Goal: Task Accomplishment & Management: Use online tool/utility

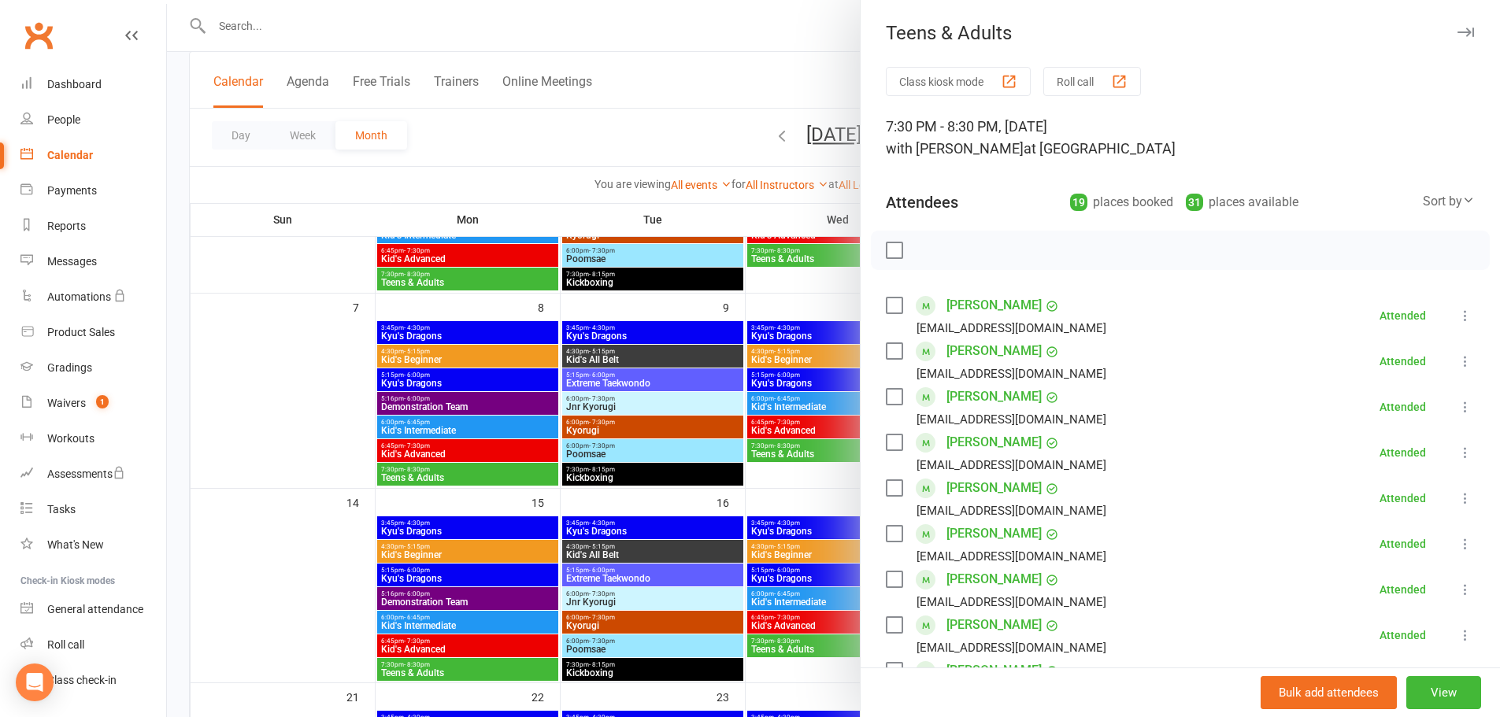
scroll to position [344, 0]
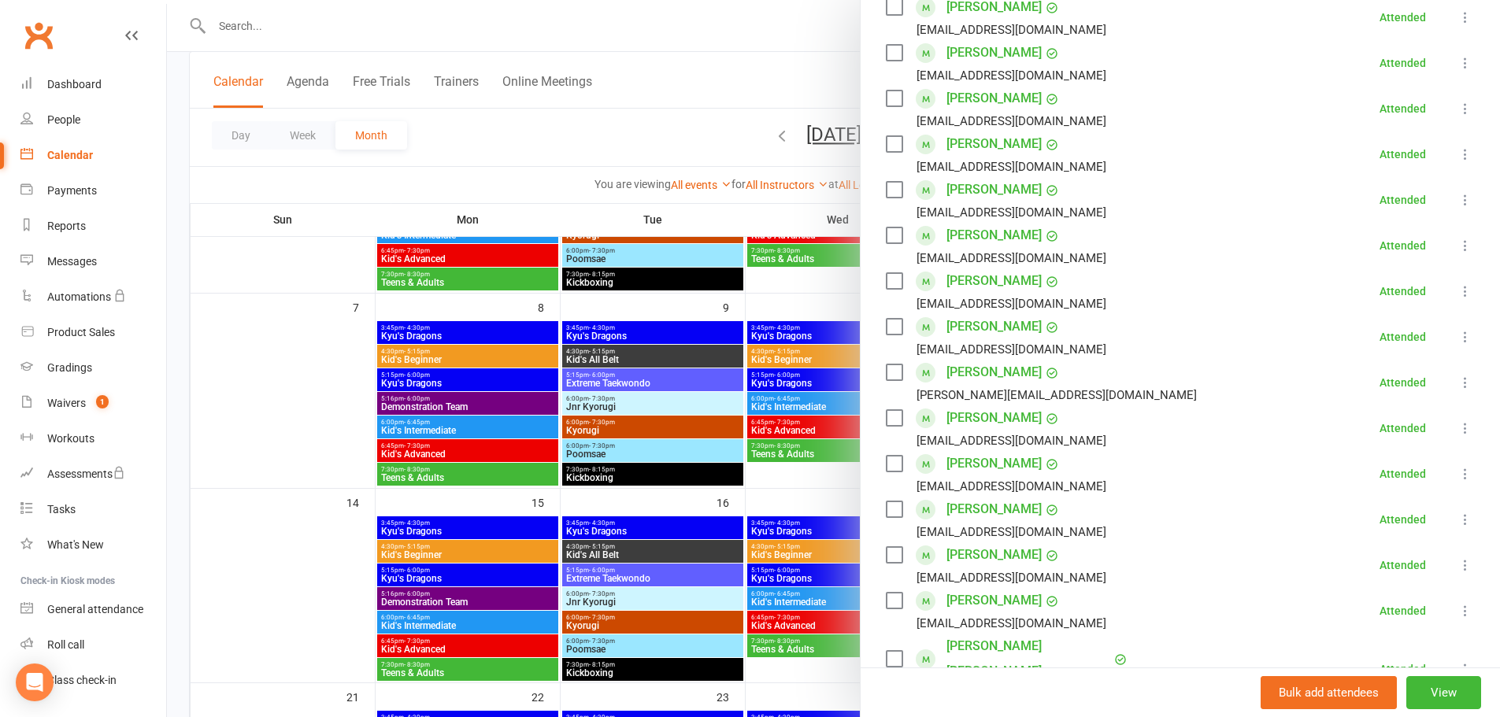
click at [734, 73] on div at bounding box center [833, 358] width 1333 height 717
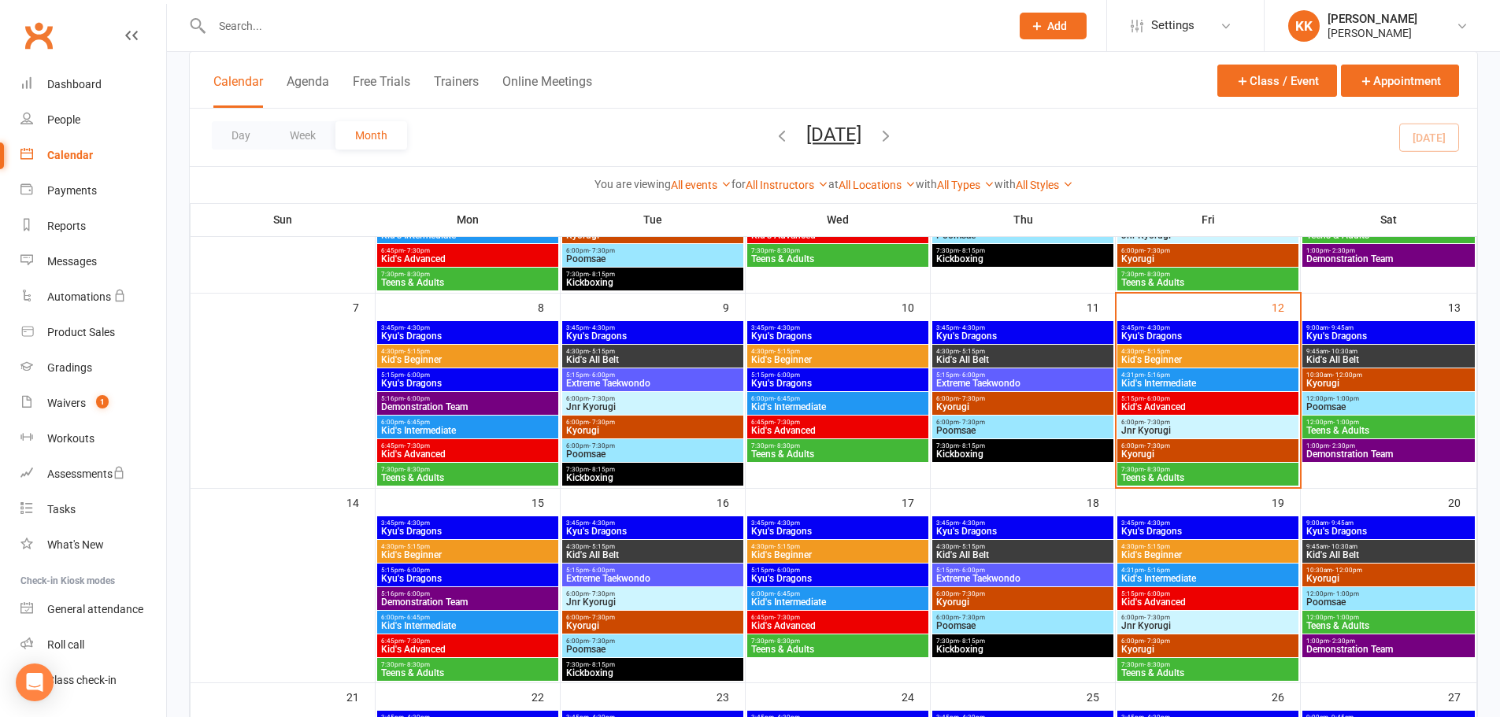
click at [438, 28] on input "text" at bounding box center [603, 26] width 792 height 22
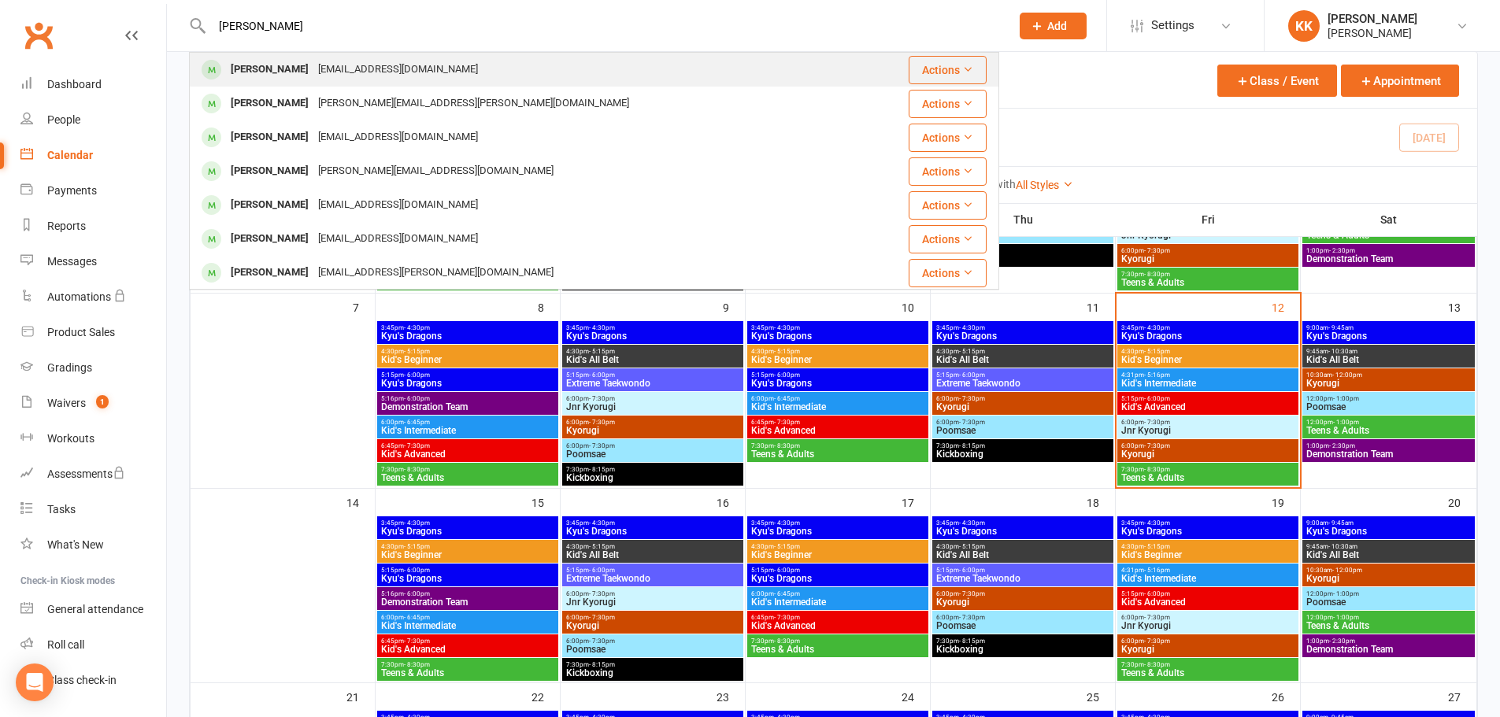
type input "liam"
click at [334, 65] on div "scmikili@icloud.com" at bounding box center [397, 69] width 169 height 23
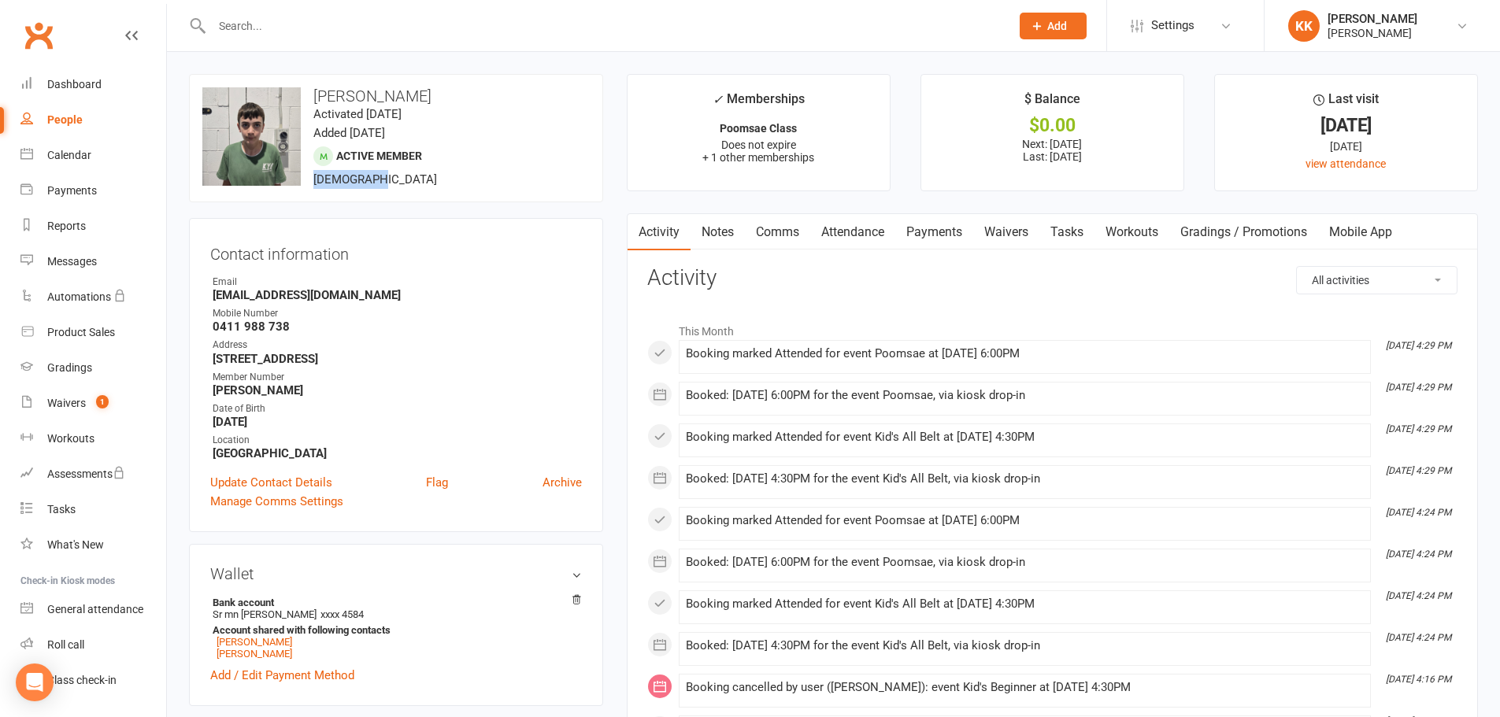
drag, startPoint x: 315, startPoint y: 182, endPoint x: 367, endPoint y: 182, distance: 52.0
click at [367, 182] on span "13 years old" at bounding box center [375, 179] width 124 height 14
click at [384, 181] on div "upload photo change photo Liam Aaron Tuckey Activated 18 July, 2024 Added 4 Apr…" at bounding box center [396, 138] width 414 height 128
click at [375, 30] on input "text" at bounding box center [603, 26] width 792 height 22
type input "joshua"
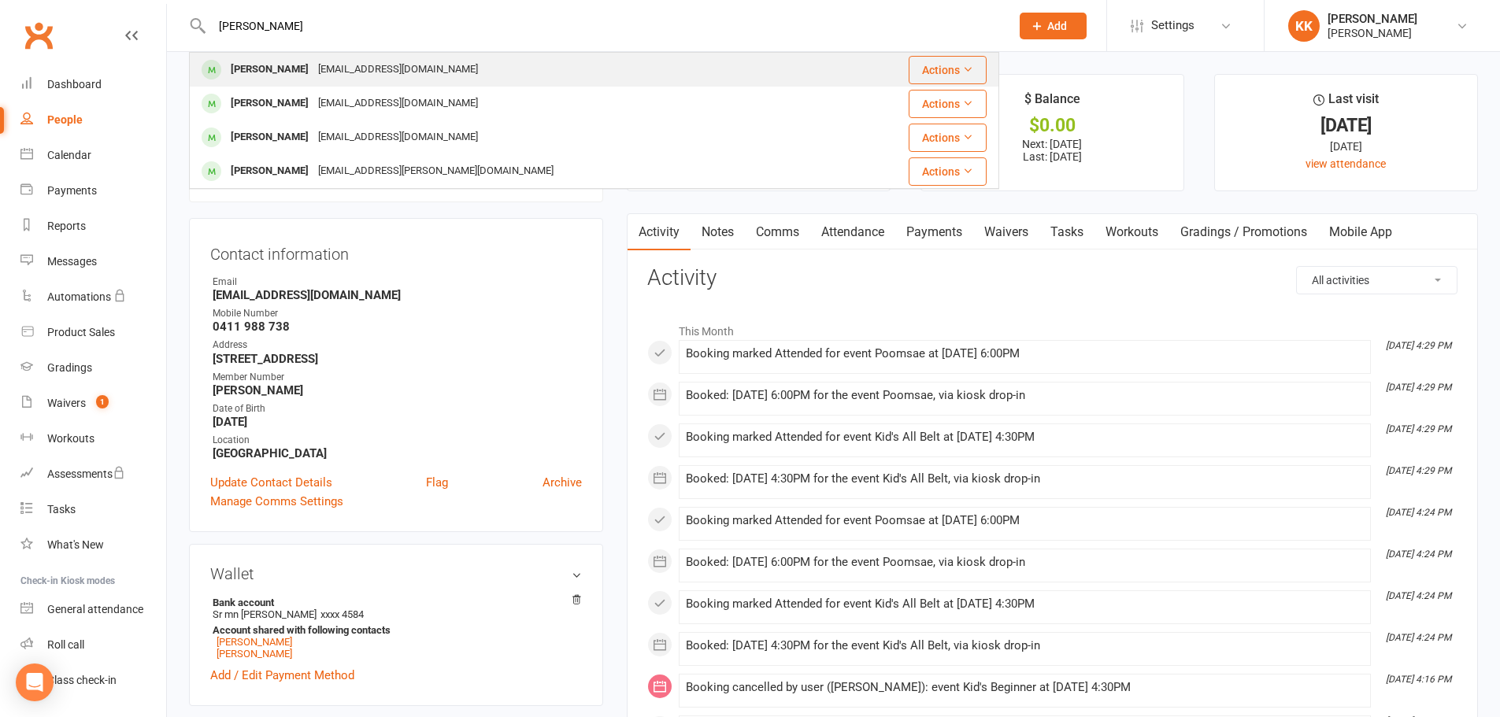
click at [338, 62] on div "bparr82@hotmail.com" at bounding box center [397, 69] width 169 height 23
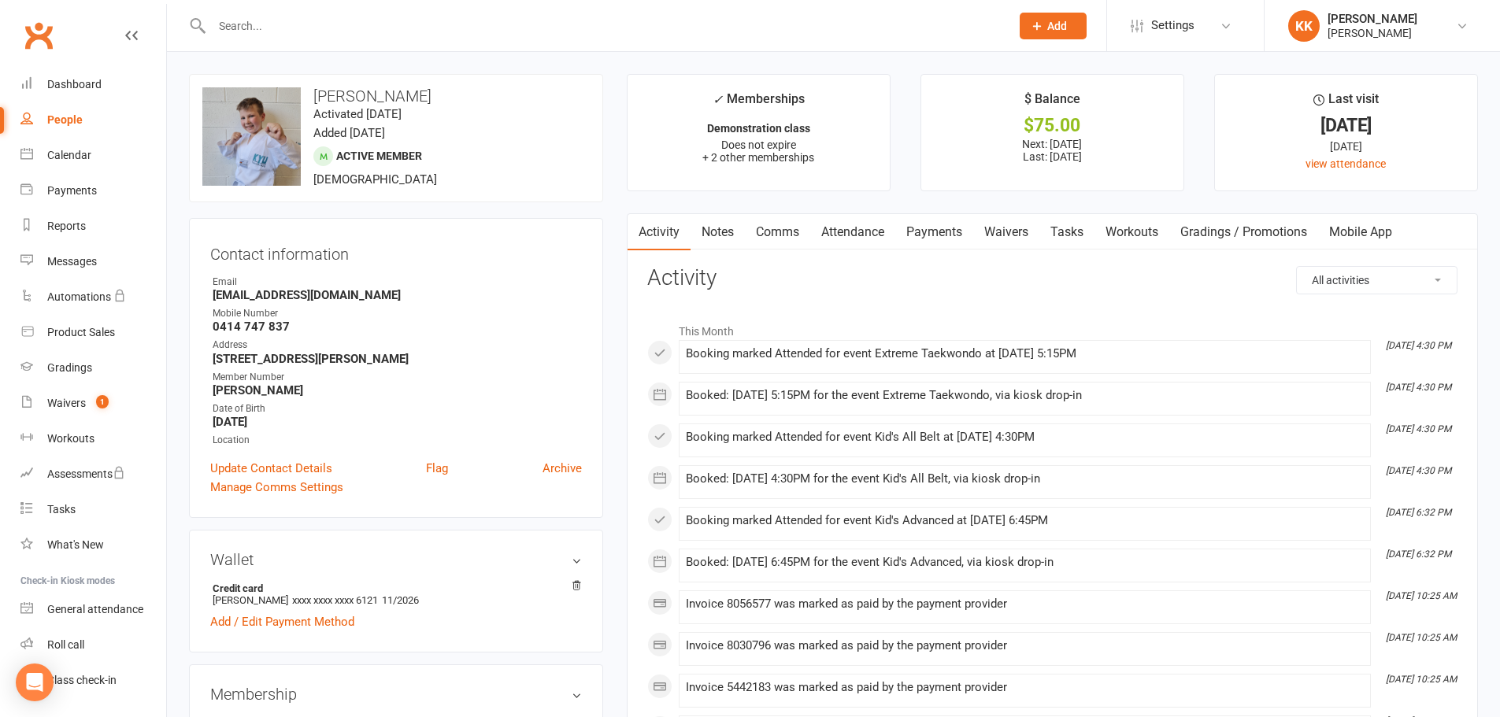
click at [285, 422] on strong "June 19, 2016" at bounding box center [397, 422] width 369 height 14
click at [83, 161] on div "Calendar" at bounding box center [69, 155] width 44 height 13
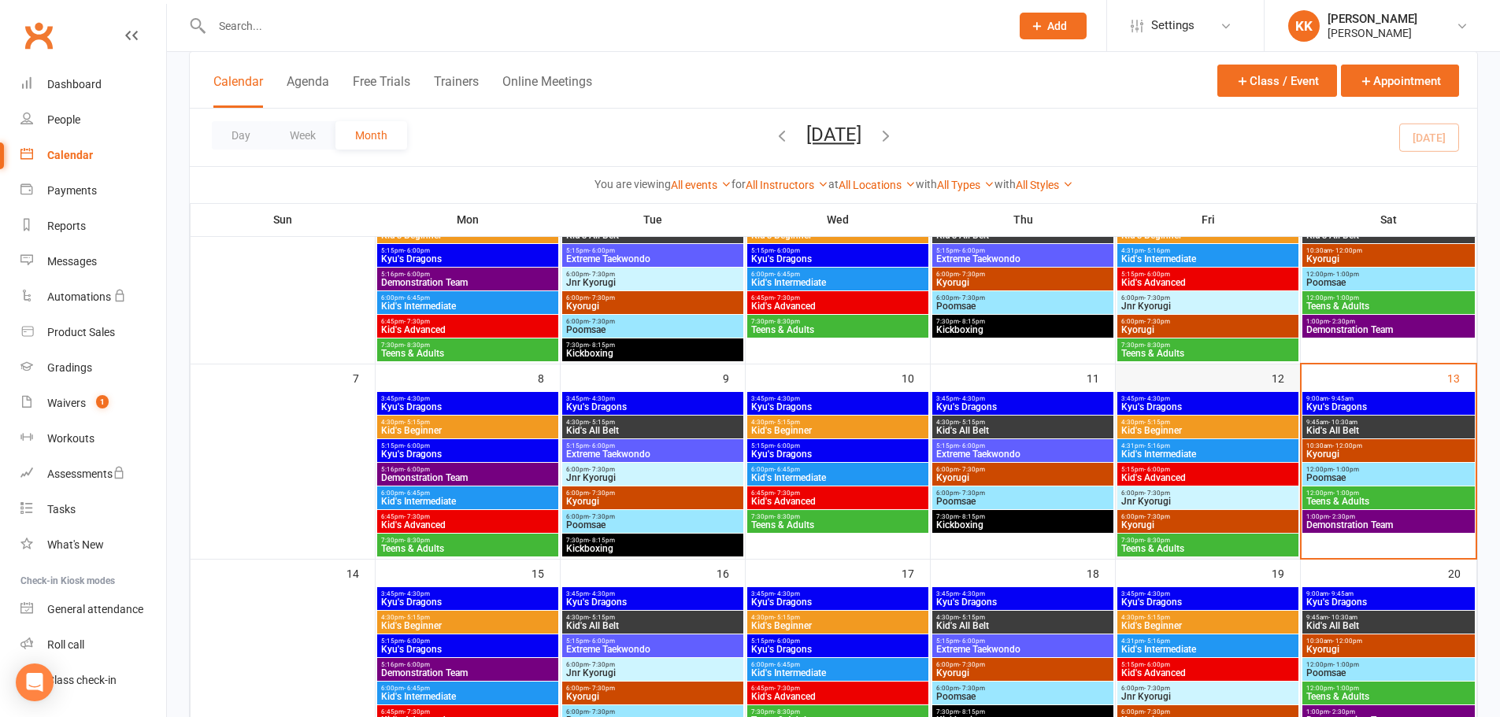
scroll to position [157, 0]
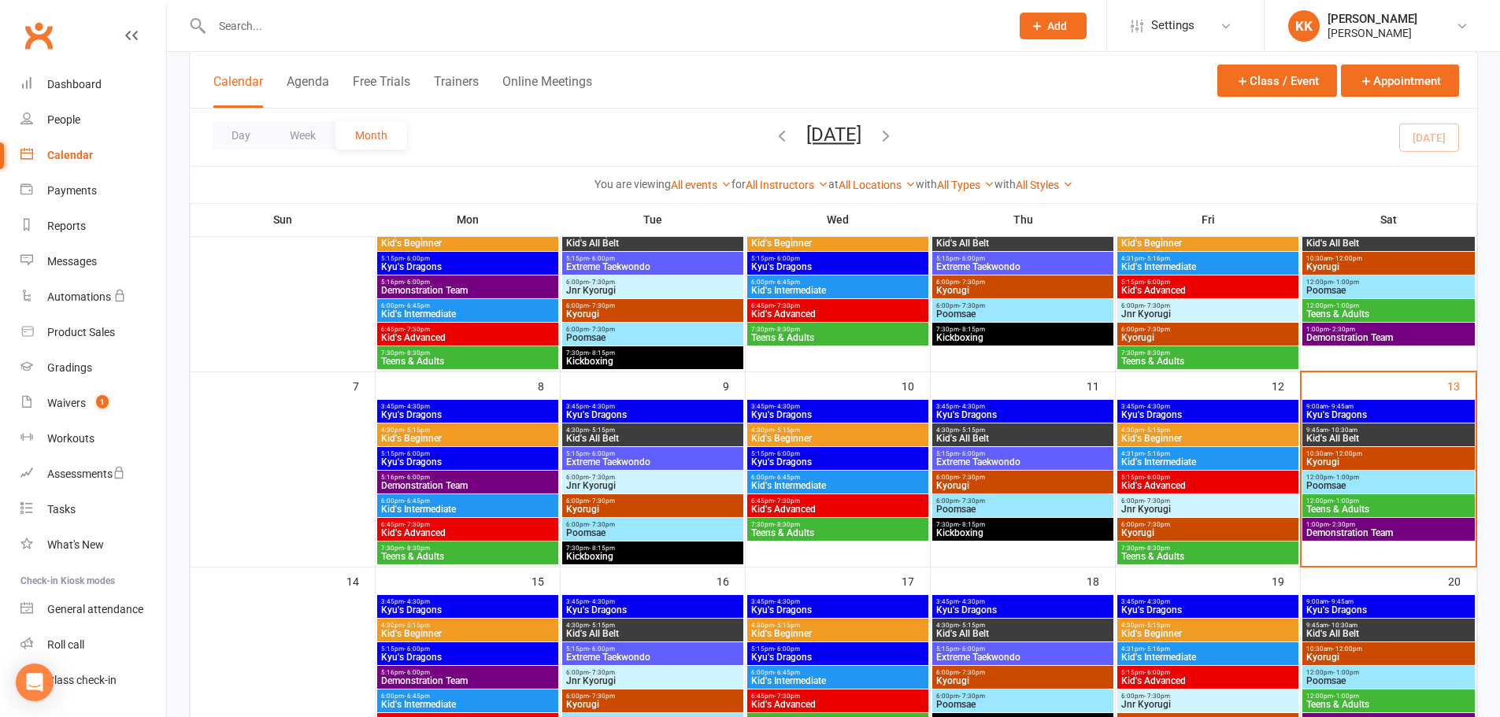
click at [1205, 407] on span "3:45pm - 4:30pm" at bounding box center [1207, 406] width 175 height 7
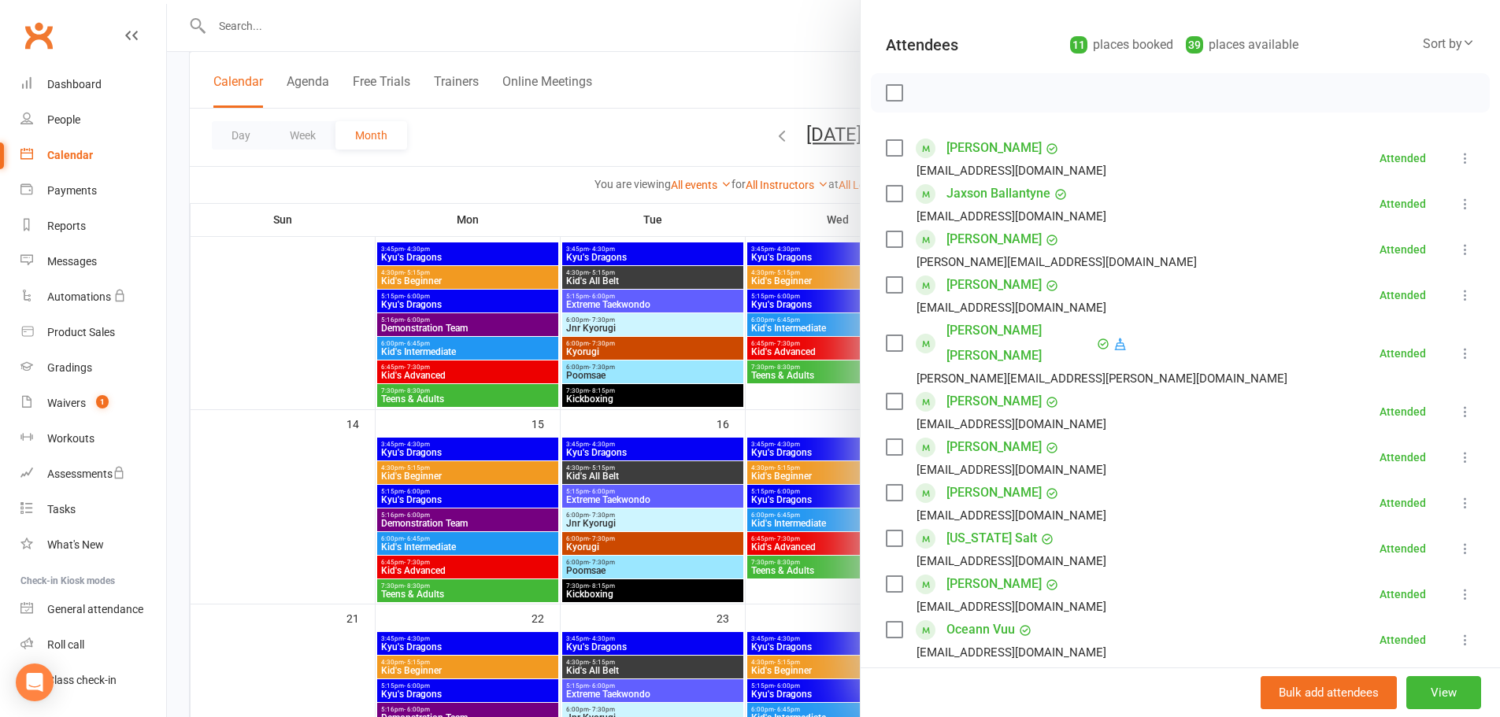
click at [1457, 292] on icon at bounding box center [1465, 295] width 16 height 16
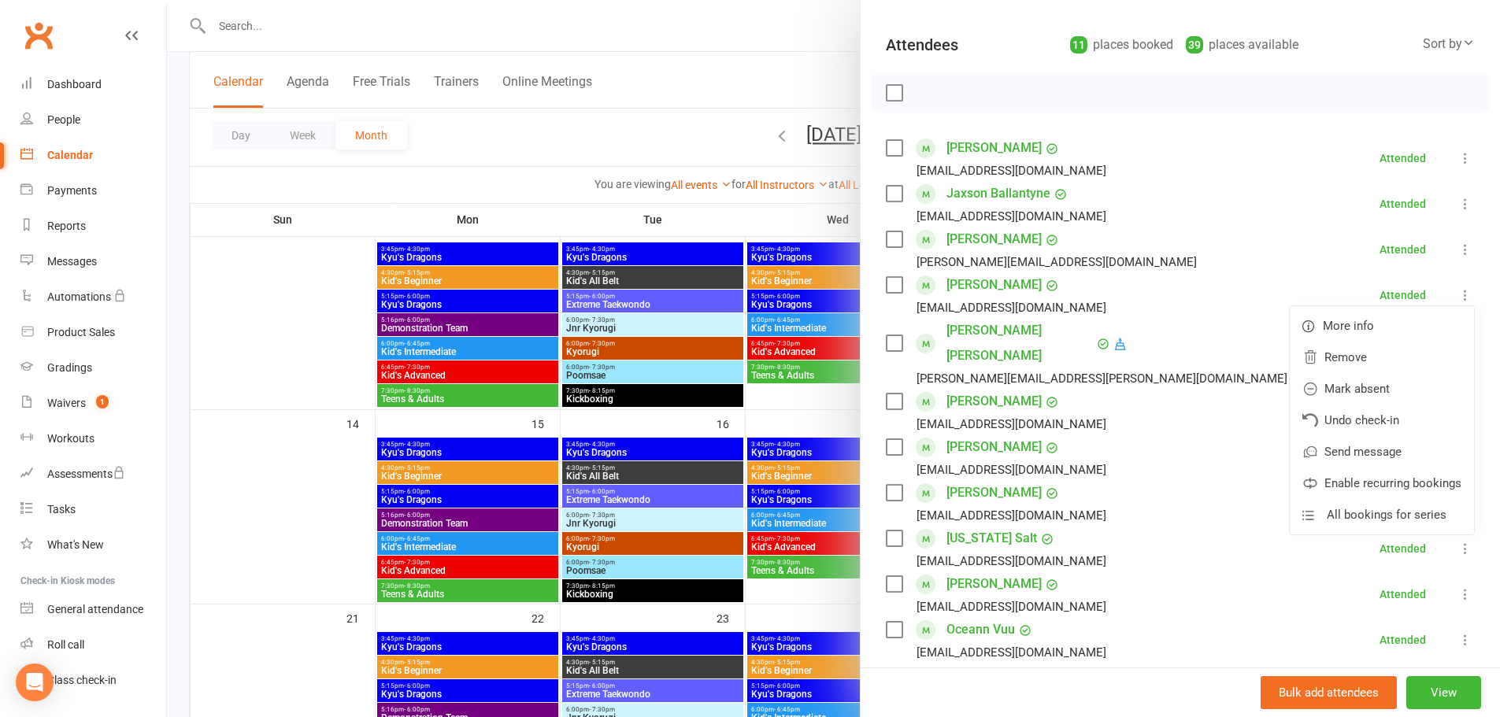
click at [1209, 287] on li "Eli Sebastian Gale tanya_apostolu@hotmail.com Attended More info Remove Mark ab…" at bounding box center [1180, 295] width 589 height 46
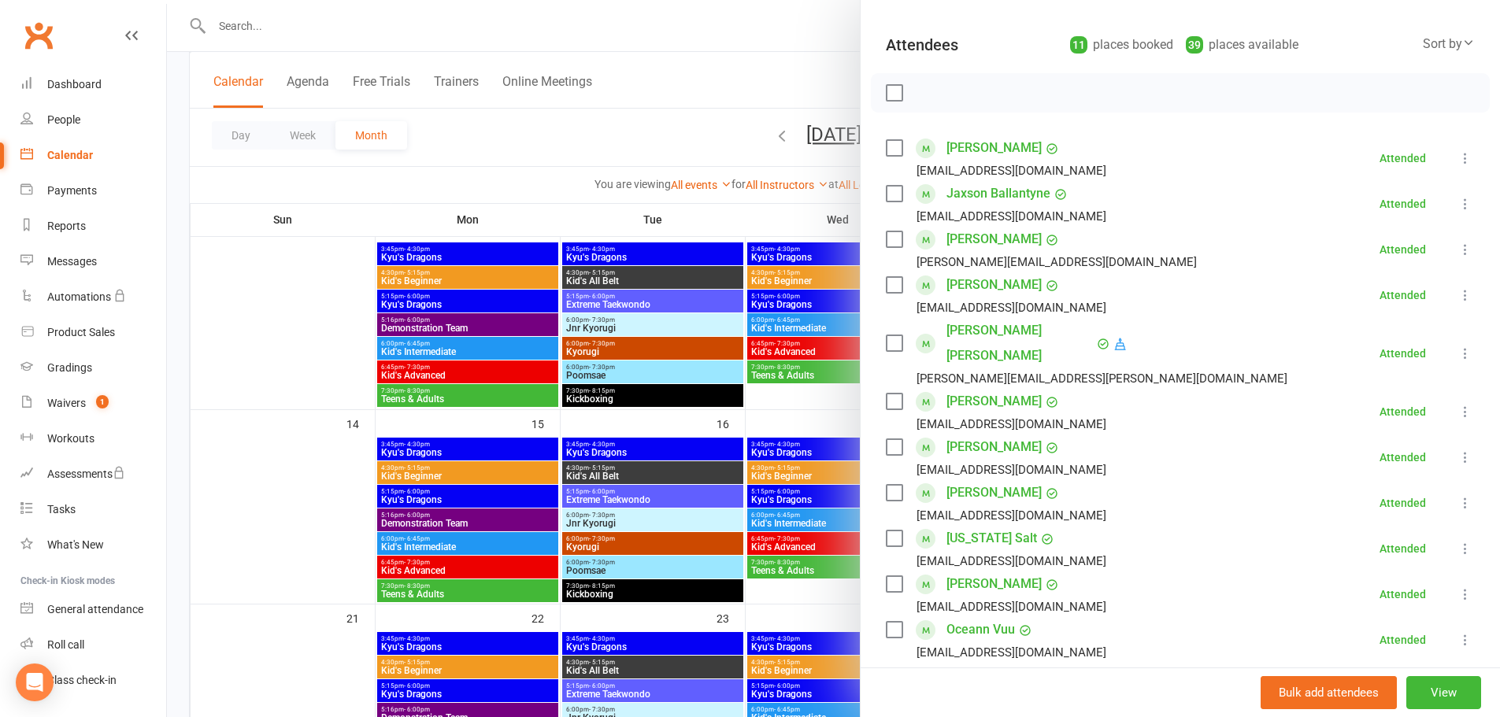
click at [762, 231] on div at bounding box center [833, 358] width 1333 height 717
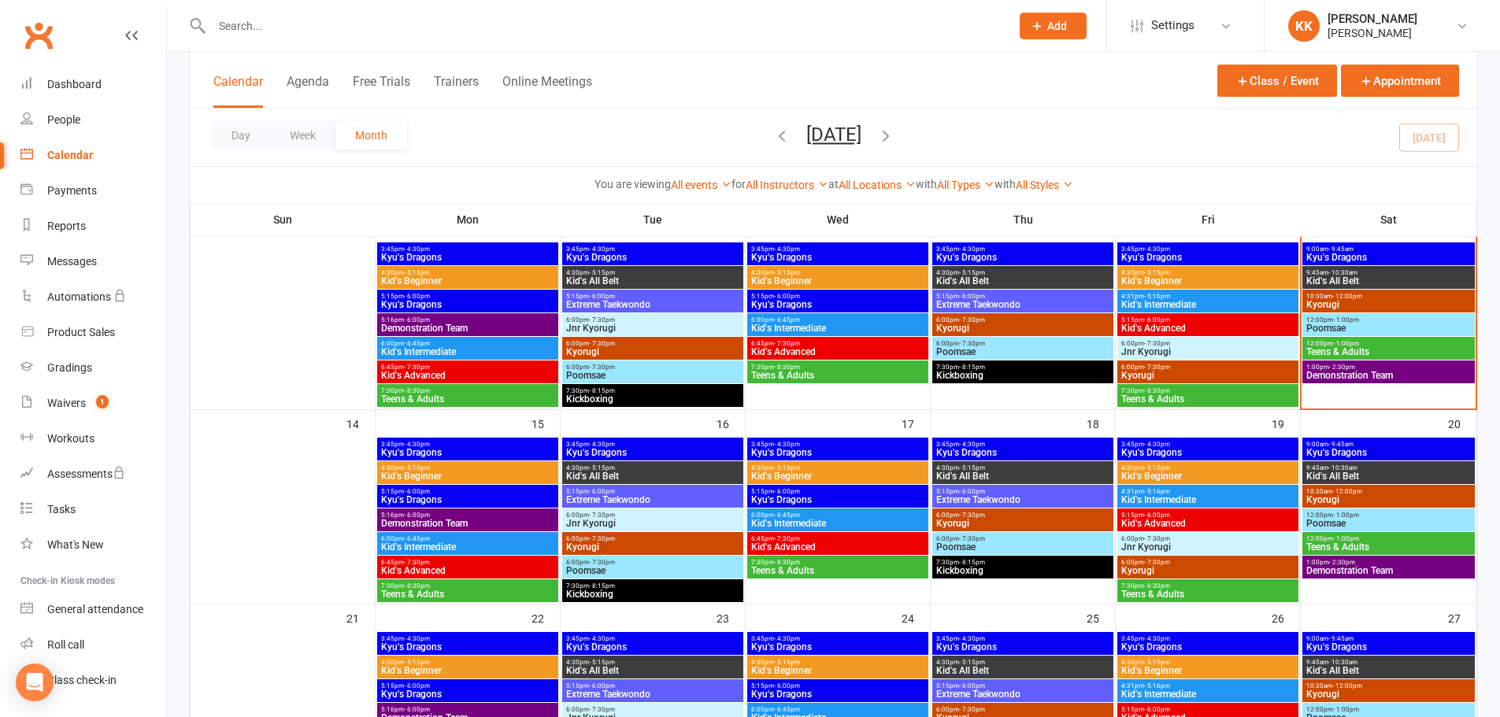
click at [1383, 254] on span "Kyu's Dragons" at bounding box center [1388, 257] width 166 height 9
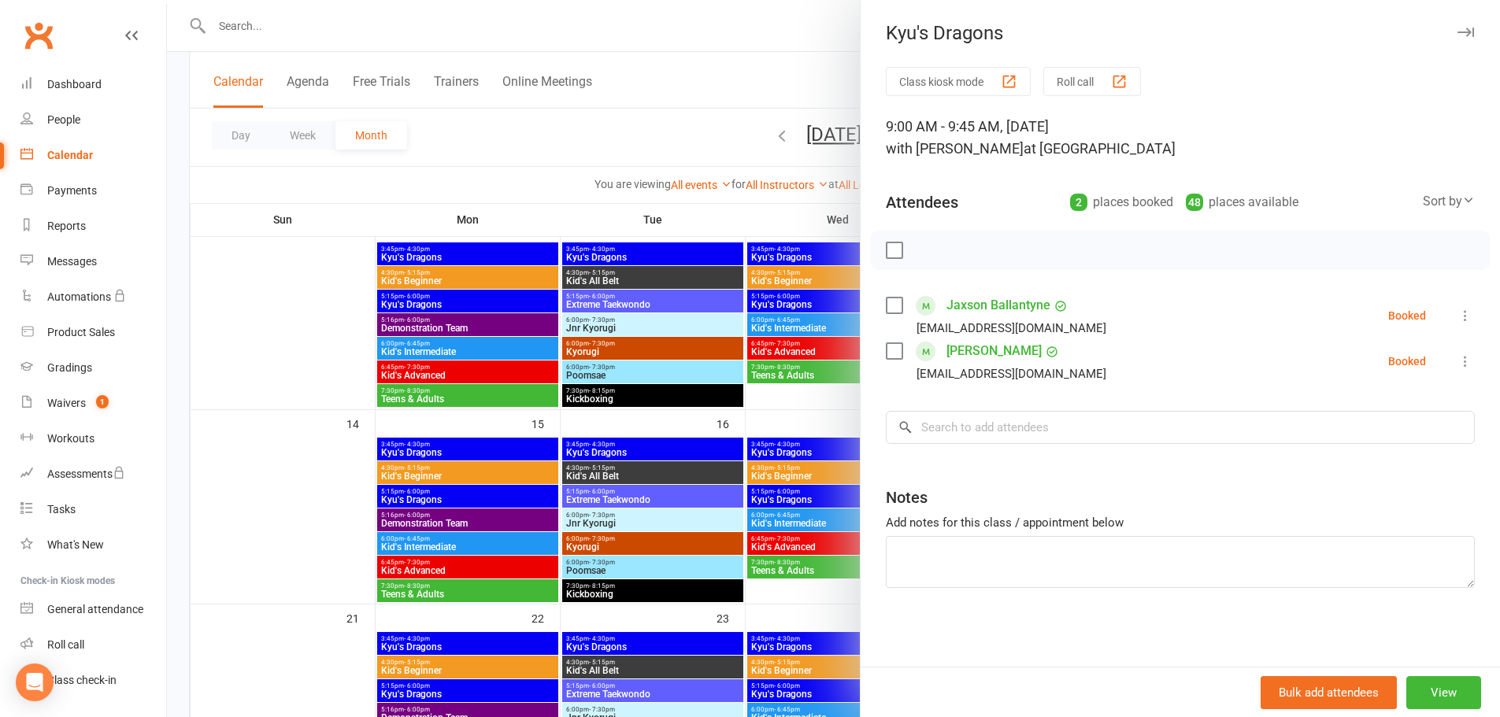
click at [832, 92] on div at bounding box center [833, 358] width 1333 height 717
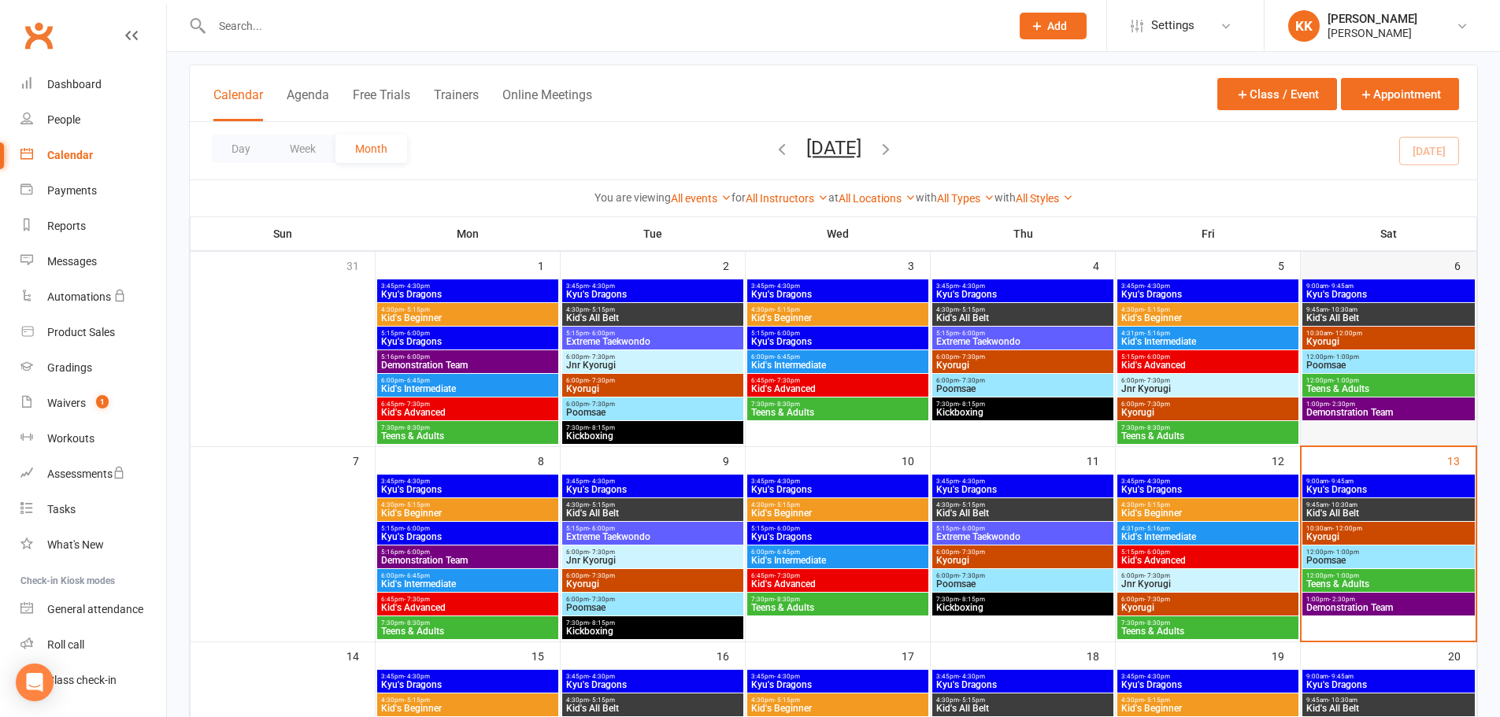
scroll to position [79, 0]
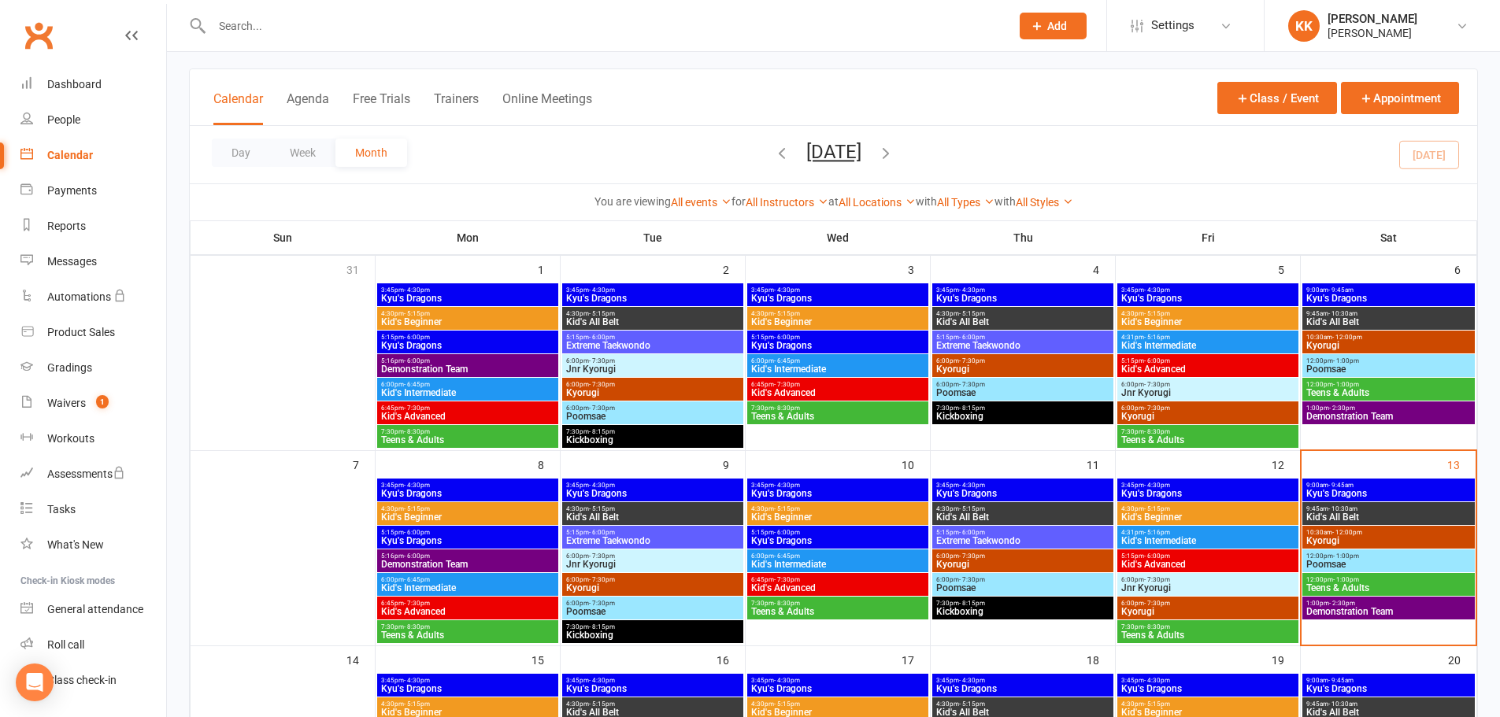
click at [1350, 490] on span "Kyu's Dragons" at bounding box center [1388, 493] width 166 height 9
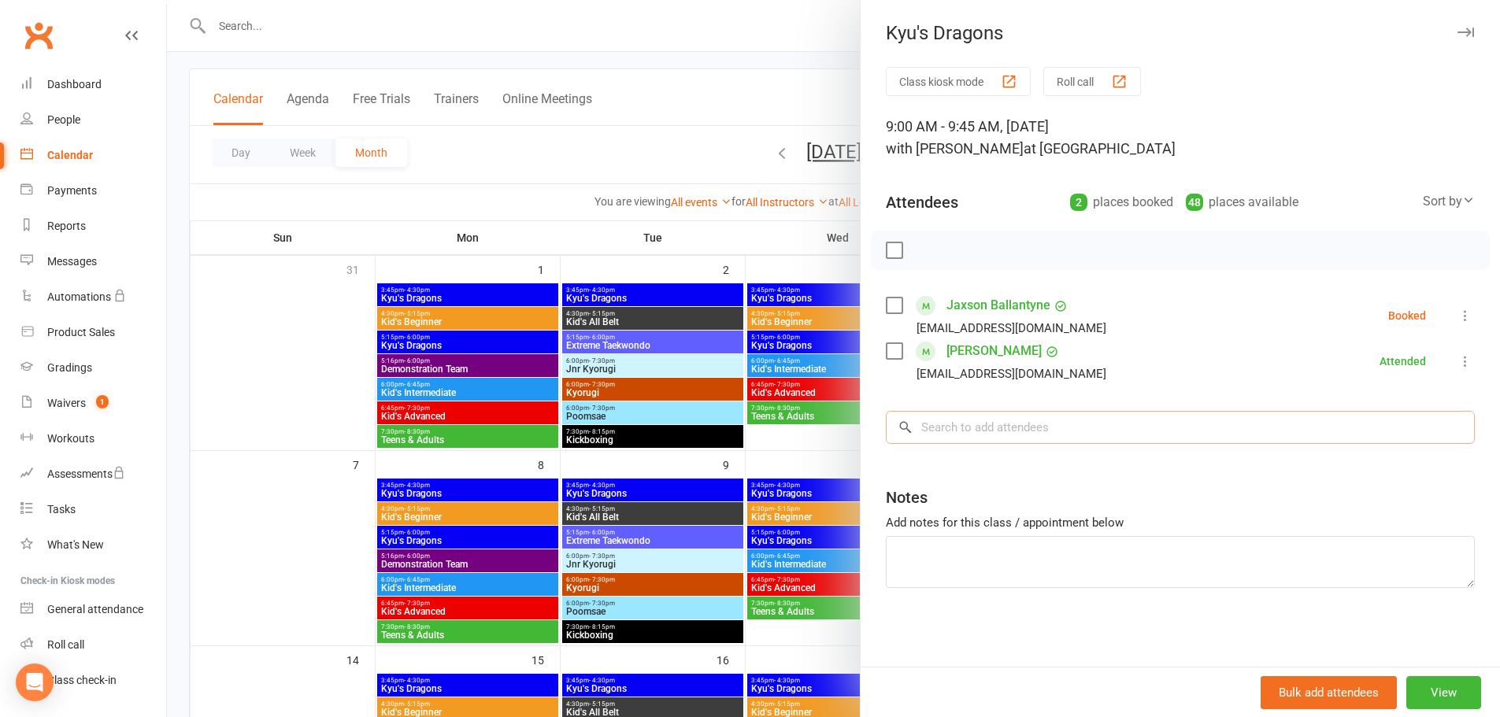
click at [990, 421] on input "search" at bounding box center [1180, 427] width 589 height 33
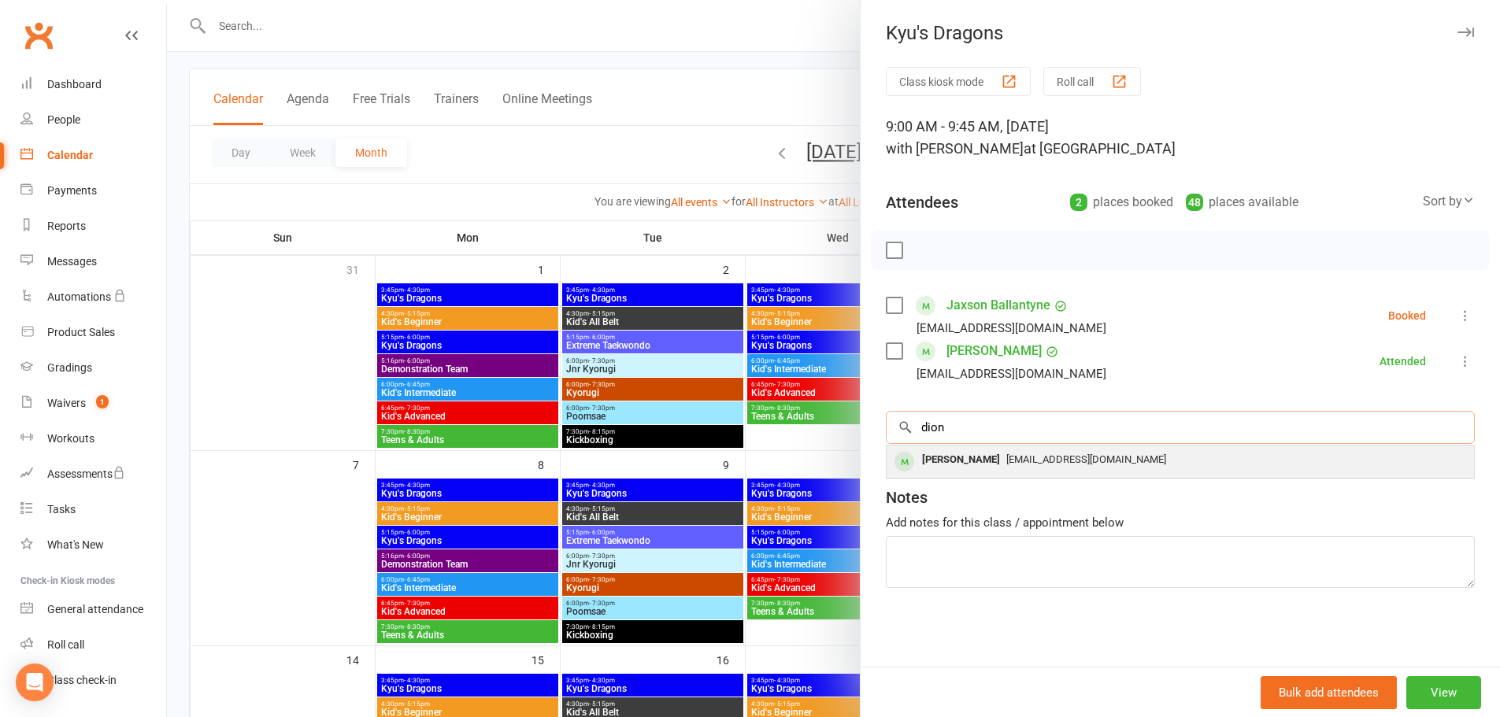
type input "dion"
click at [1035, 475] on div "Dion Dimaria sdconcreting@yahoo.com.au" at bounding box center [1179, 462] width 587 height 32
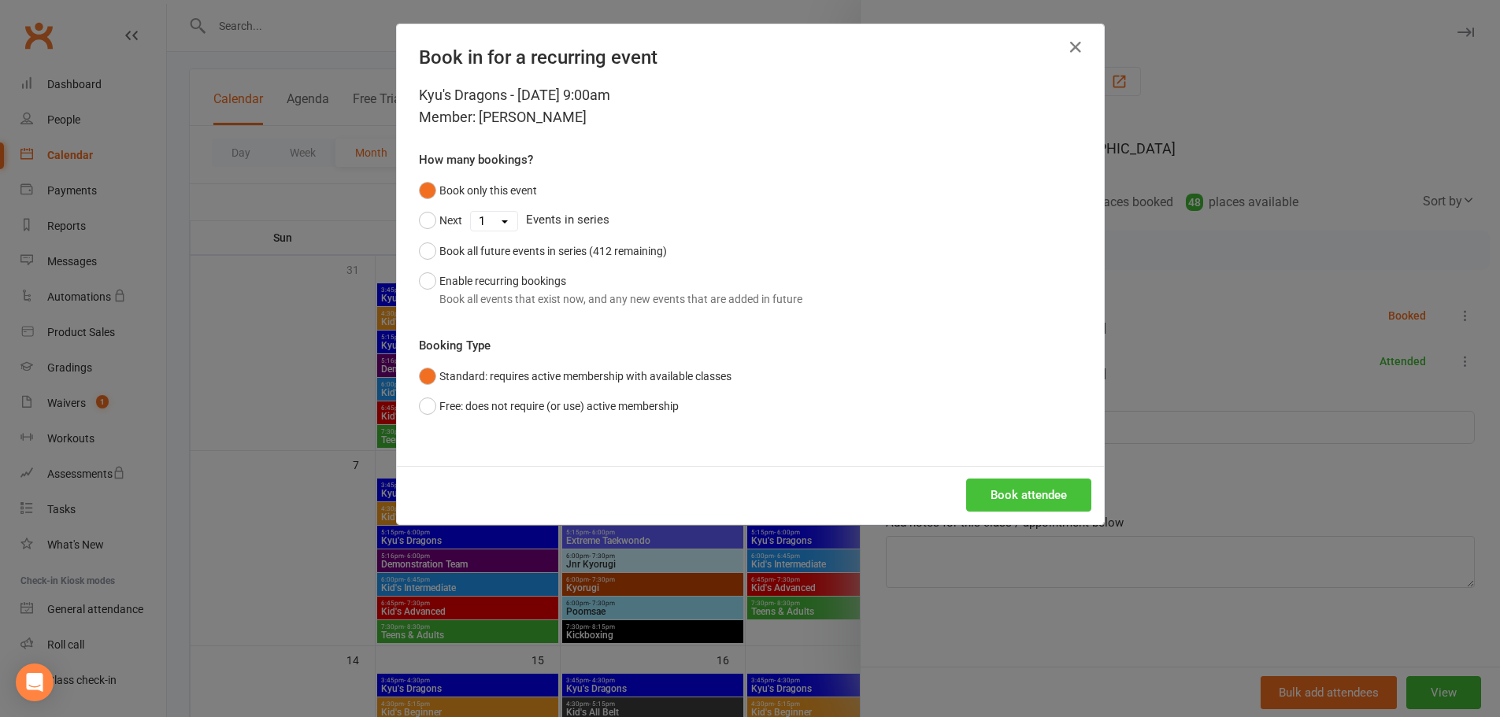
click at [1032, 482] on button "Book attendee" at bounding box center [1028, 495] width 125 height 33
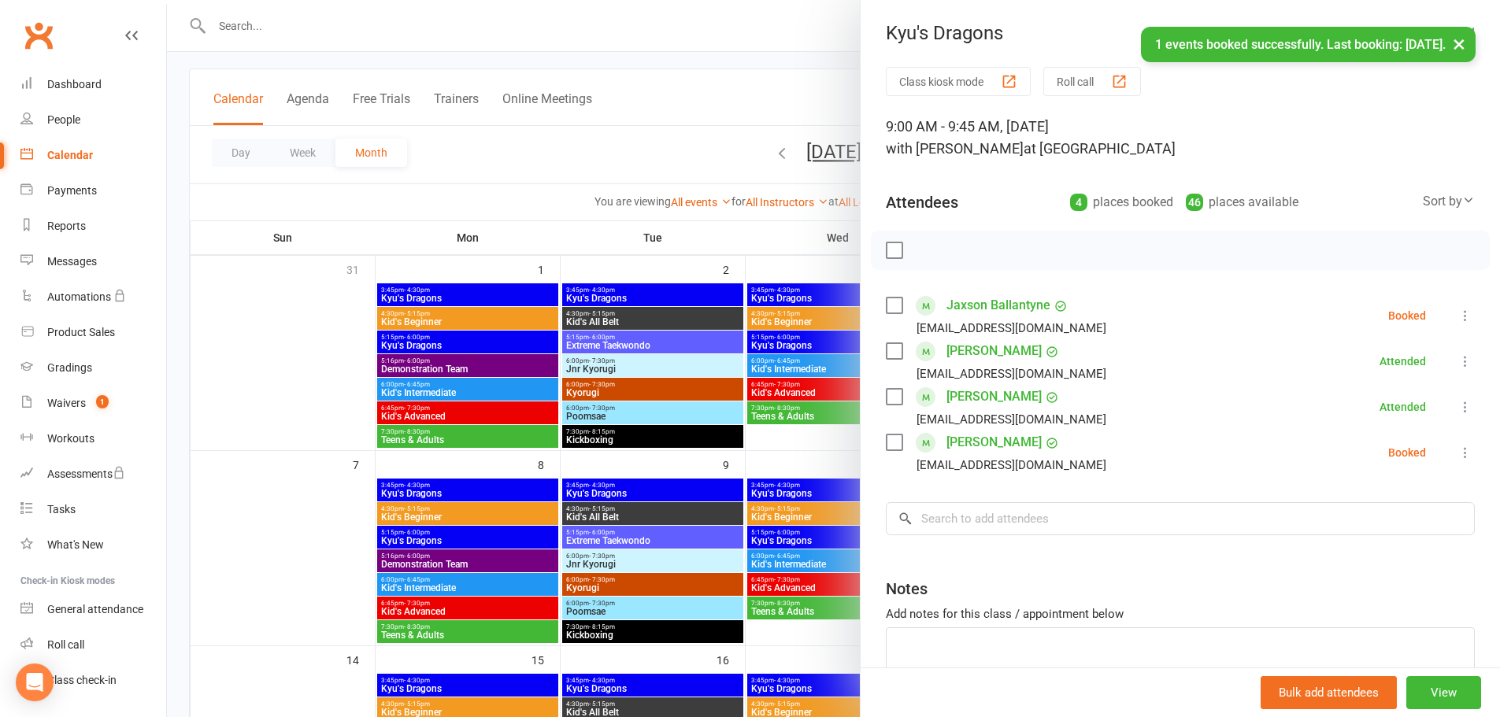
click at [1388, 457] on div "Booked" at bounding box center [1407, 452] width 38 height 11
click at [1431, 444] on li "Dion Dimaria sdconcreting@yahoo.com.au Booked More info Remove Check in Mark ab…" at bounding box center [1180, 453] width 589 height 46
click at [1457, 446] on icon at bounding box center [1465, 453] width 16 height 16
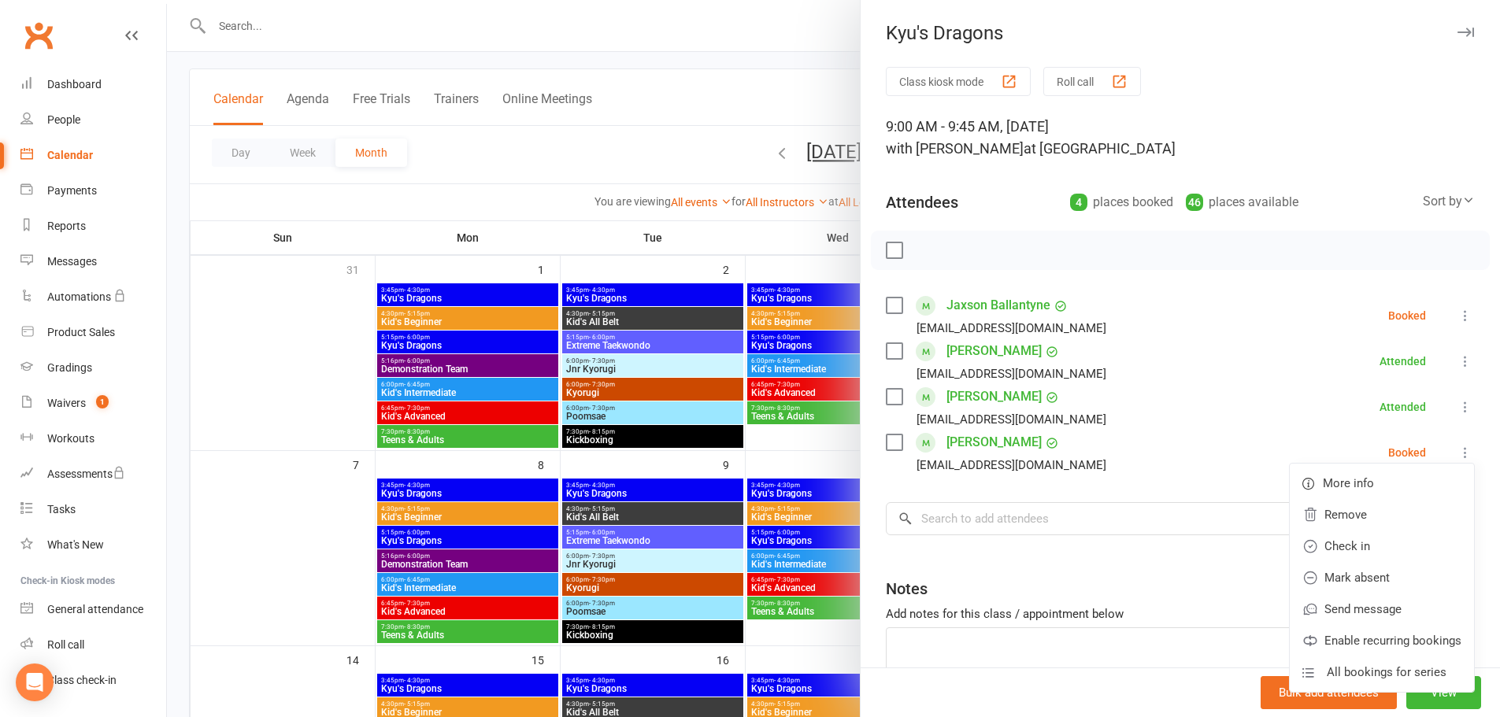
click at [1163, 564] on div "Class kiosk mode Roll call 9:00 AM - 9:45 AM, Saturday, September, 13, 2025 wit…" at bounding box center [1179, 412] width 639 height 691
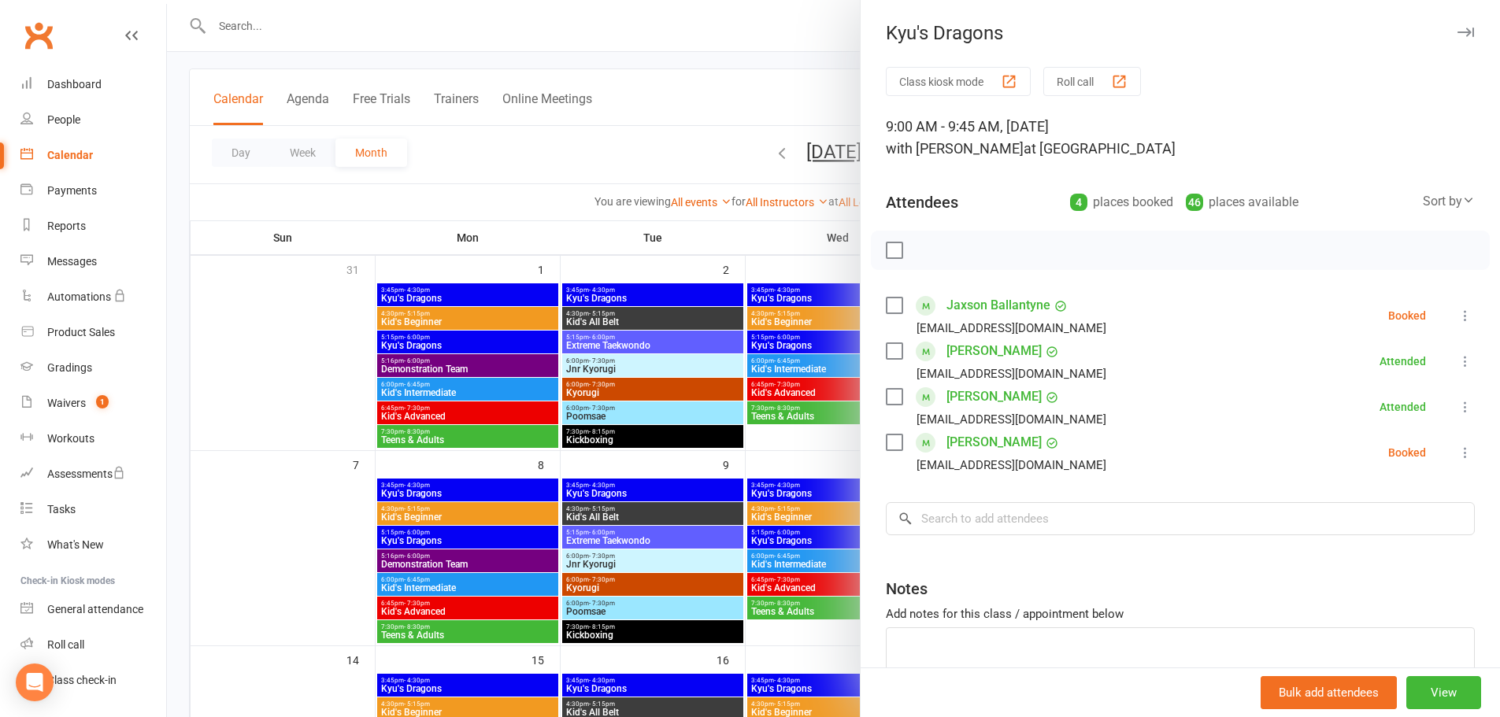
click at [1456, 442] on div "Class kiosk mode Roll call 9:00 AM - 9:45 AM, Saturday, September, 13, 2025 wit…" at bounding box center [1179, 412] width 639 height 691
click at [1457, 449] on icon at bounding box center [1465, 453] width 16 height 16
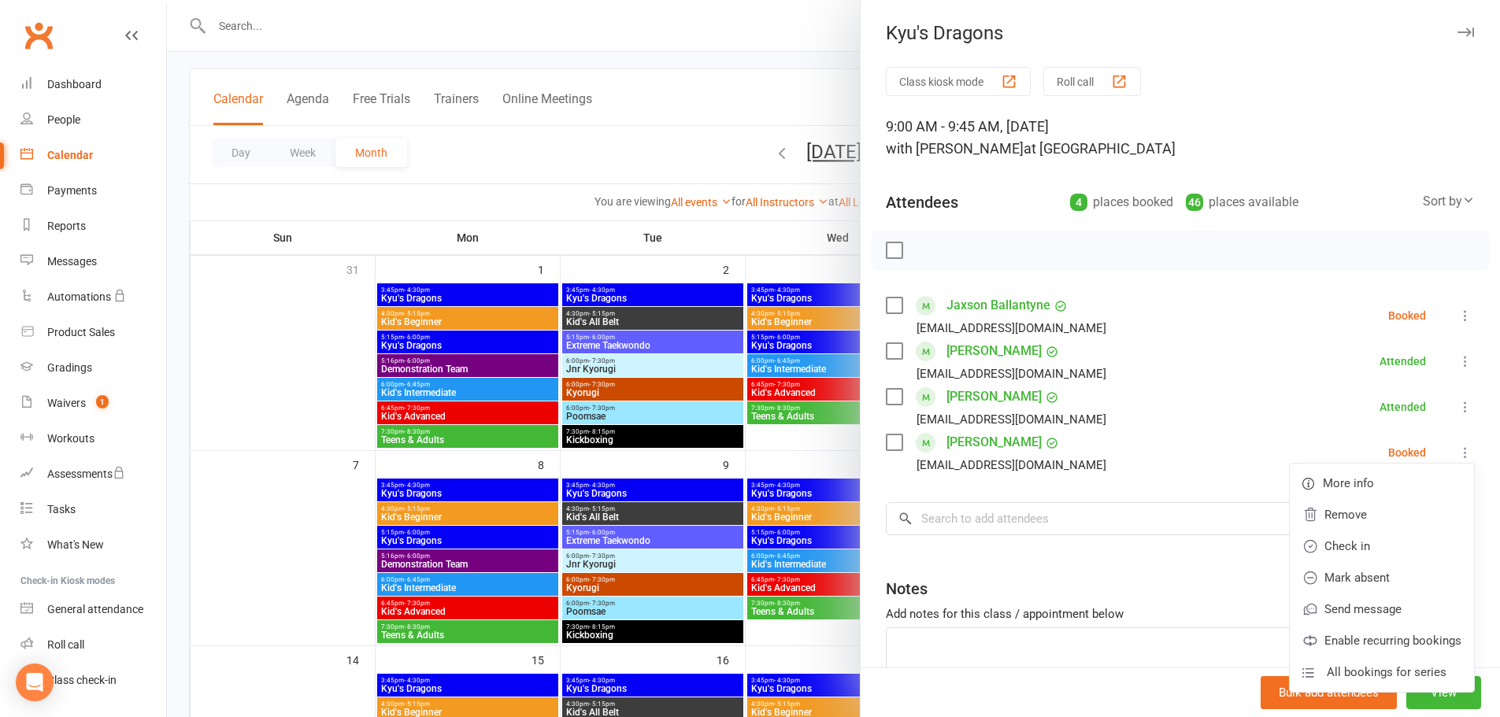
click at [1155, 590] on div "Notes" at bounding box center [1180, 585] width 589 height 39
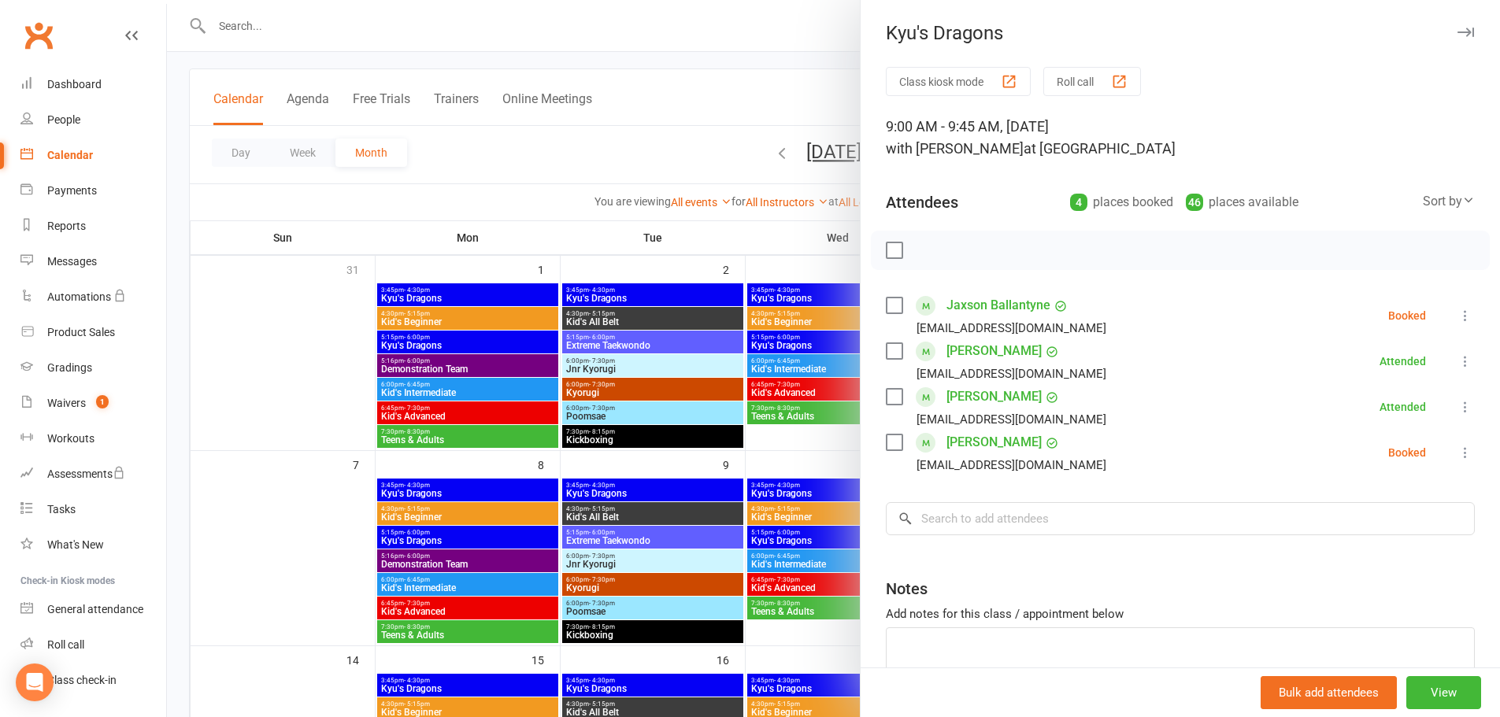
click at [892, 447] on label at bounding box center [894, 443] width 16 height 16
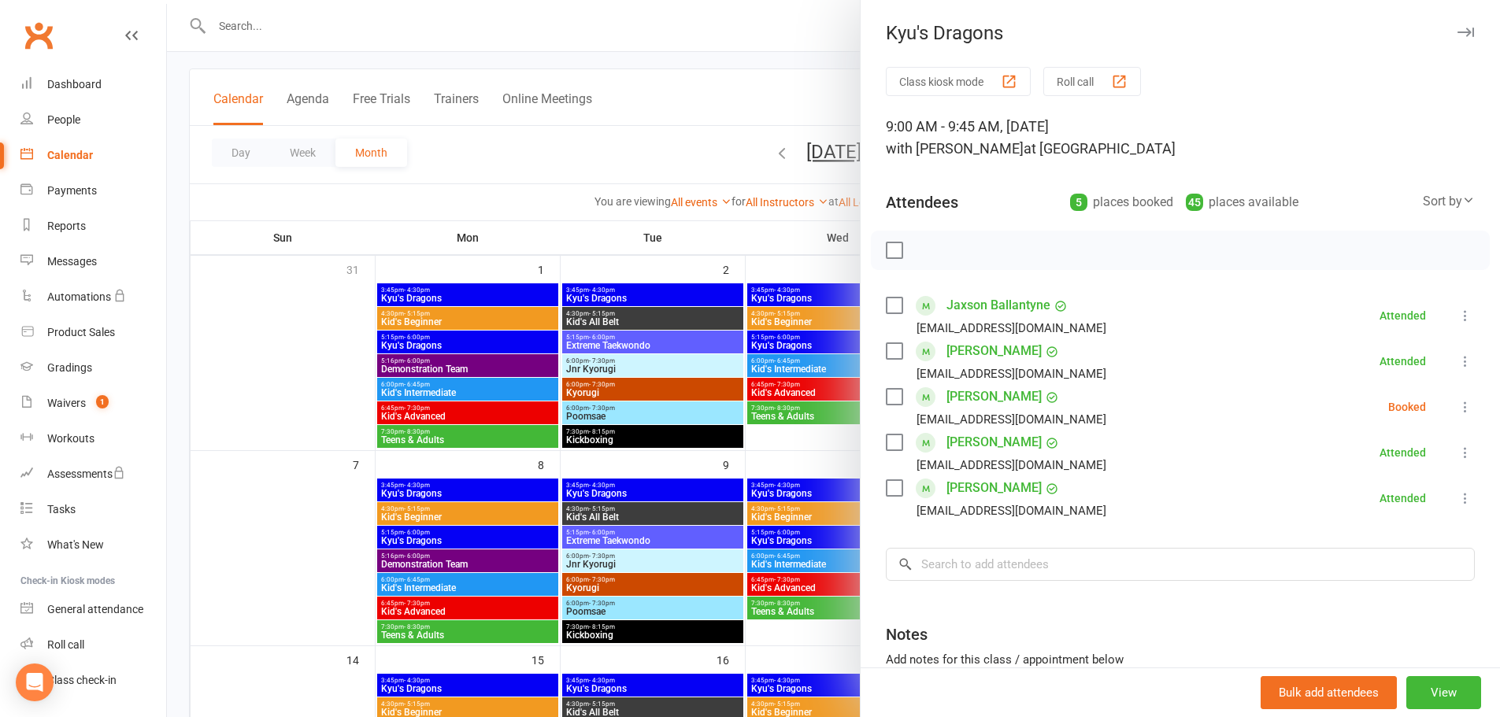
click at [894, 136] on div "9:00 AM - 9:45 AM, Saturday, September, 13, 2025 with Kutae Kim at South Windsor" at bounding box center [1180, 138] width 589 height 44
click at [849, 120] on div at bounding box center [833, 358] width 1333 height 717
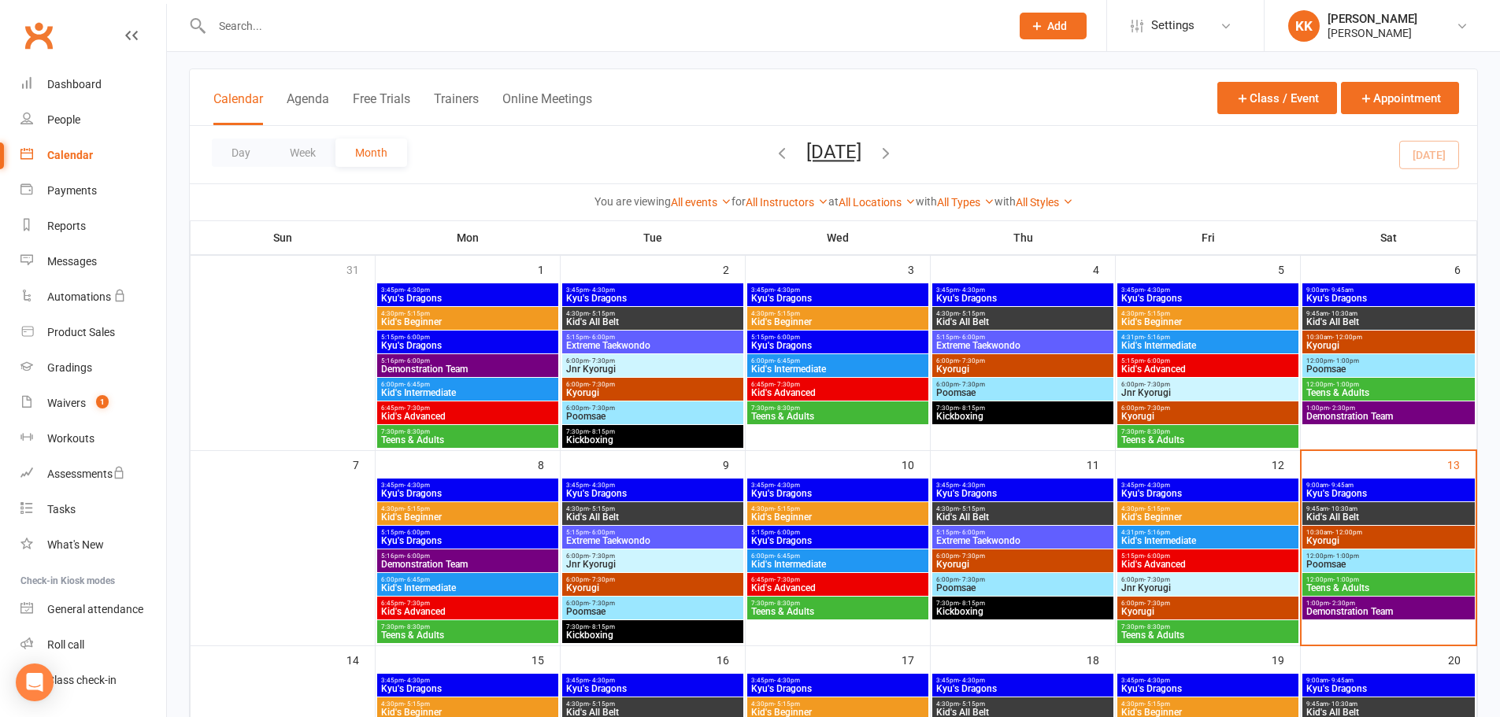
click at [1345, 509] on span "- 10:30am" at bounding box center [1342, 508] width 29 height 7
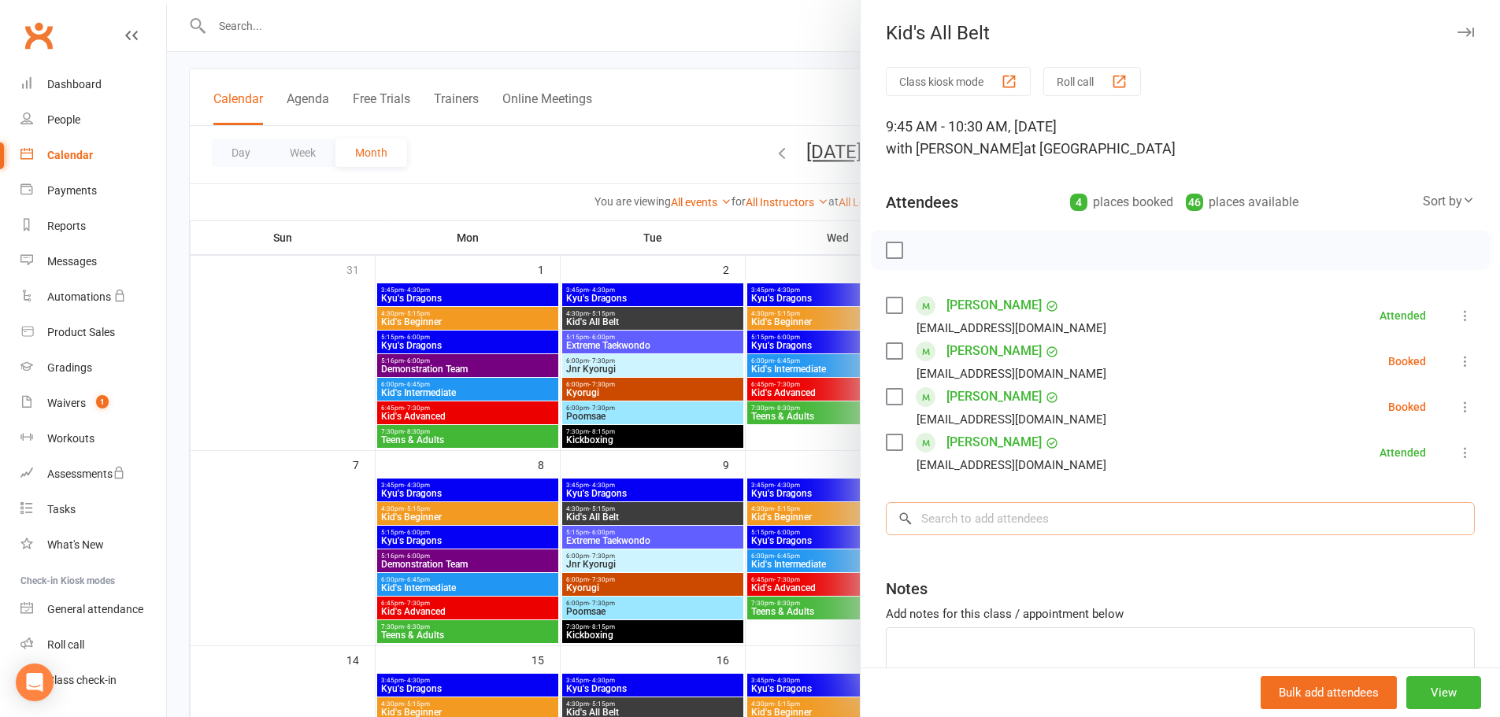
click at [1044, 517] on input "search" at bounding box center [1180, 518] width 589 height 33
click at [646, 179] on div at bounding box center [833, 358] width 1333 height 717
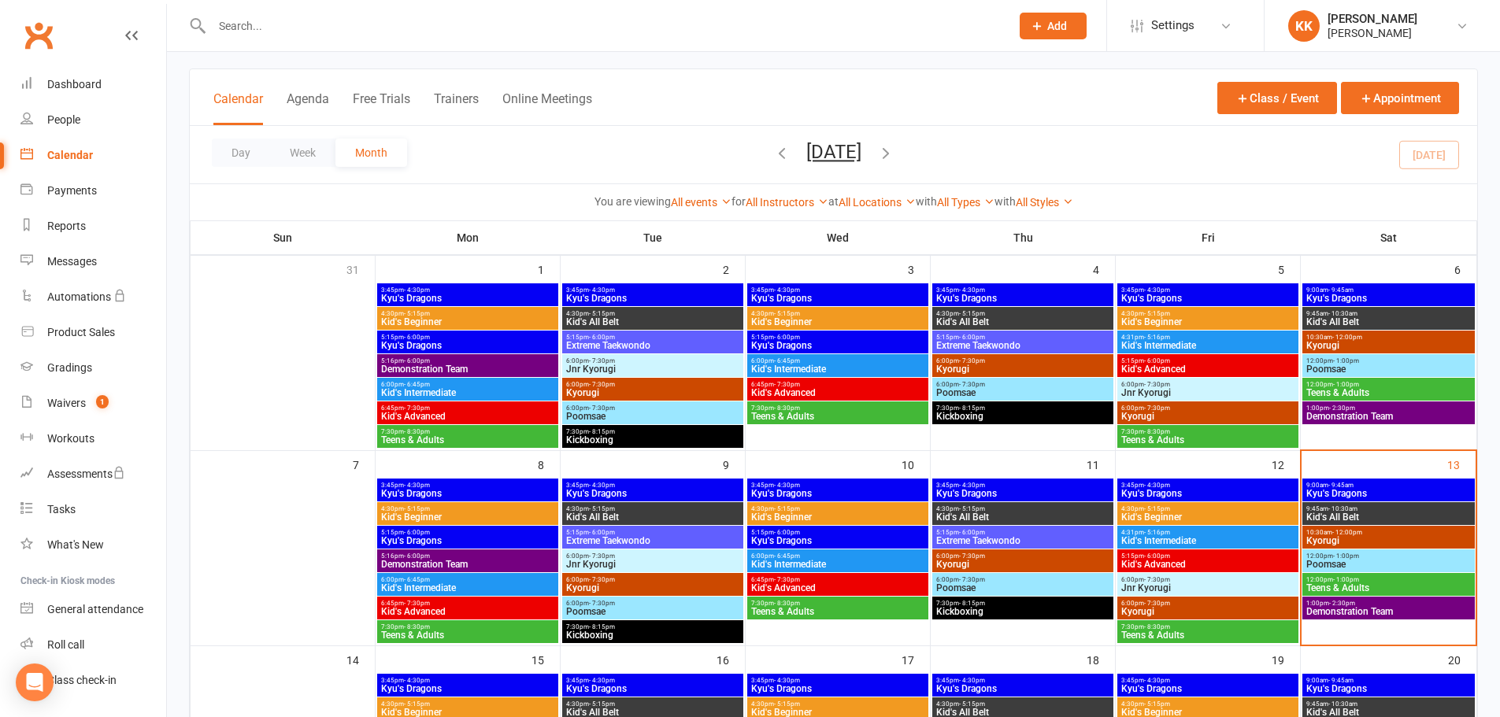
click at [1377, 509] on span "9:45am - 10:30am" at bounding box center [1388, 508] width 166 height 7
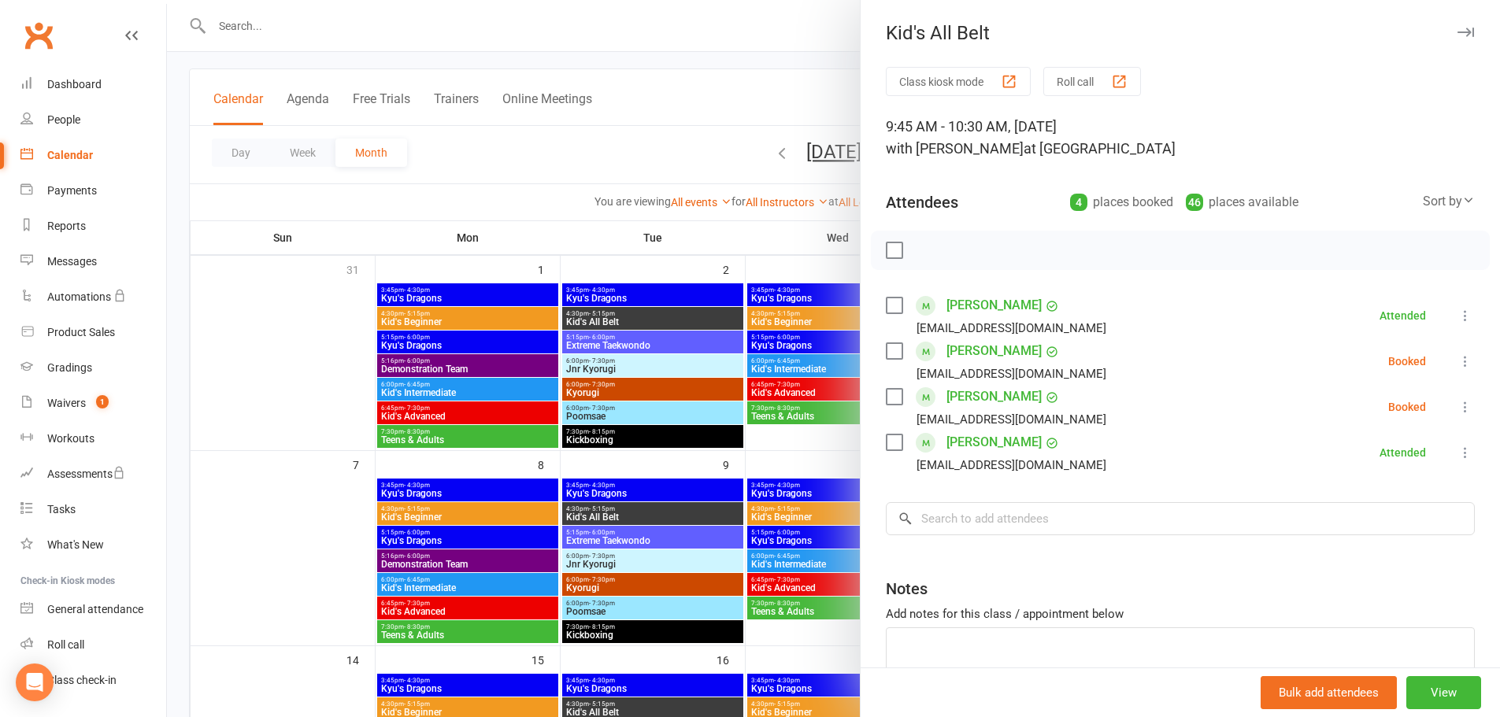
click at [703, 147] on div at bounding box center [833, 358] width 1333 height 717
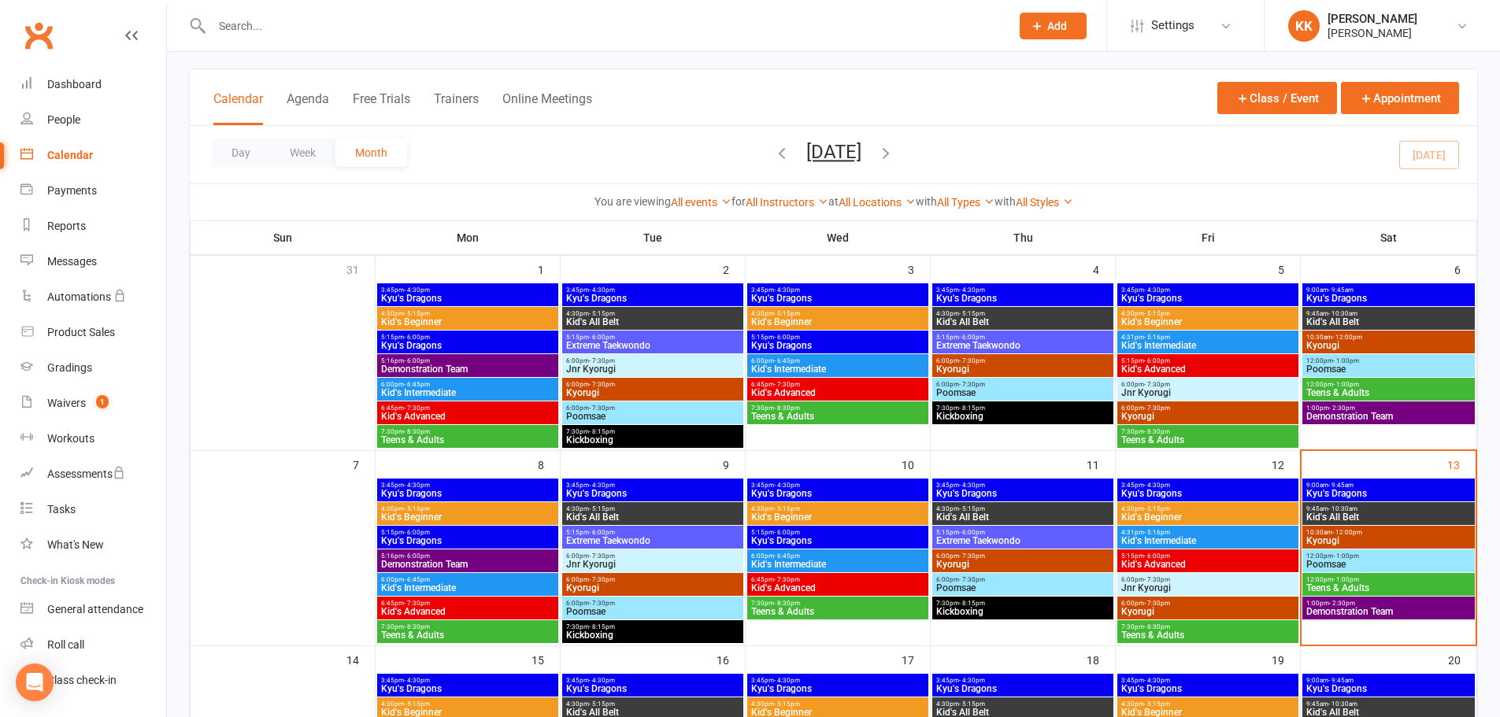
click at [1395, 490] on span "Kyu's Dragons" at bounding box center [1388, 493] width 166 height 9
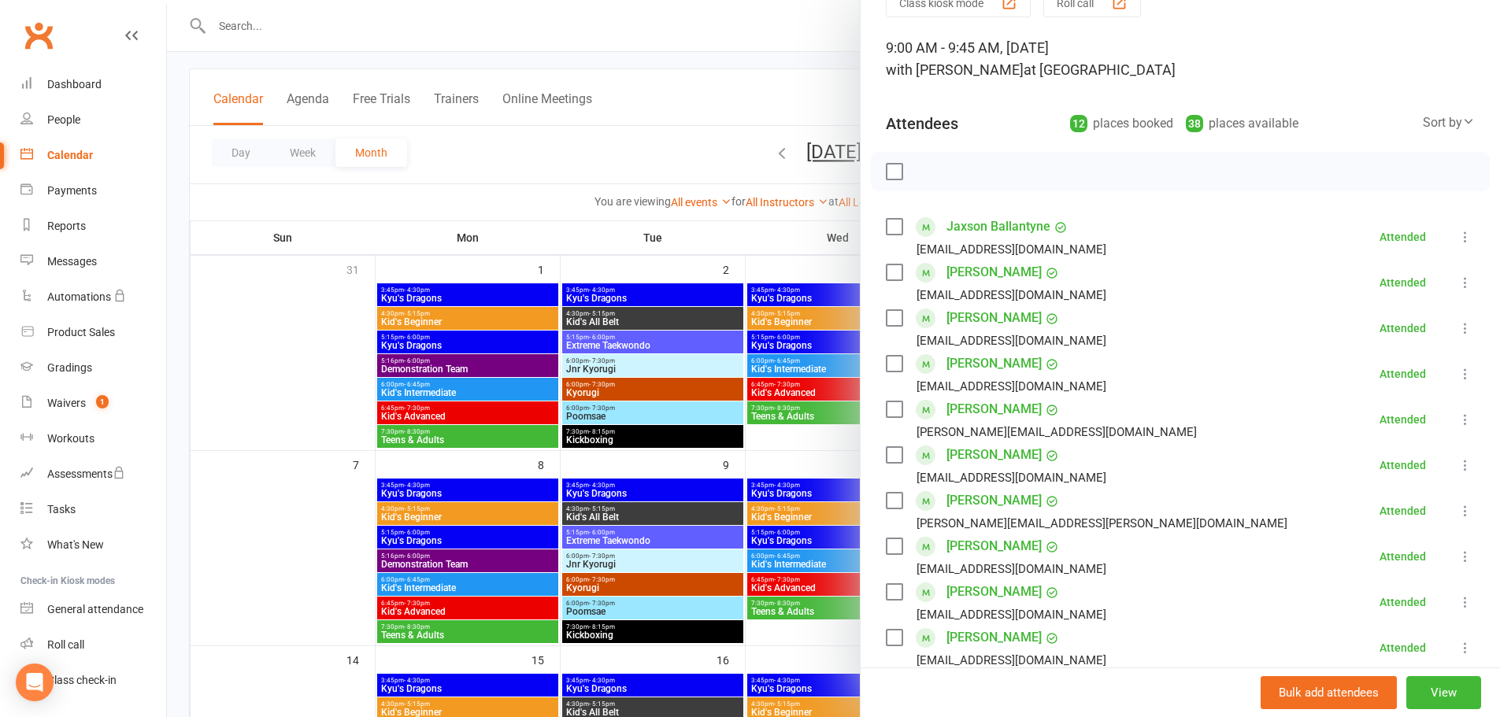
click at [1234, 461] on li "Spencer Evans Kirsty.bodybronze@hotmail.com Attended More info Remove Mark abse…" at bounding box center [1180, 465] width 589 height 46
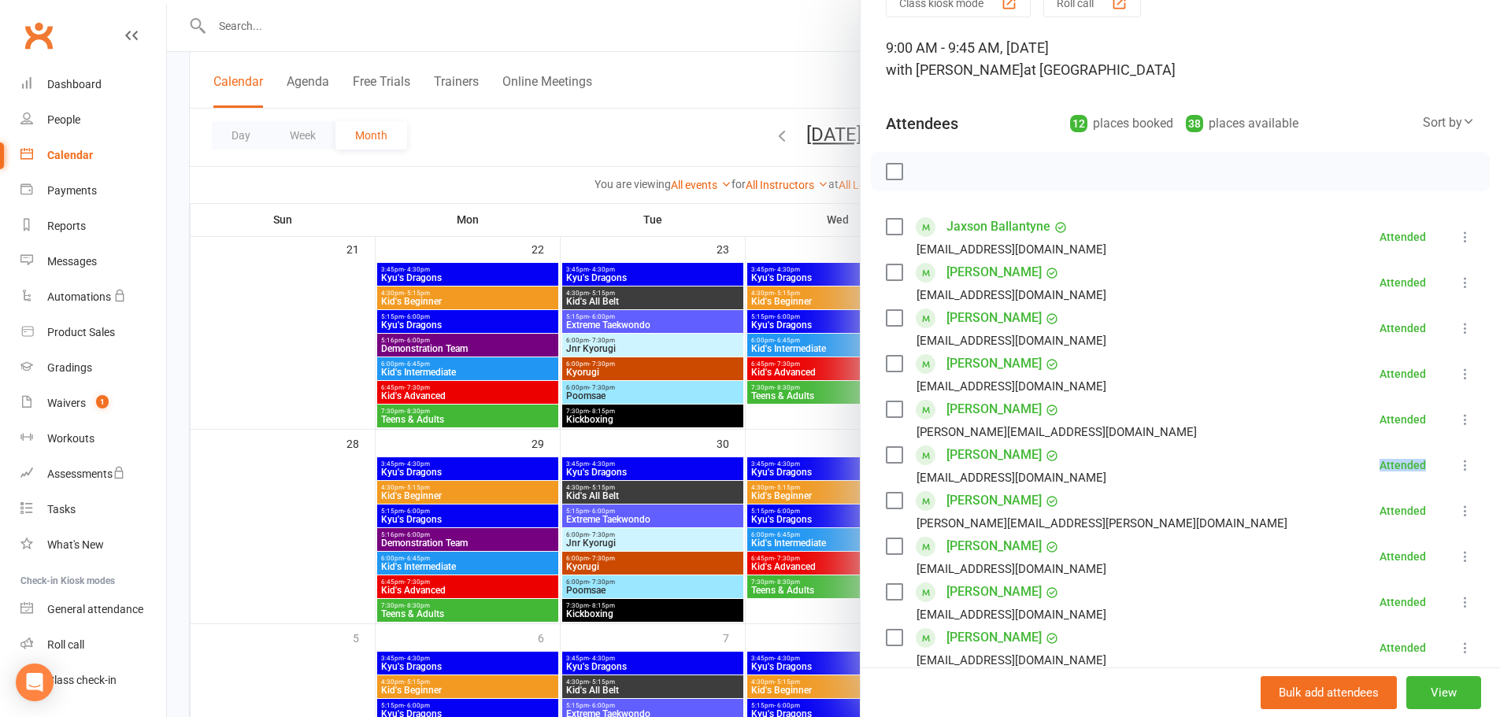
scroll to position [706, 0]
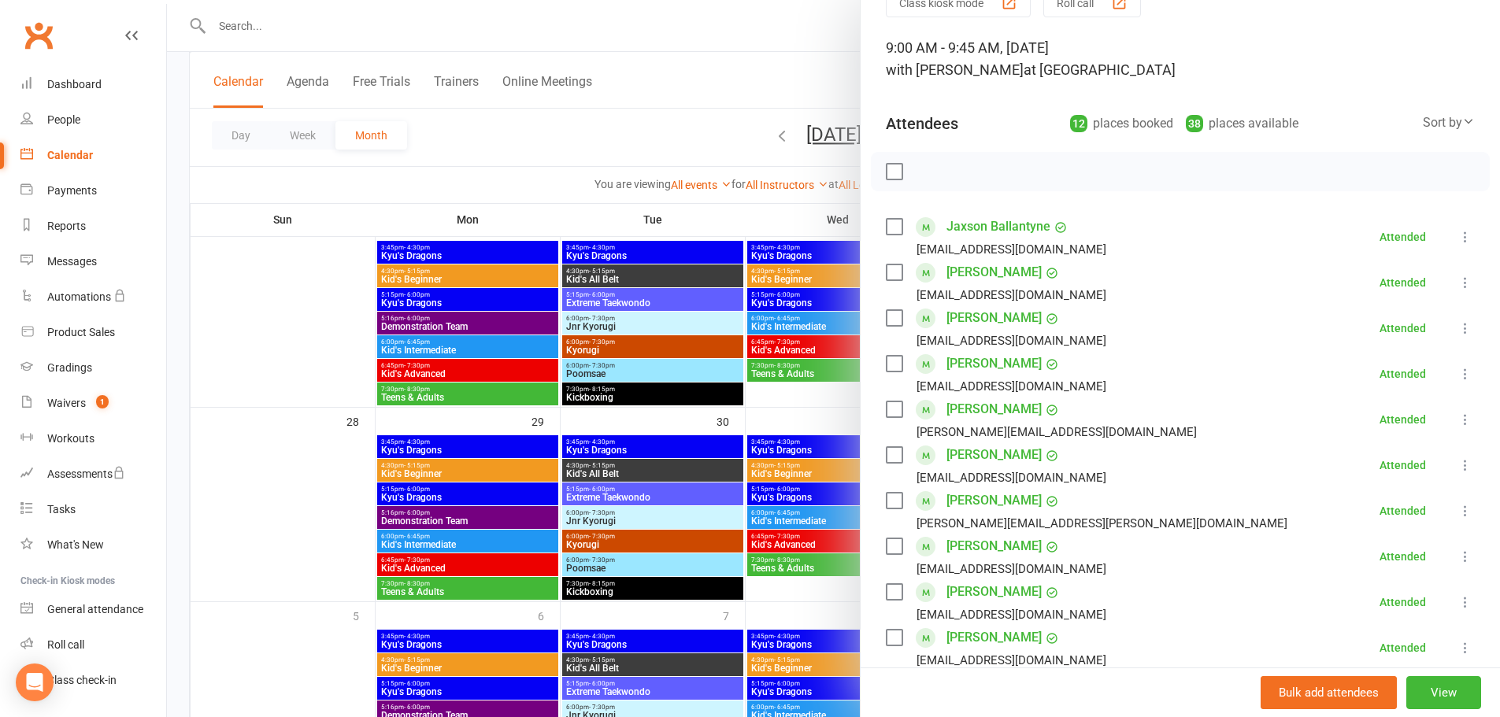
click at [545, 38] on div at bounding box center [833, 358] width 1333 height 717
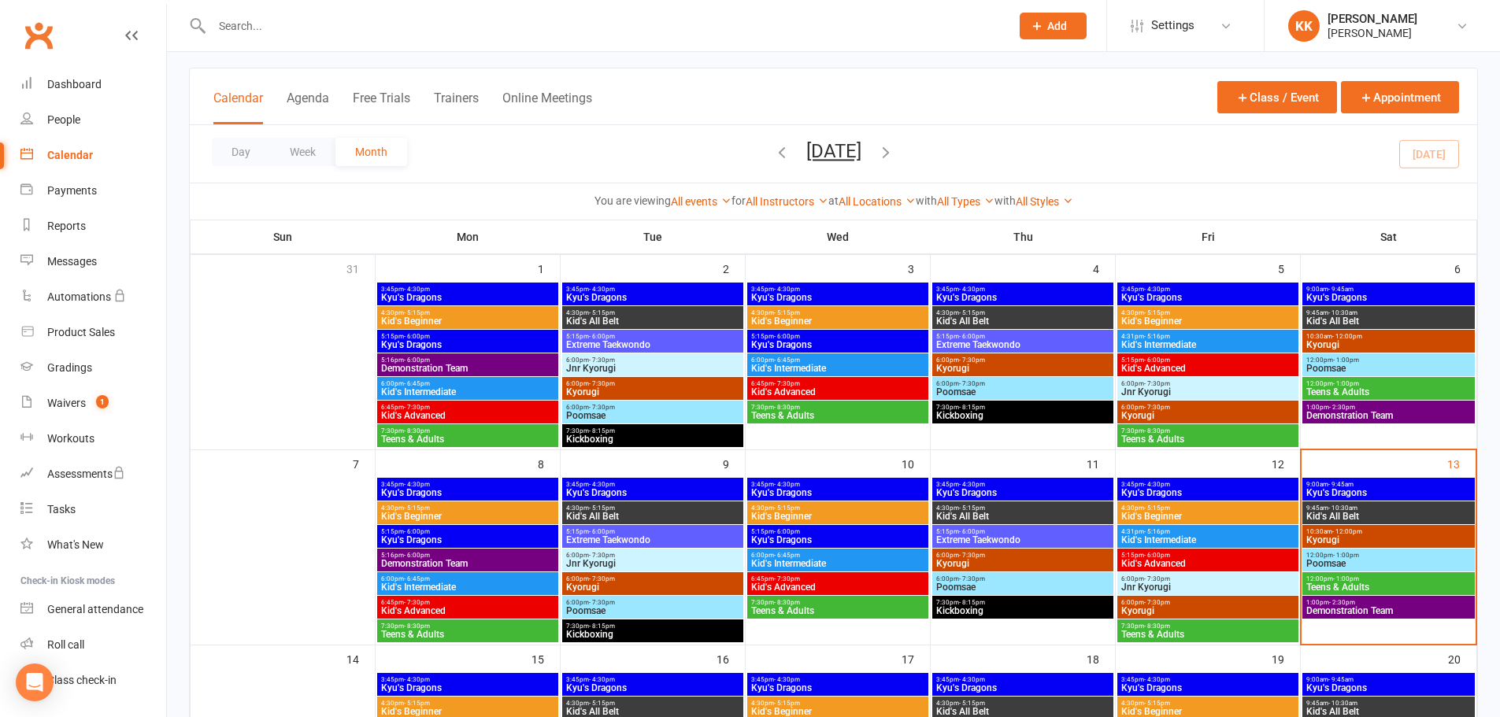
scroll to position [44, 0]
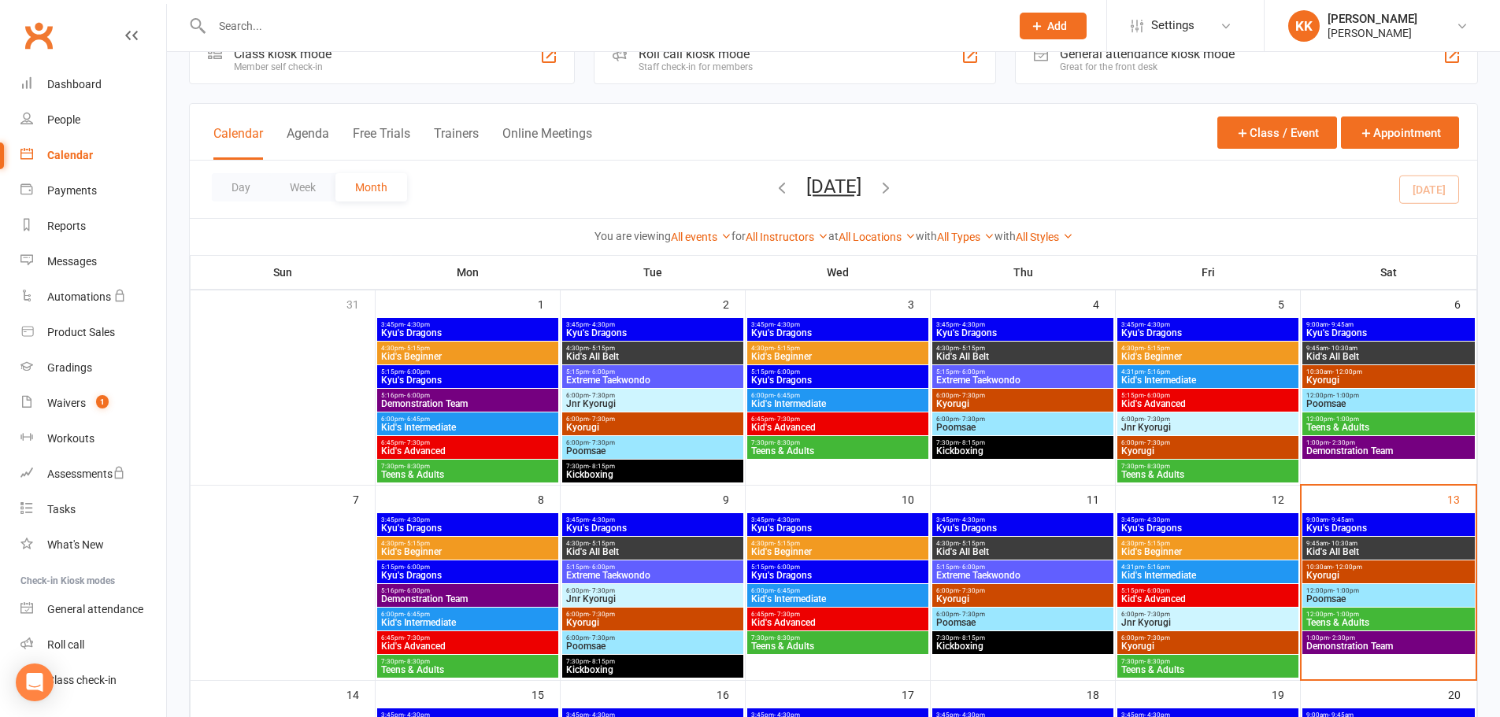
click at [1370, 328] on span "Kyu's Dragons" at bounding box center [1388, 332] width 166 height 9
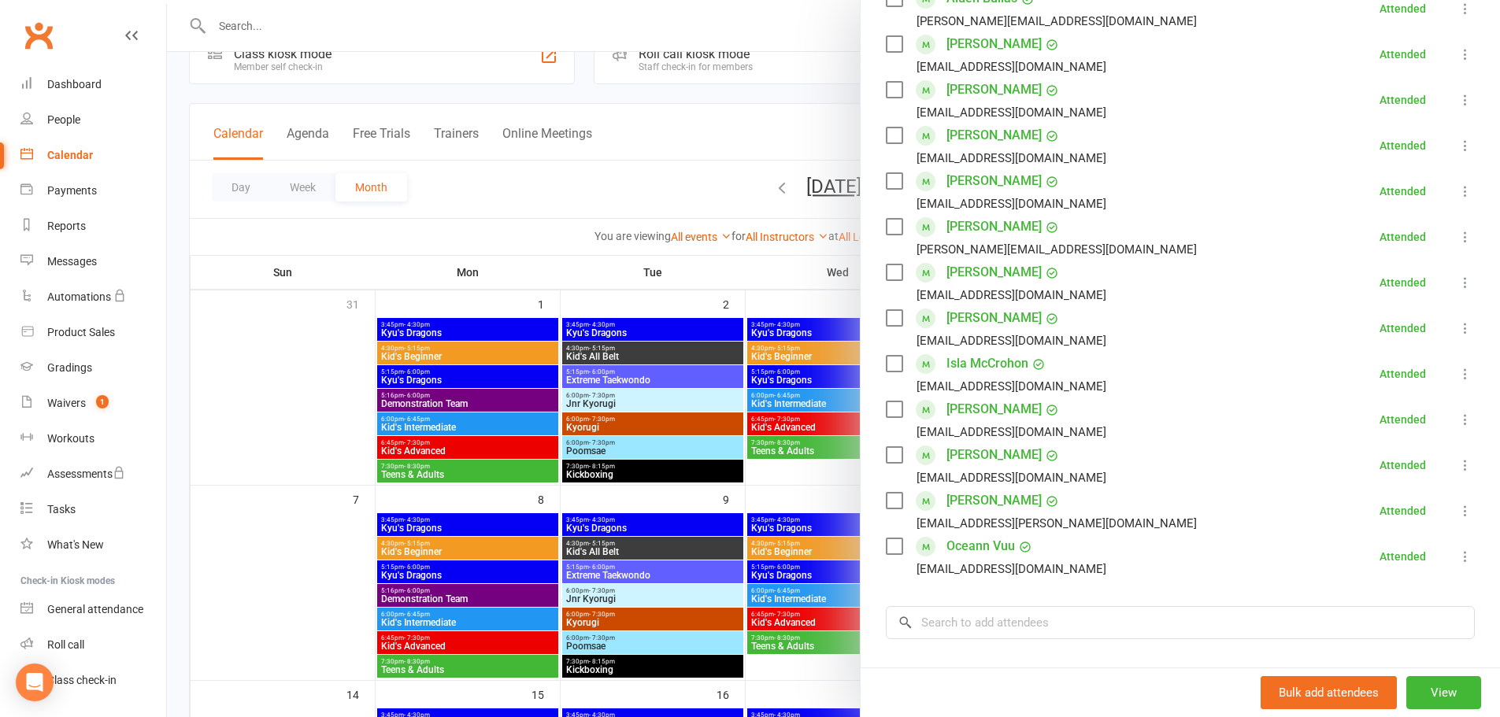
scroll to position [0, 0]
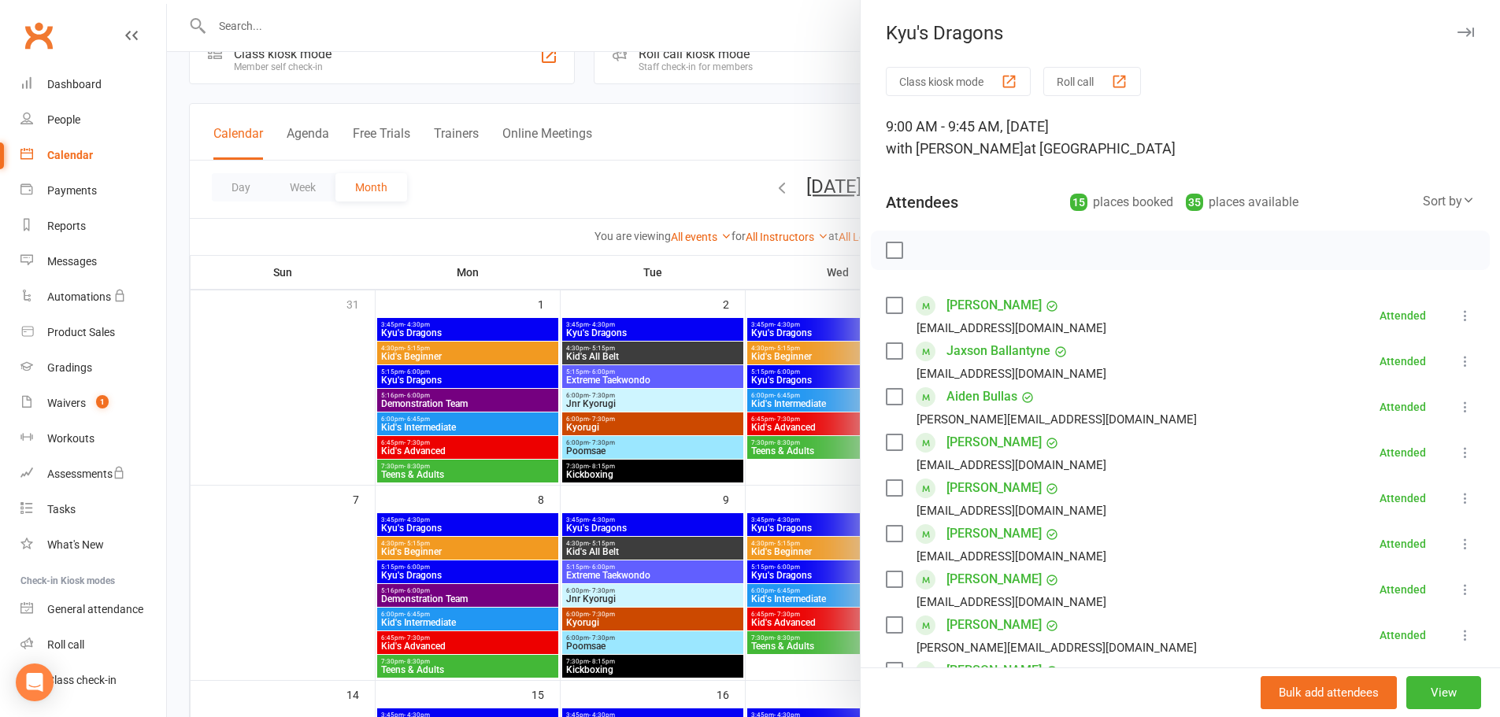
click at [706, 202] on div at bounding box center [833, 358] width 1333 height 717
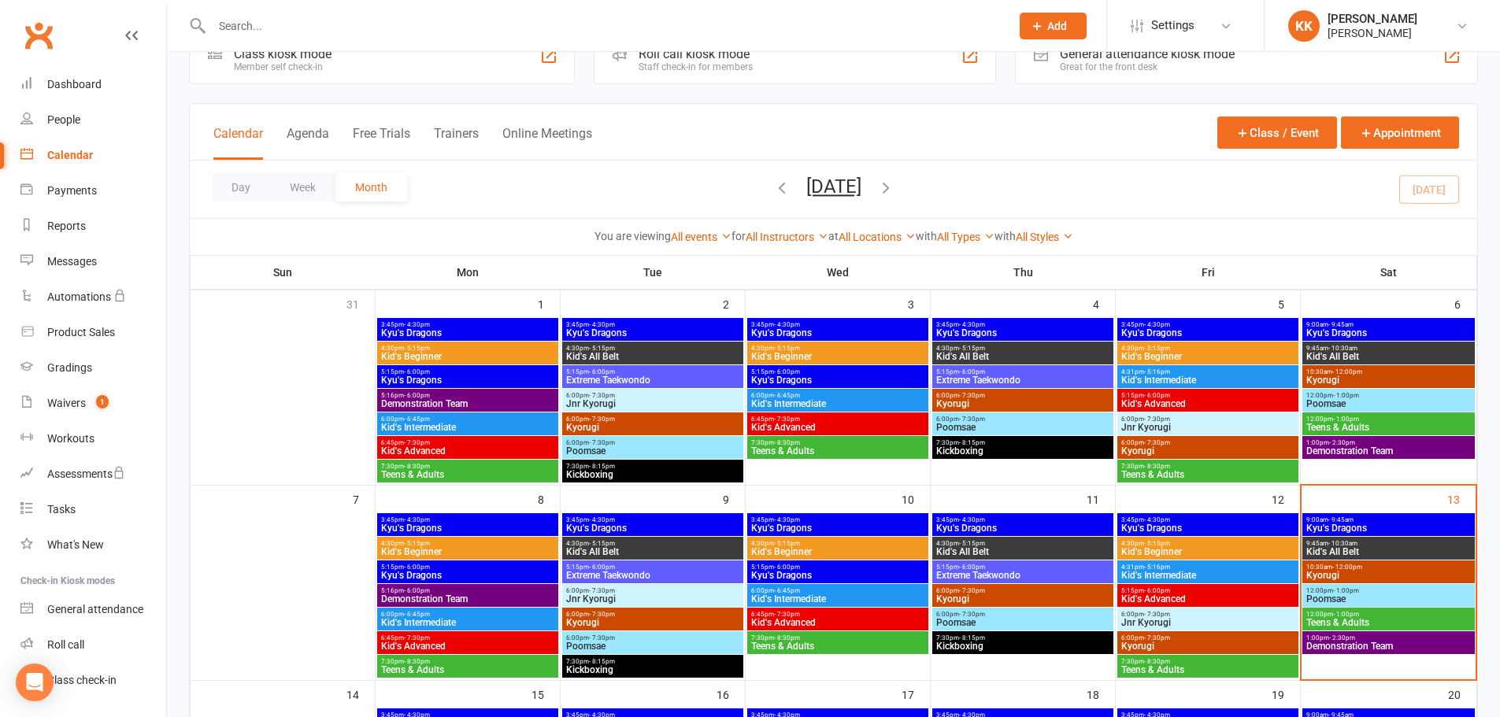
click at [1338, 328] on span "Kyu's Dragons" at bounding box center [1388, 332] width 166 height 9
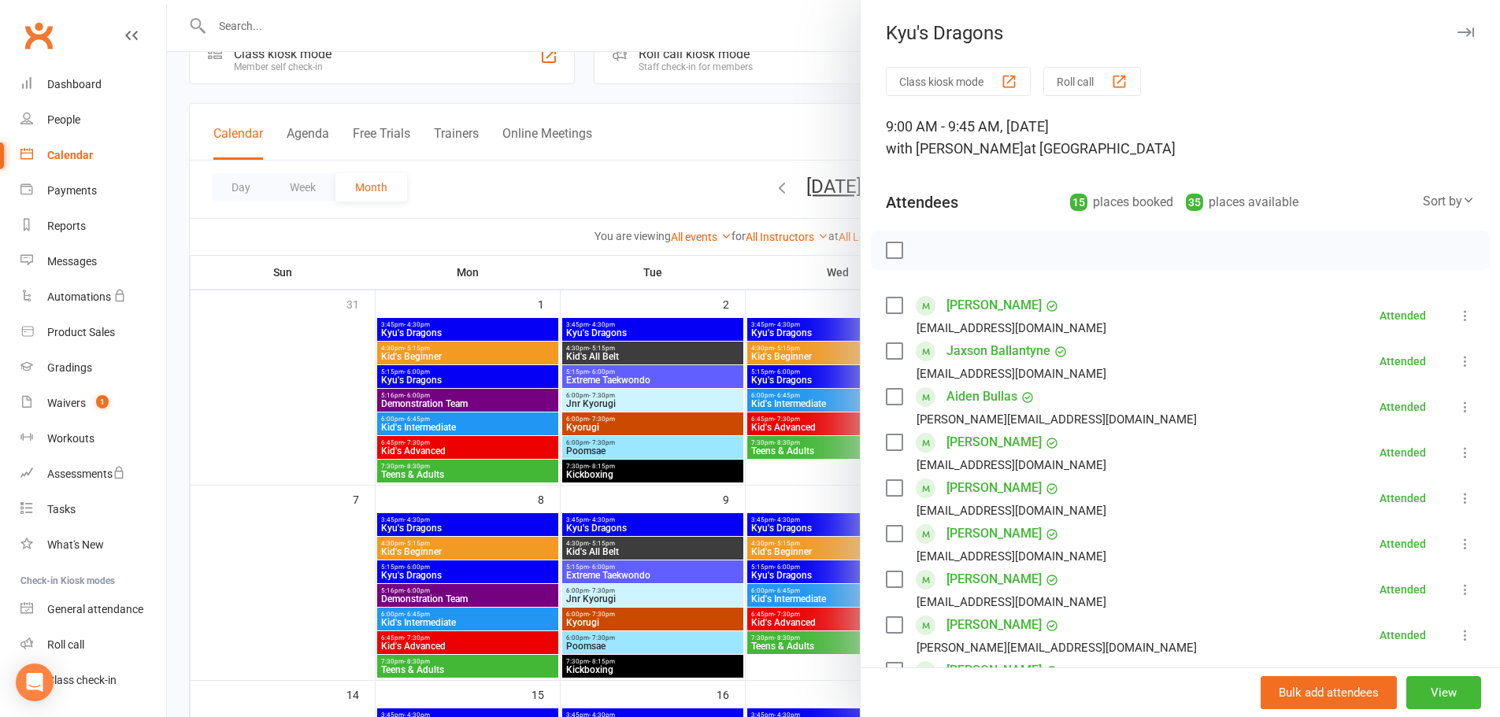
click at [993, 75] on button "Class kiosk mode" at bounding box center [958, 81] width 145 height 29
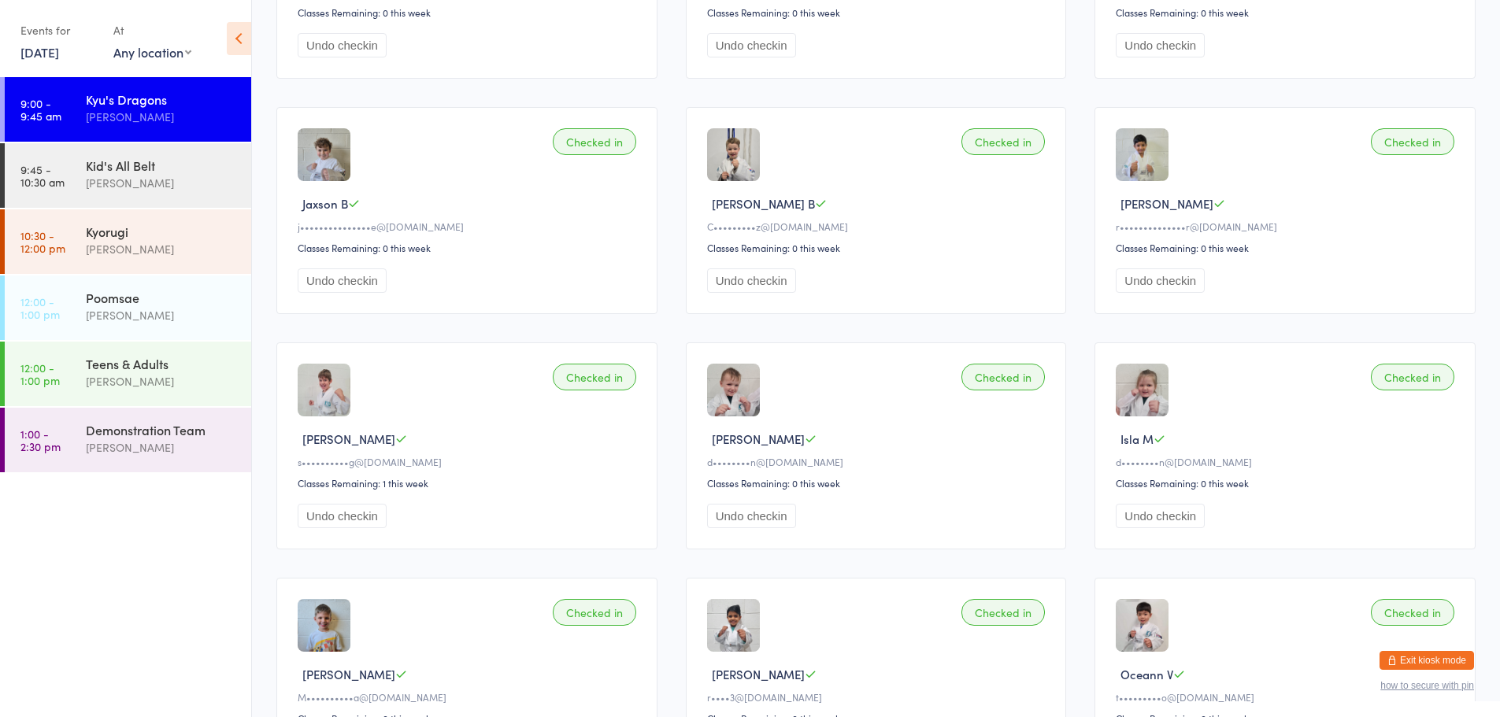
scroll to position [630, 0]
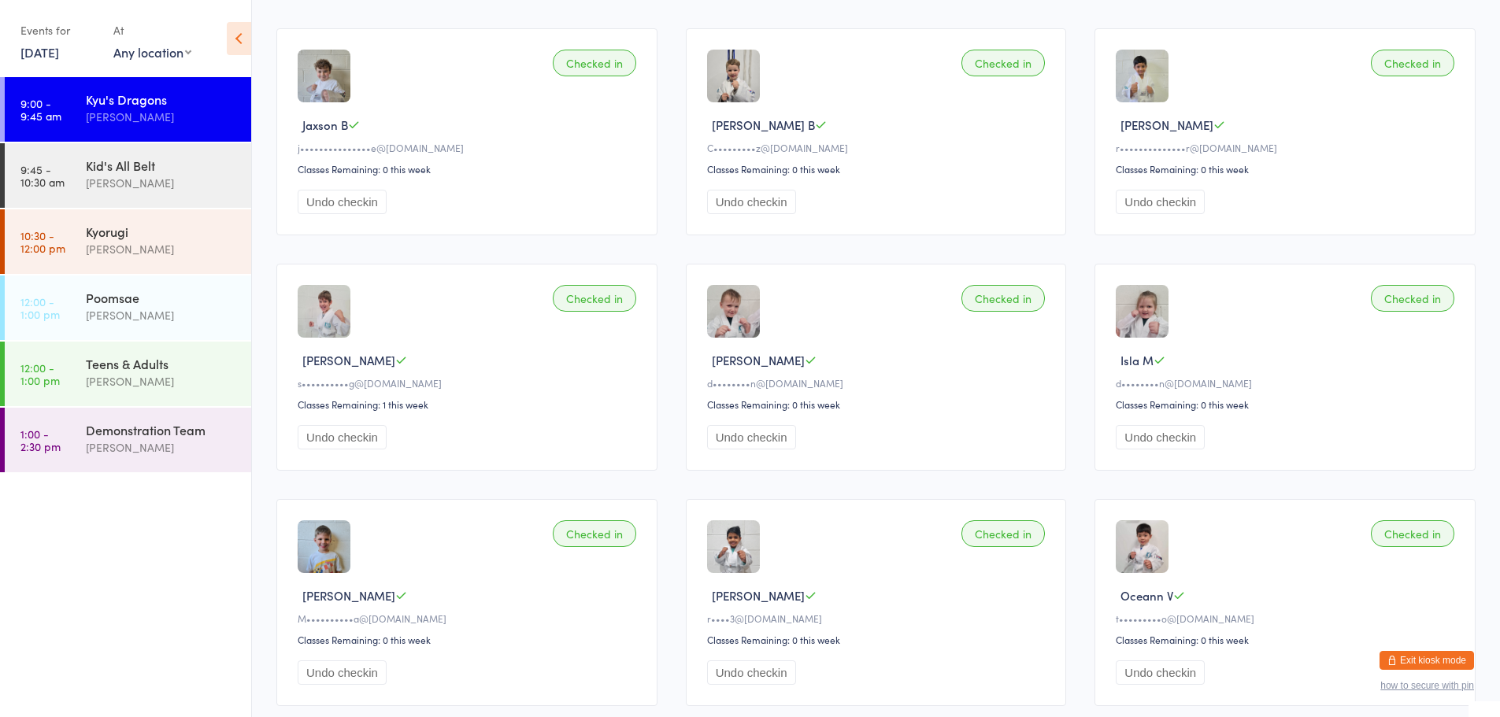
click at [324, 544] on img at bounding box center [324, 546] width 53 height 53
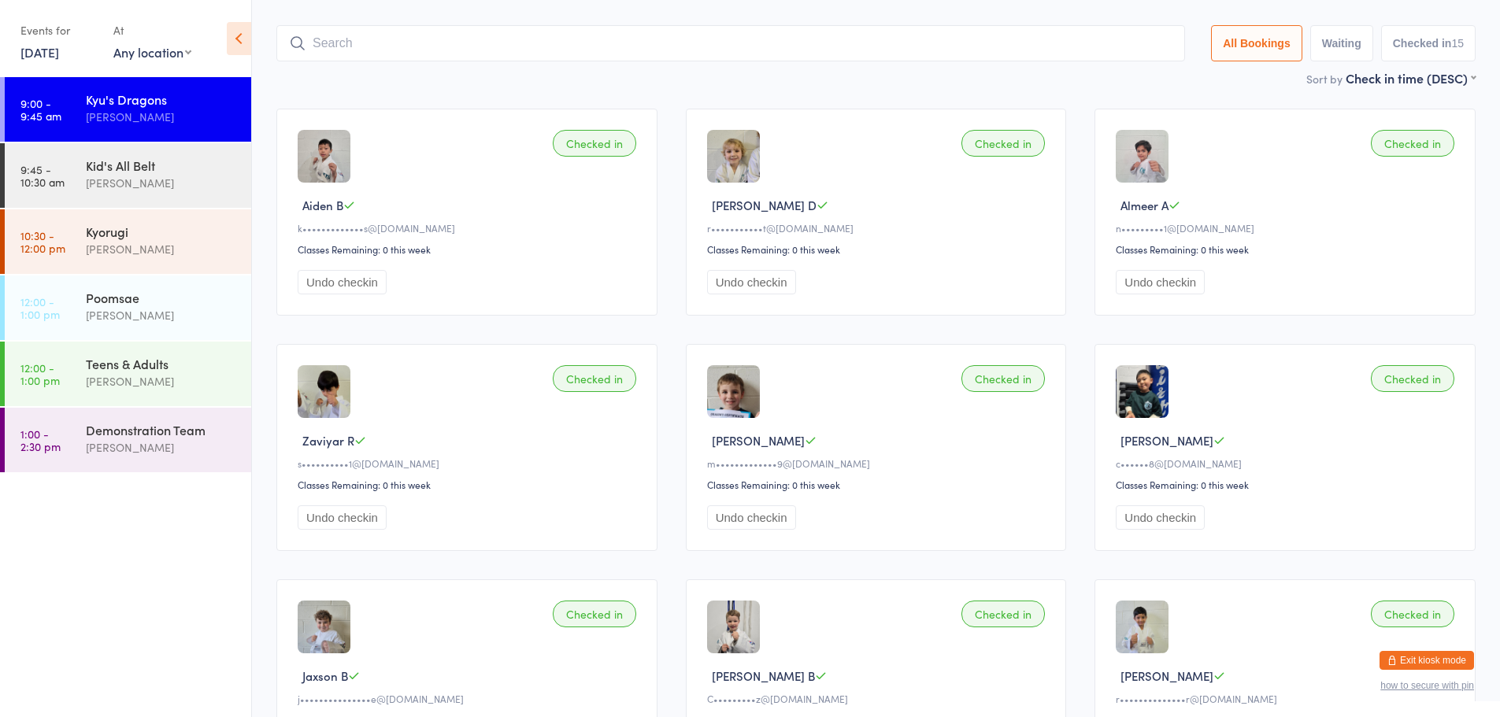
scroll to position [0, 0]
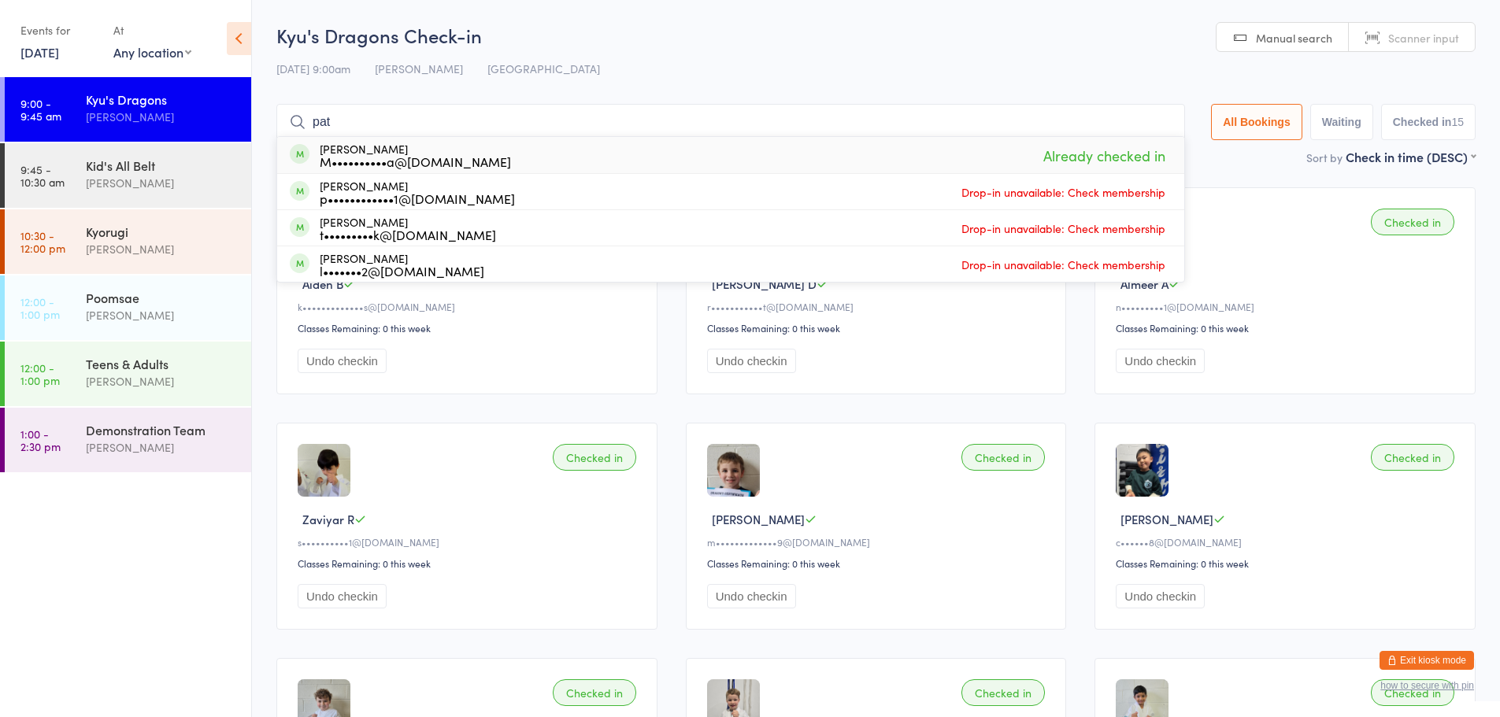
type input "pat"
click at [1209, 157] on div "Sort by Check in time (DESC) First name (ASC) First name (DESC) Last name (ASC)…" at bounding box center [875, 156] width 1199 height 17
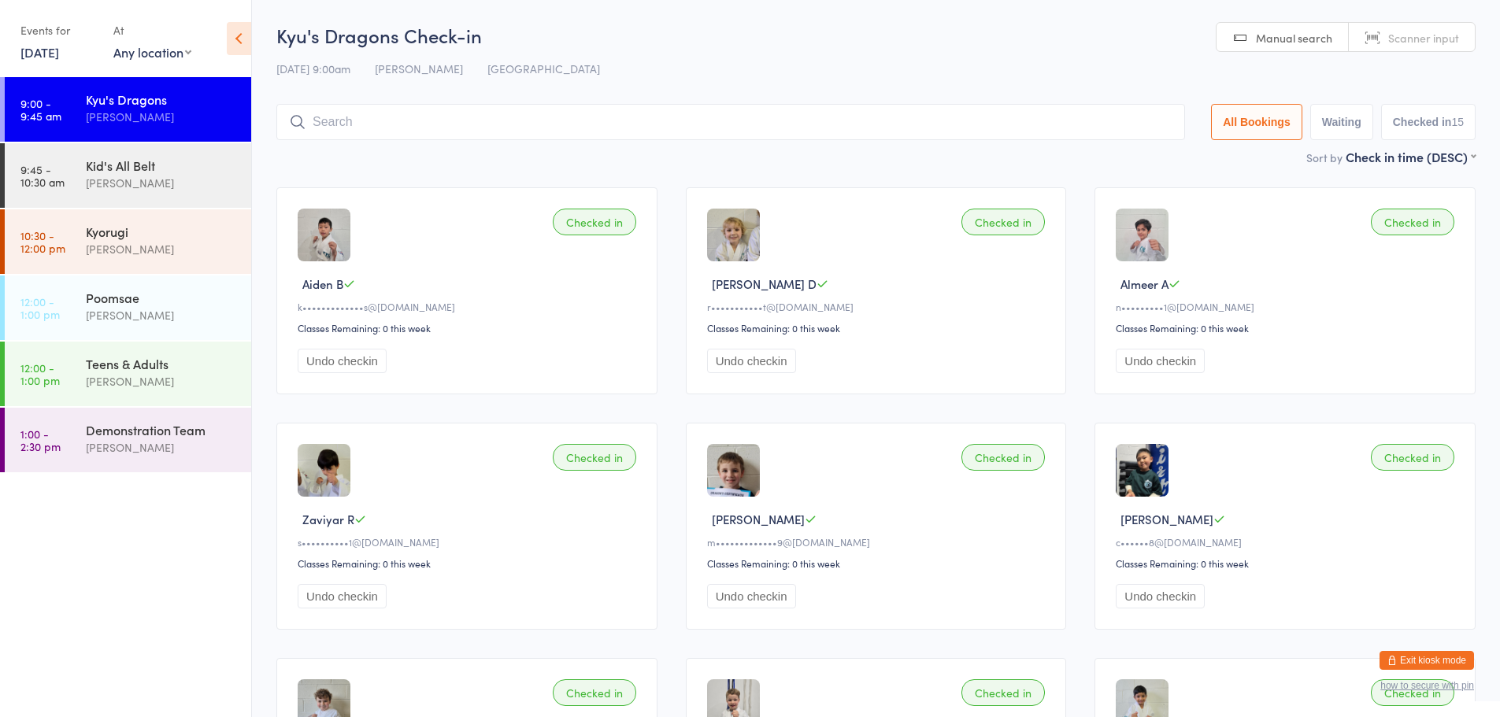
click at [227, 109] on div "[PERSON_NAME]" at bounding box center [162, 117] width 152 height 18
click at [213, 151] on div "Kid's All Belt Kutae Kim" at bounding box center [168, 174] width 165 height 62
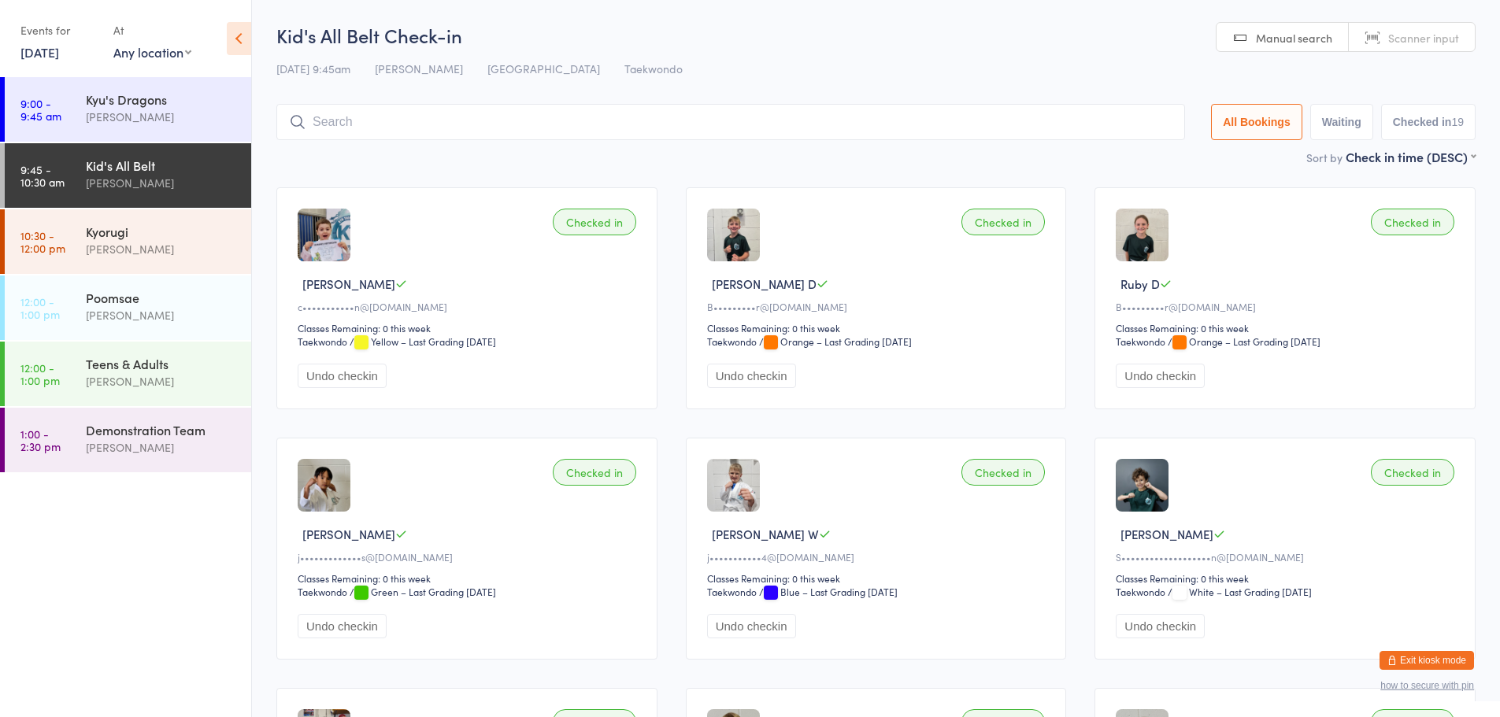
click at [47, 47] on link "[DATE]" at bounding box center [39, 51] width 39 height 17
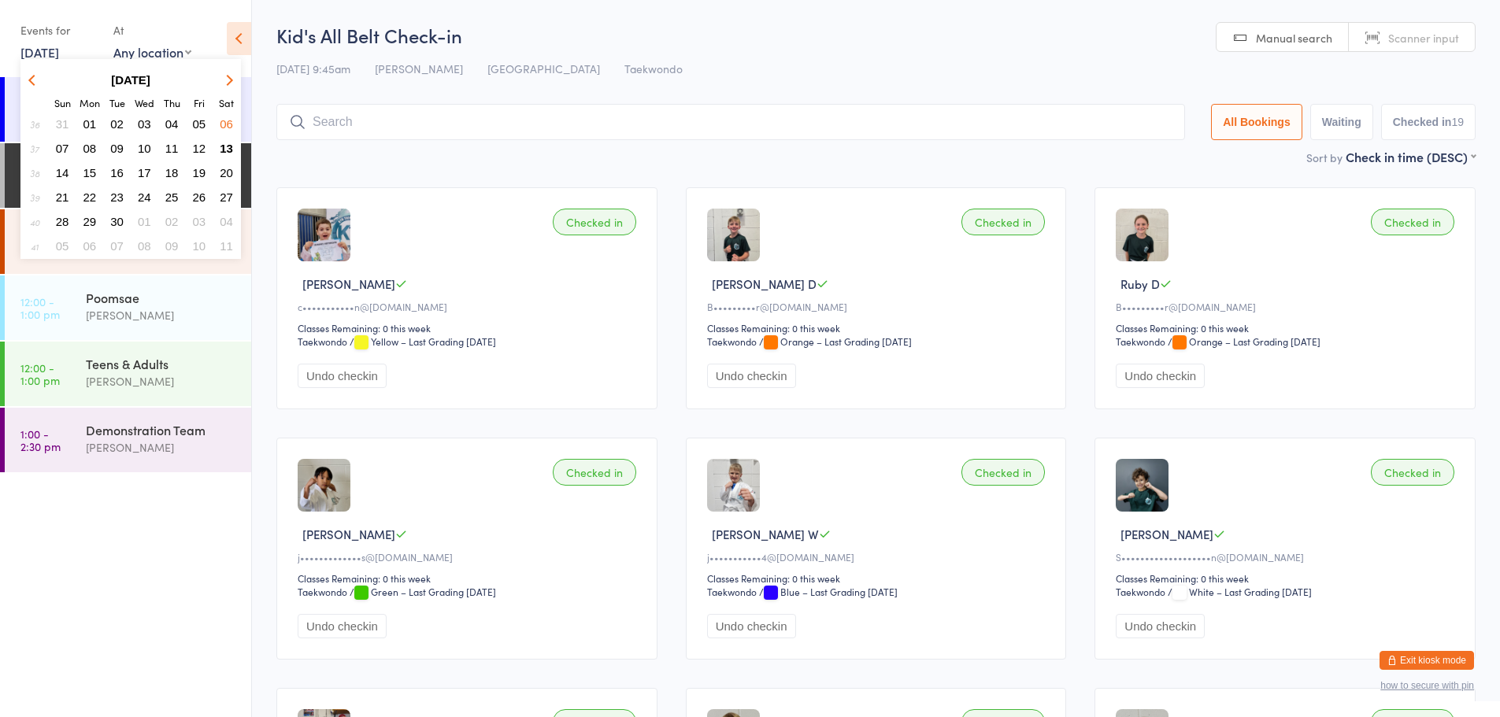
click at [228, 146] on span "13" at bounding box center [226, 148] width 13 height 13
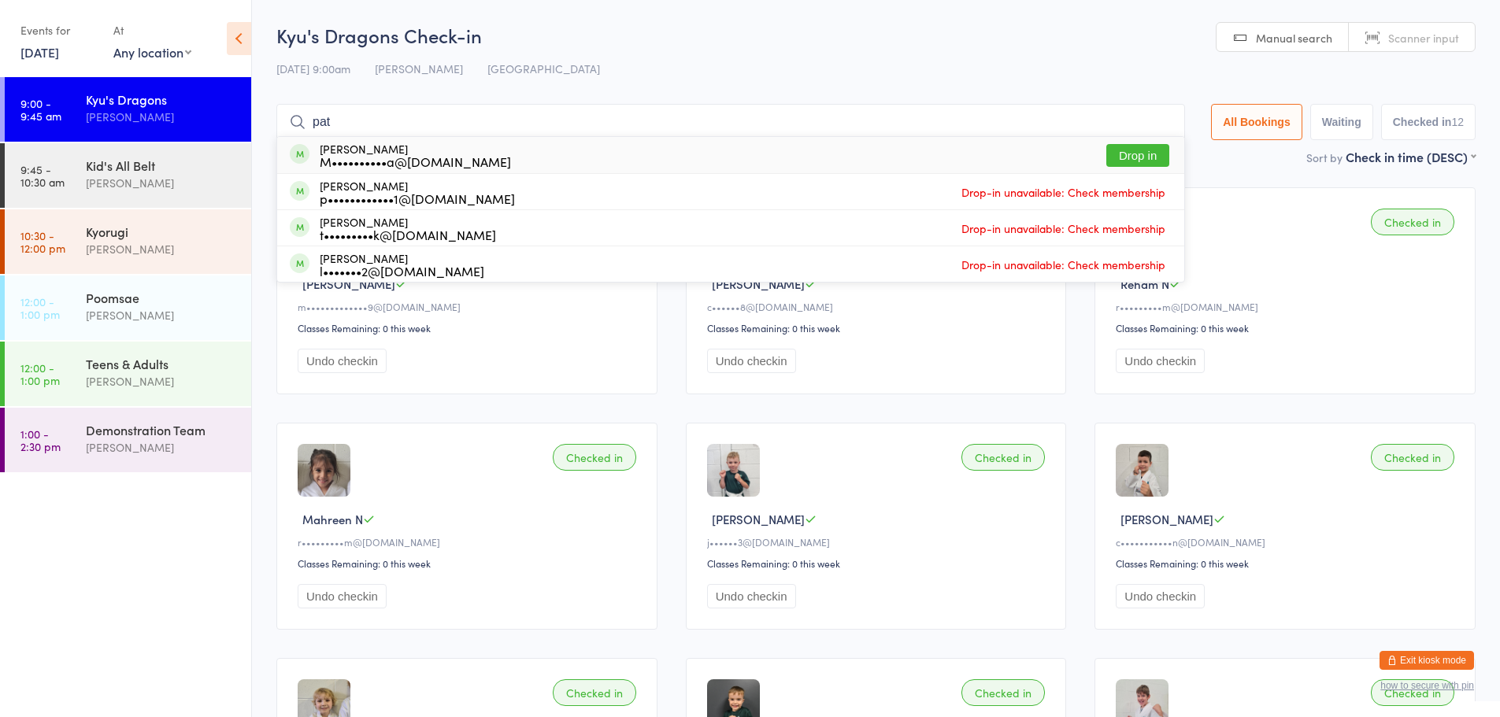
type input "pat"
click at [1126, 150] on button "Drop in" at bounding box center [1137, 155] width 63 height 23
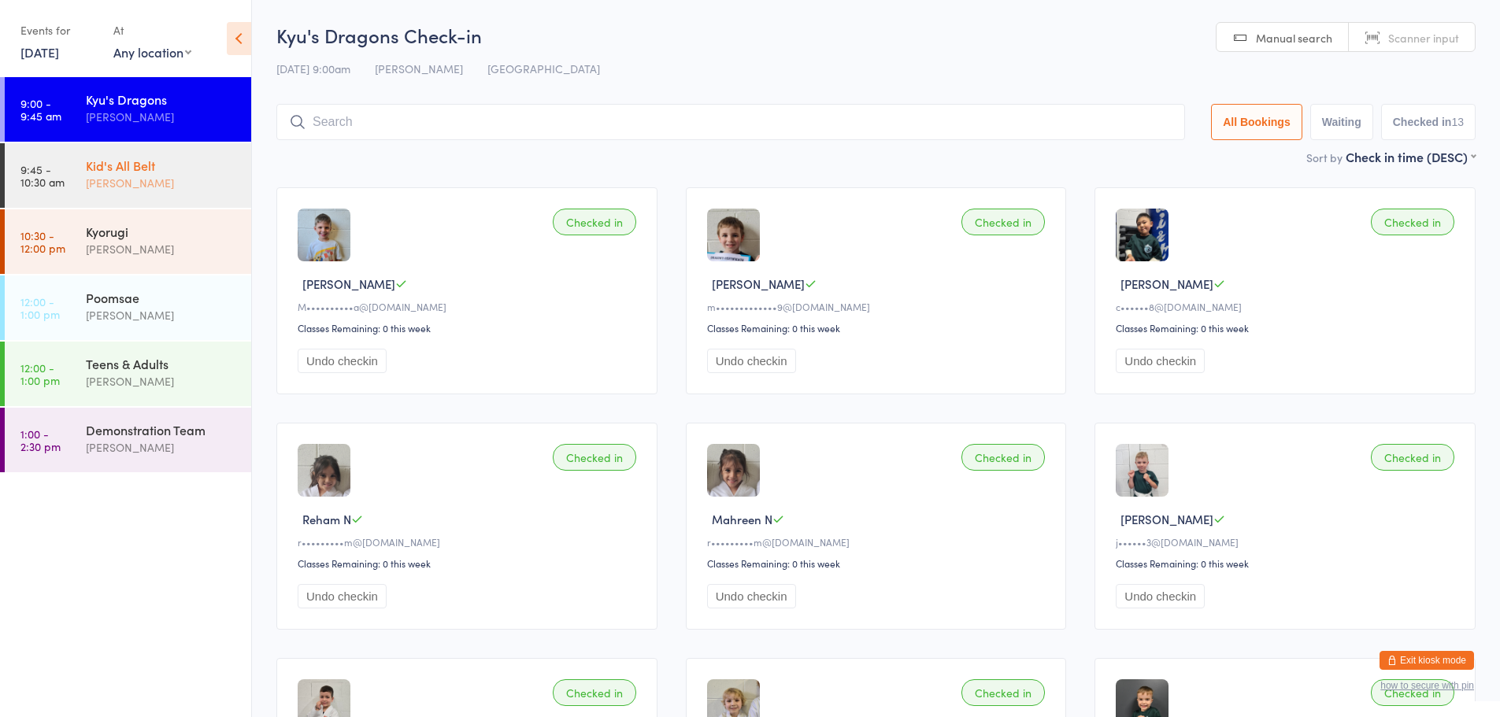
click at [179, 159] on div "Kid's All Belt" at bounding box center [162, 165] width 152 height 17
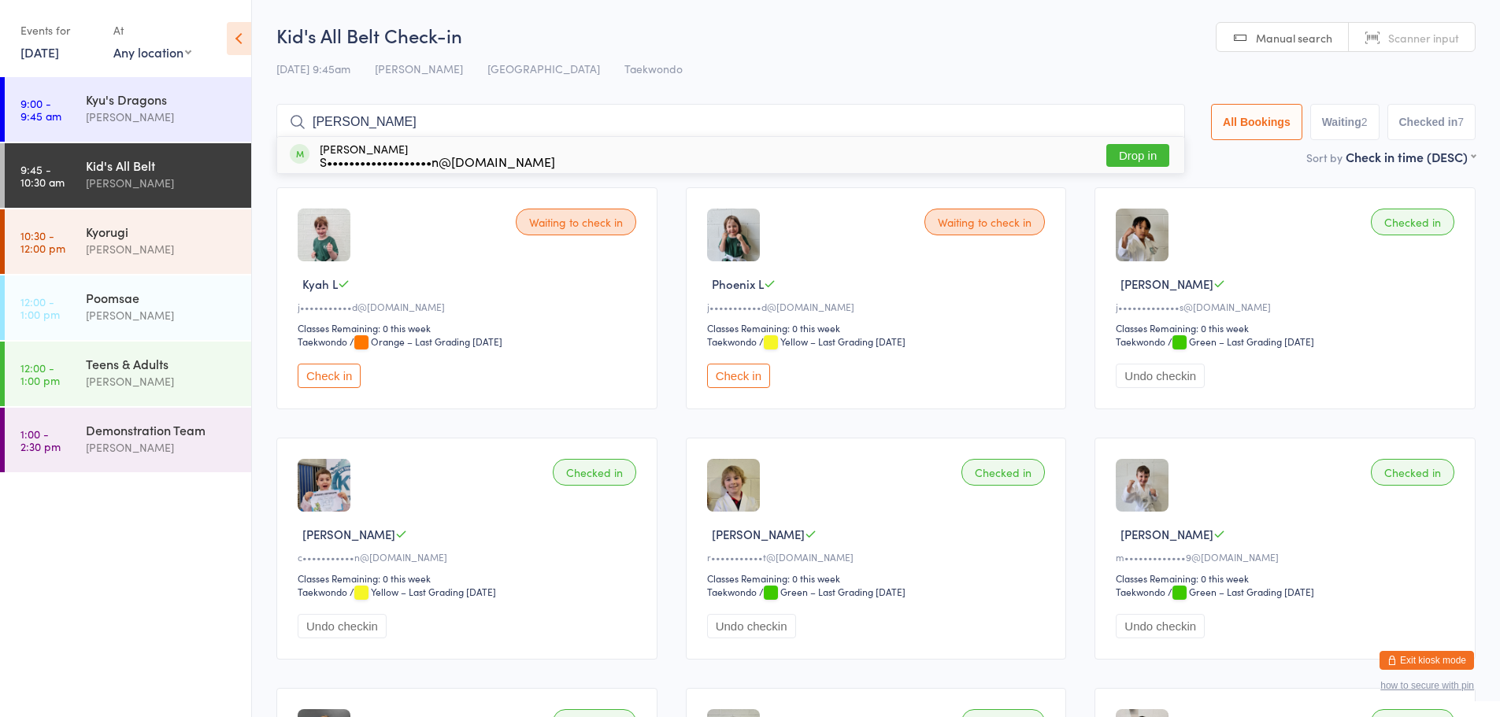
type input "seth"
click at [1146, 155] on button "Drop in" at bounding box center [1137, 155] width 63 height 23
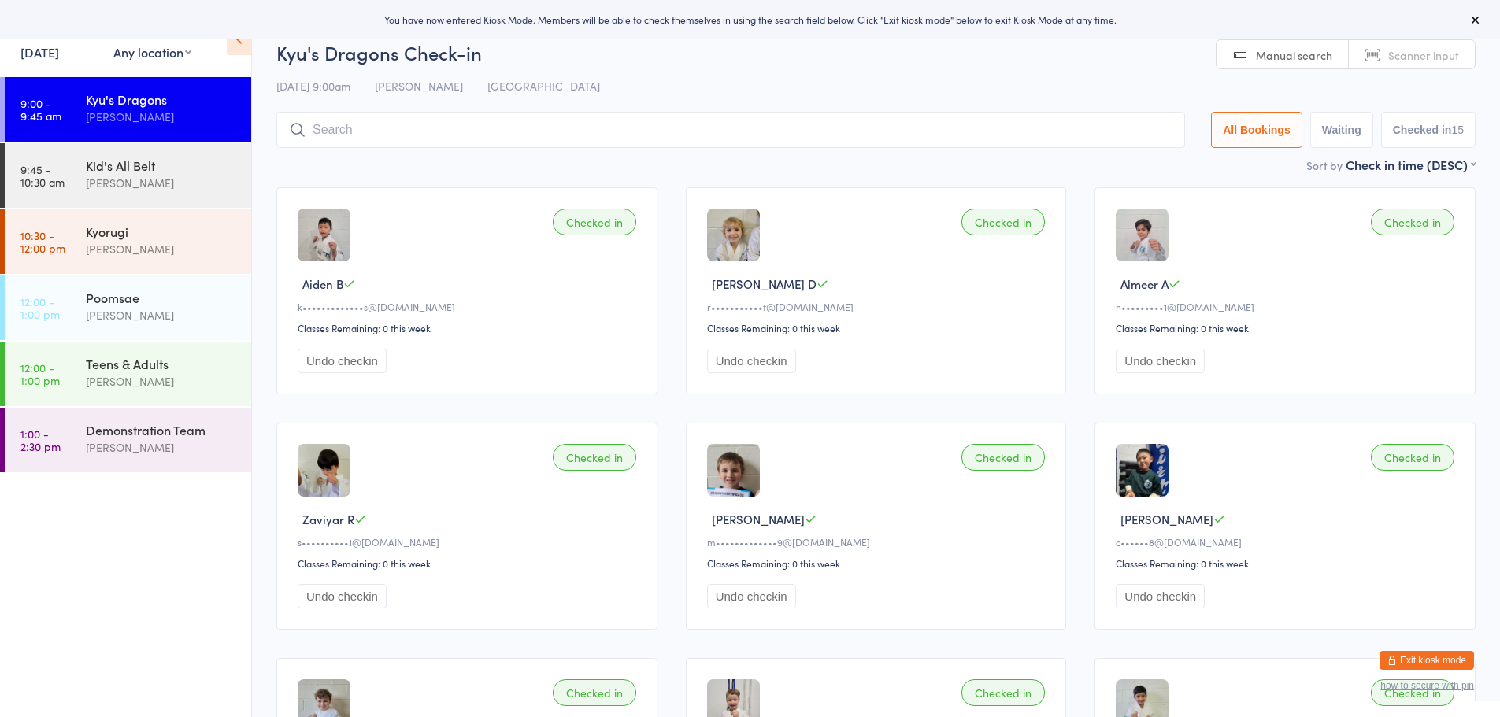
click at [1480, 13] on icon at bounding box center [1475, 19] width 13 height 13
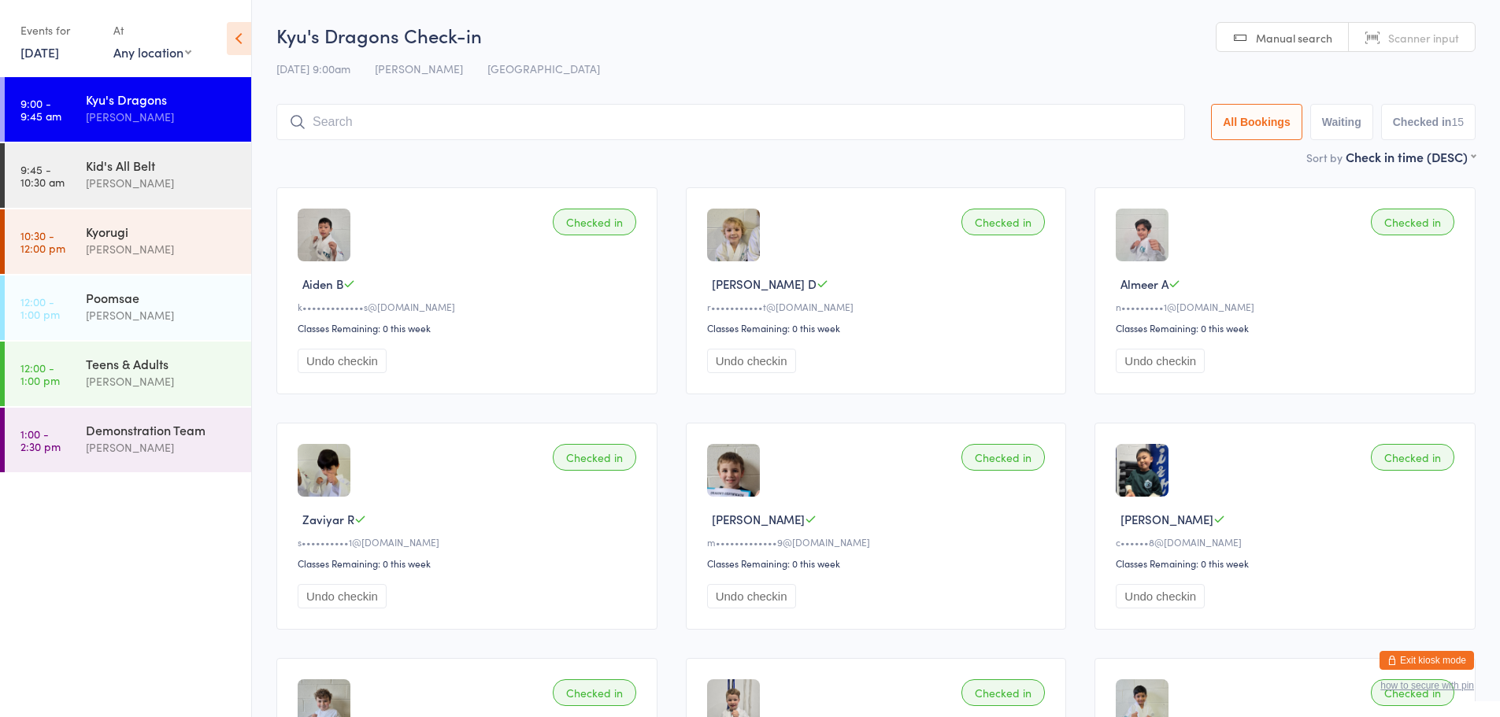
click at [1439, 50] on link "Scanner input" at bounding box center [1411, 38] width 126 height 30
click at [1315, 43] on span "Manual search" at bounding box center [1294, 38] width 76 height 16
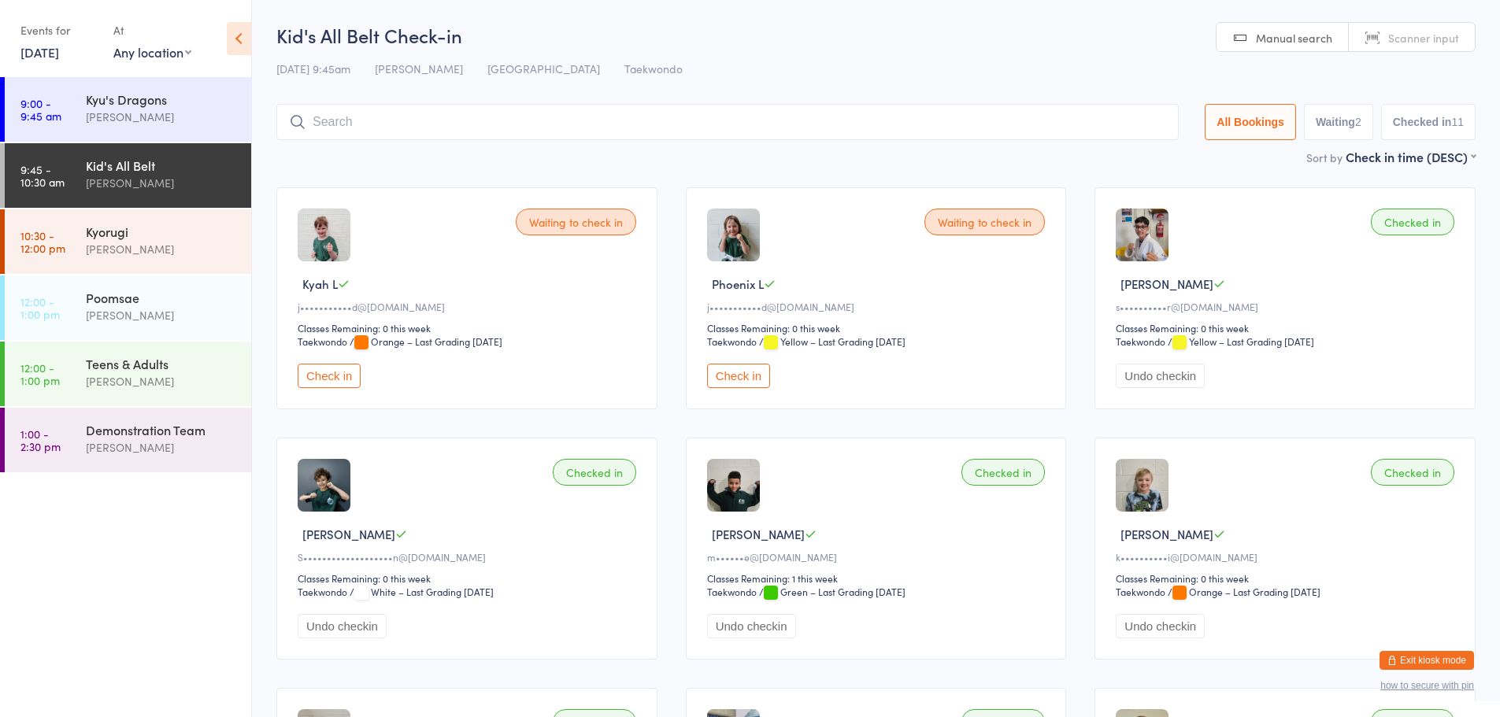
click at [47, 57] on link "13 Sep, 2025" at bounding box center [39, 51] width 39 height 17
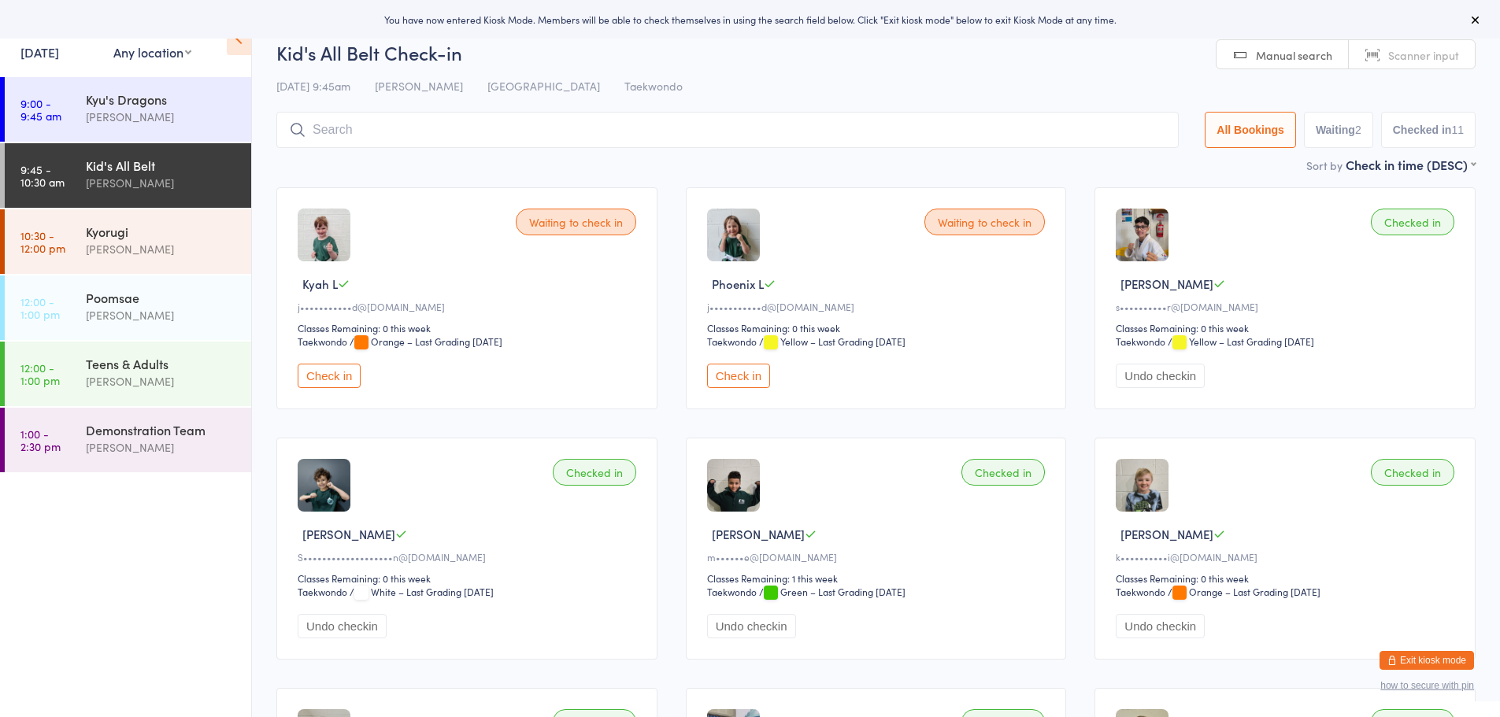
click at [1458, 660] on button "Exit kiosk mode" at bounding box center [1426, 660] width 94 height 19
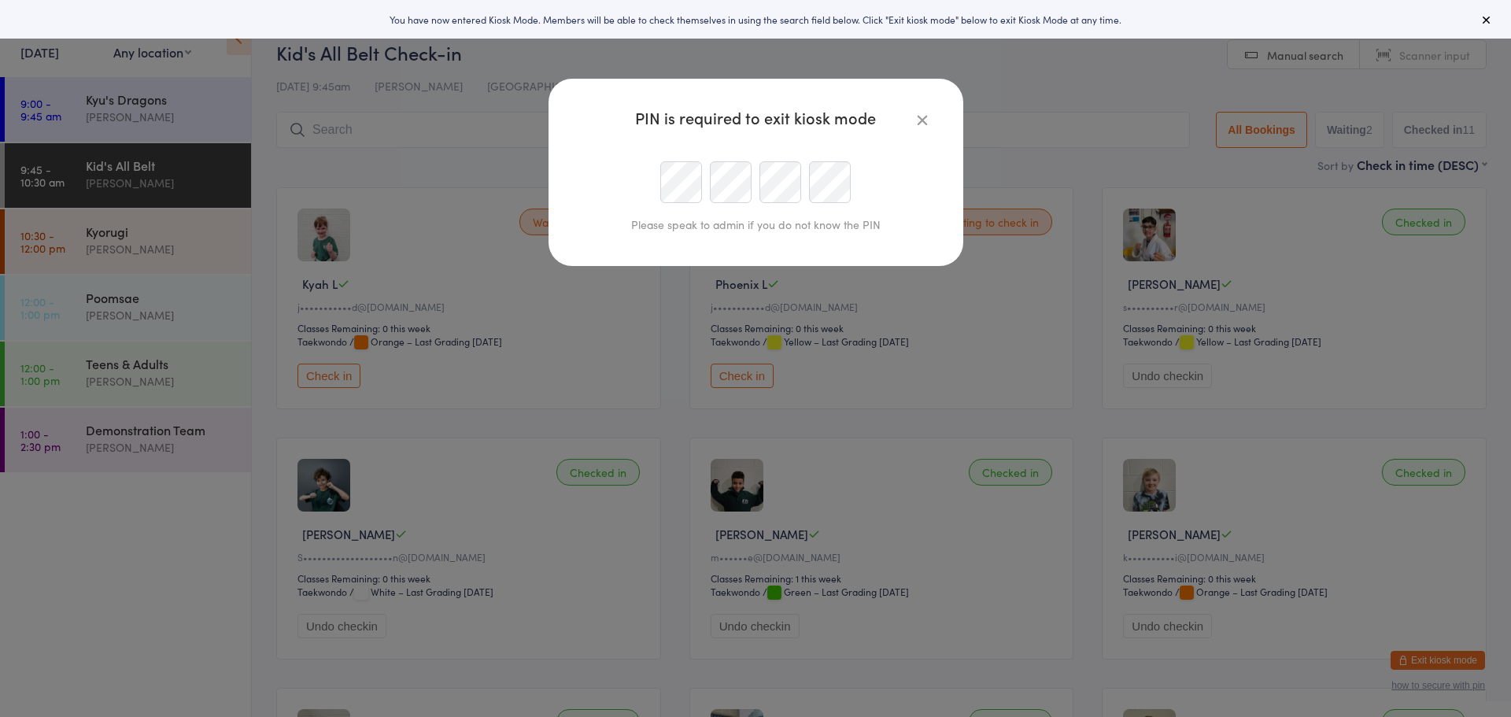
type input "[EMAIL_ADDRESS][DOMAIN_NAME]"
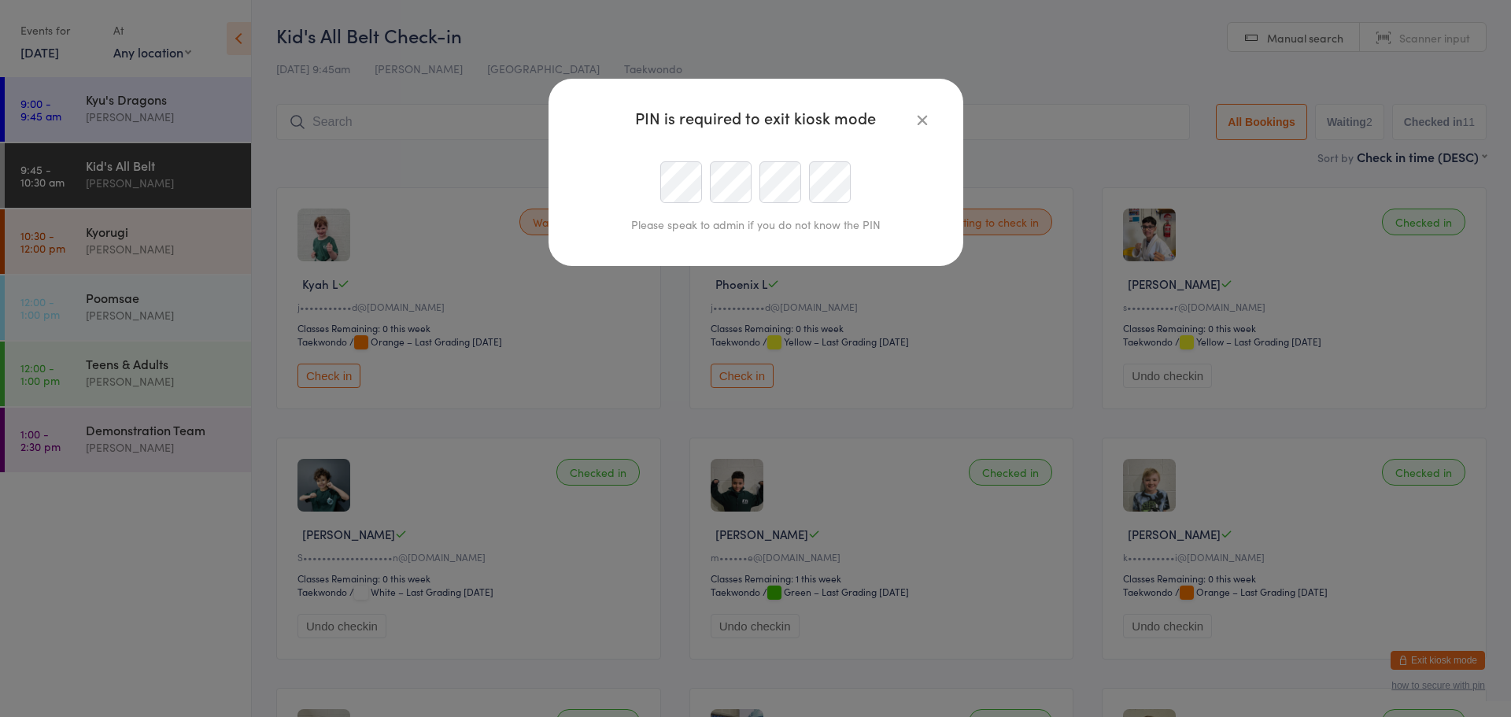
click at [928, 110] on button "button" at bounding box center [922, 119] width 19 height 19
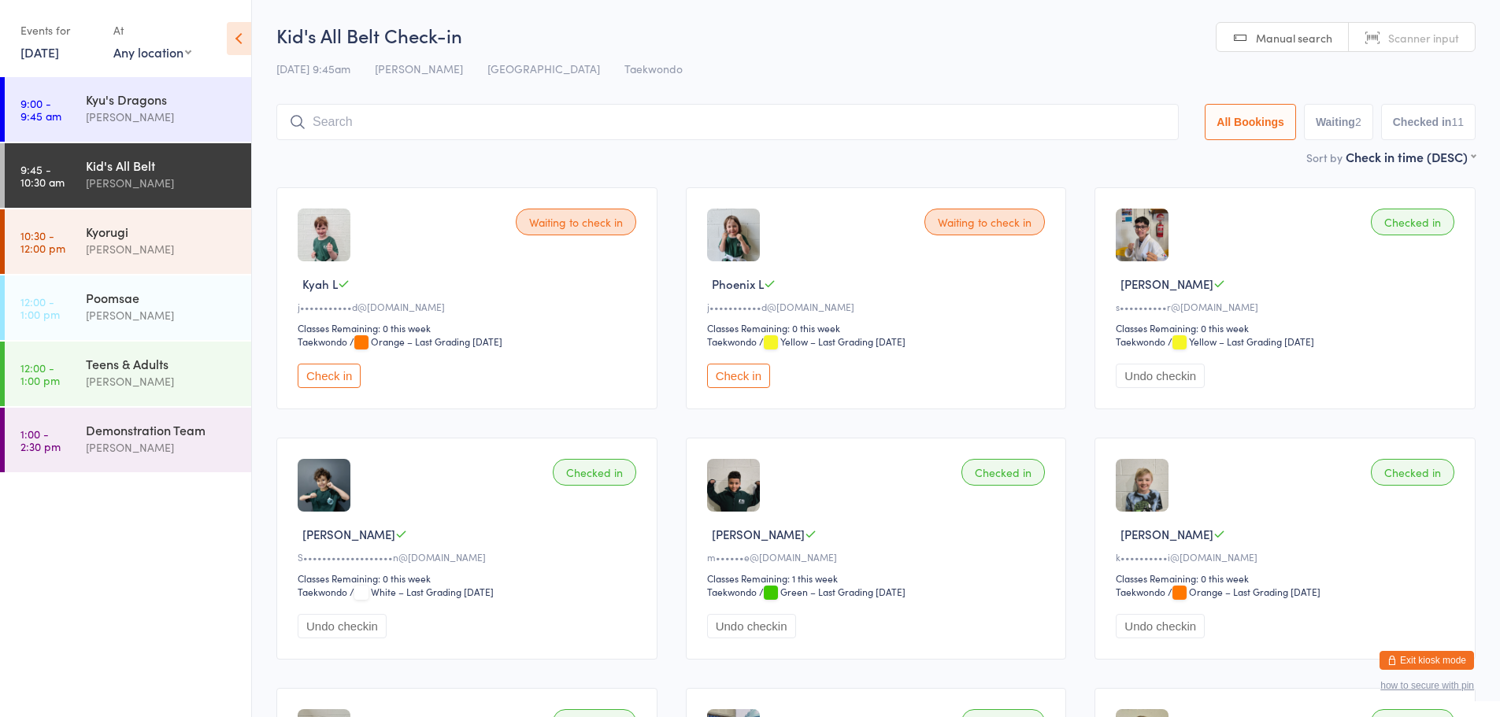
click at [920, 113] on input "search" at bounding box center [727, 122] width 902 height 36
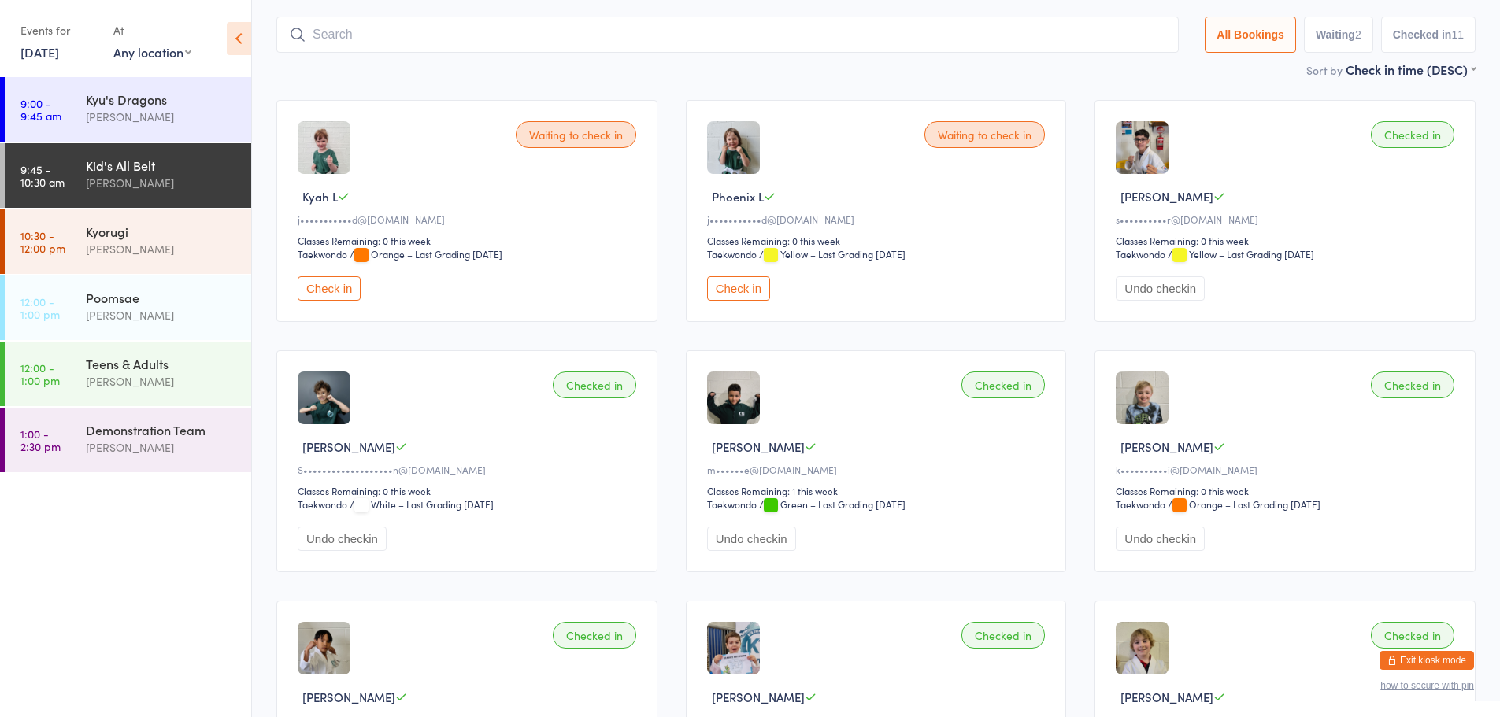
scroll to position [104, 0]
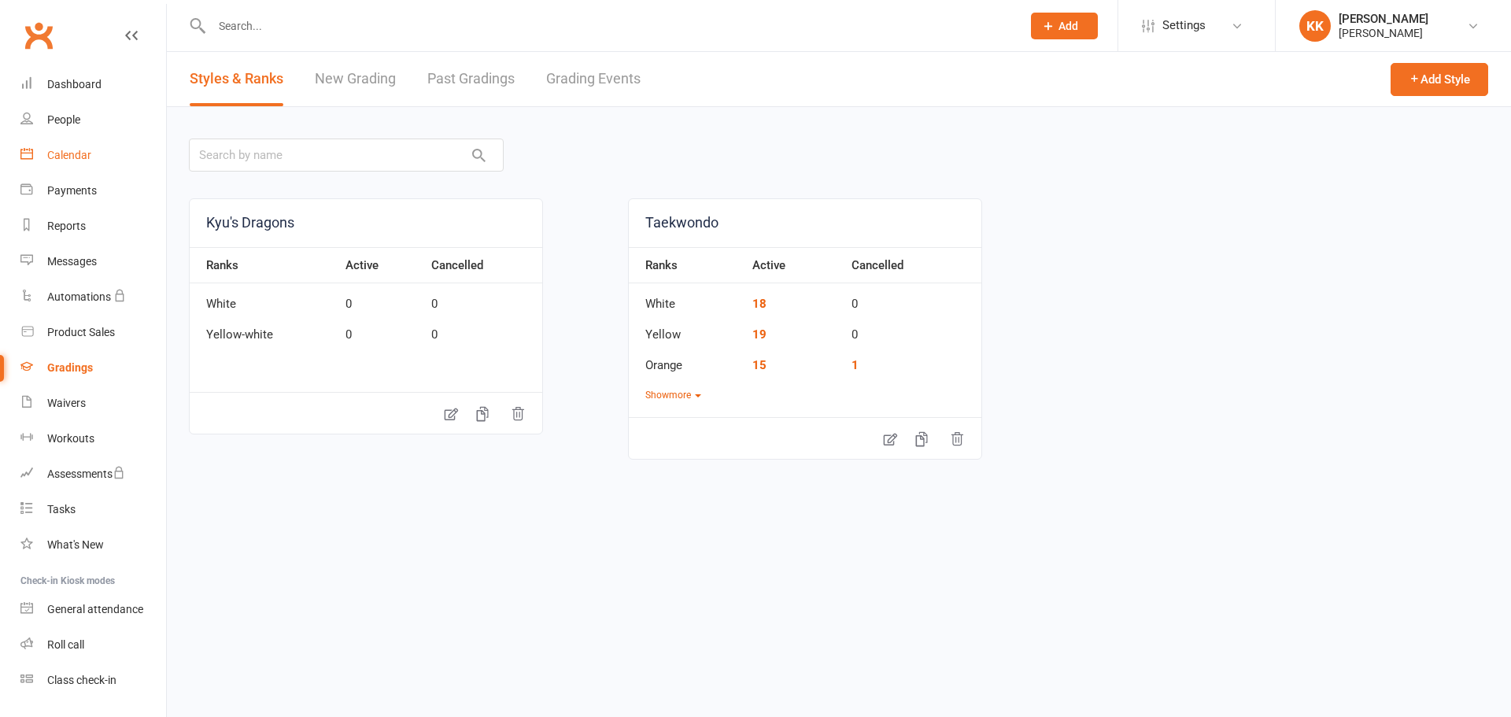
click at [70, 165] on link "Calendar" at bounding box center [93, 155] width 146 height 35
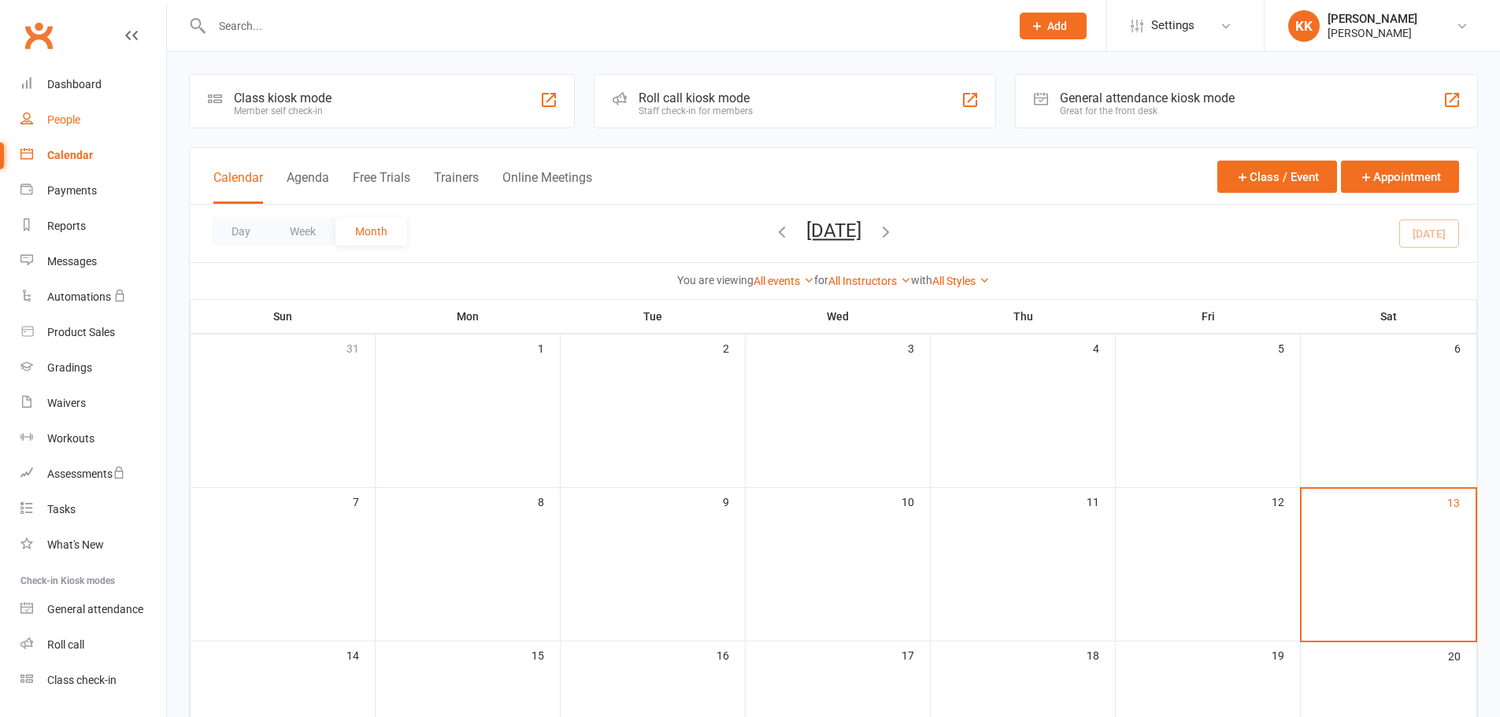
click at [76, 127] on link "People" at bounding box center [93, 119] width 146 height 35
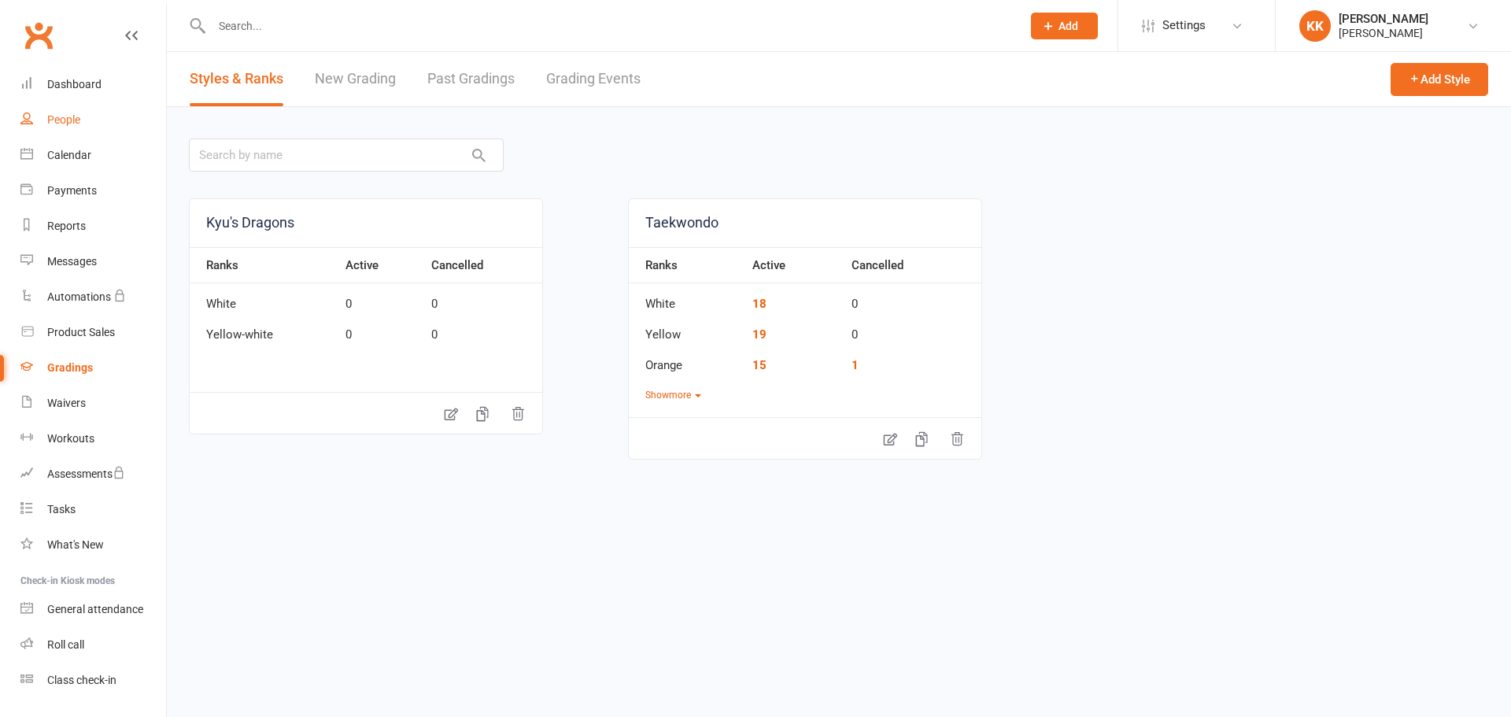
click at [72, 119] on div "People" at bounding box center [63, 119] width 33 height 13
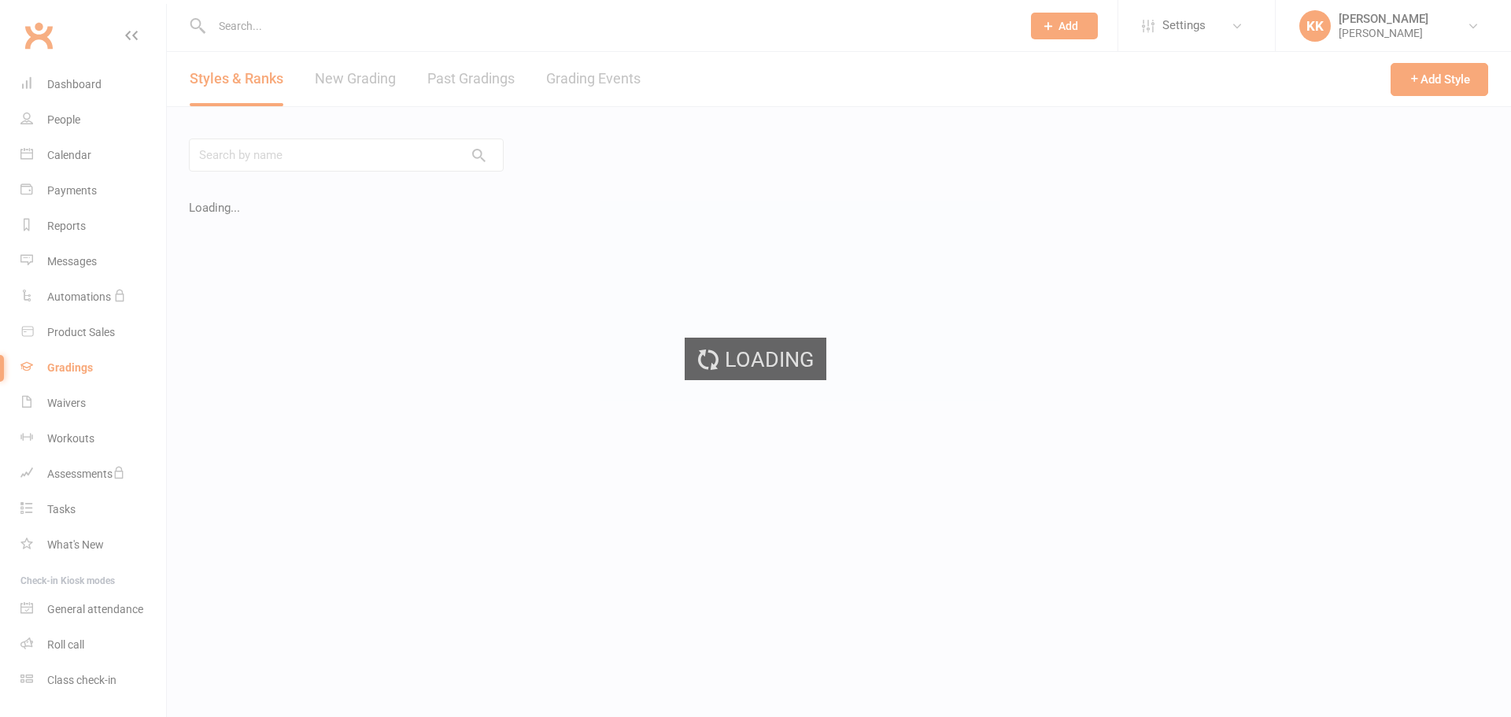
click at [338, 38] on ui-view "Prospect Member Non-attending contact Class / event Appointment Grading event T…" at bounding box center [755, 315] width 1511 height 622
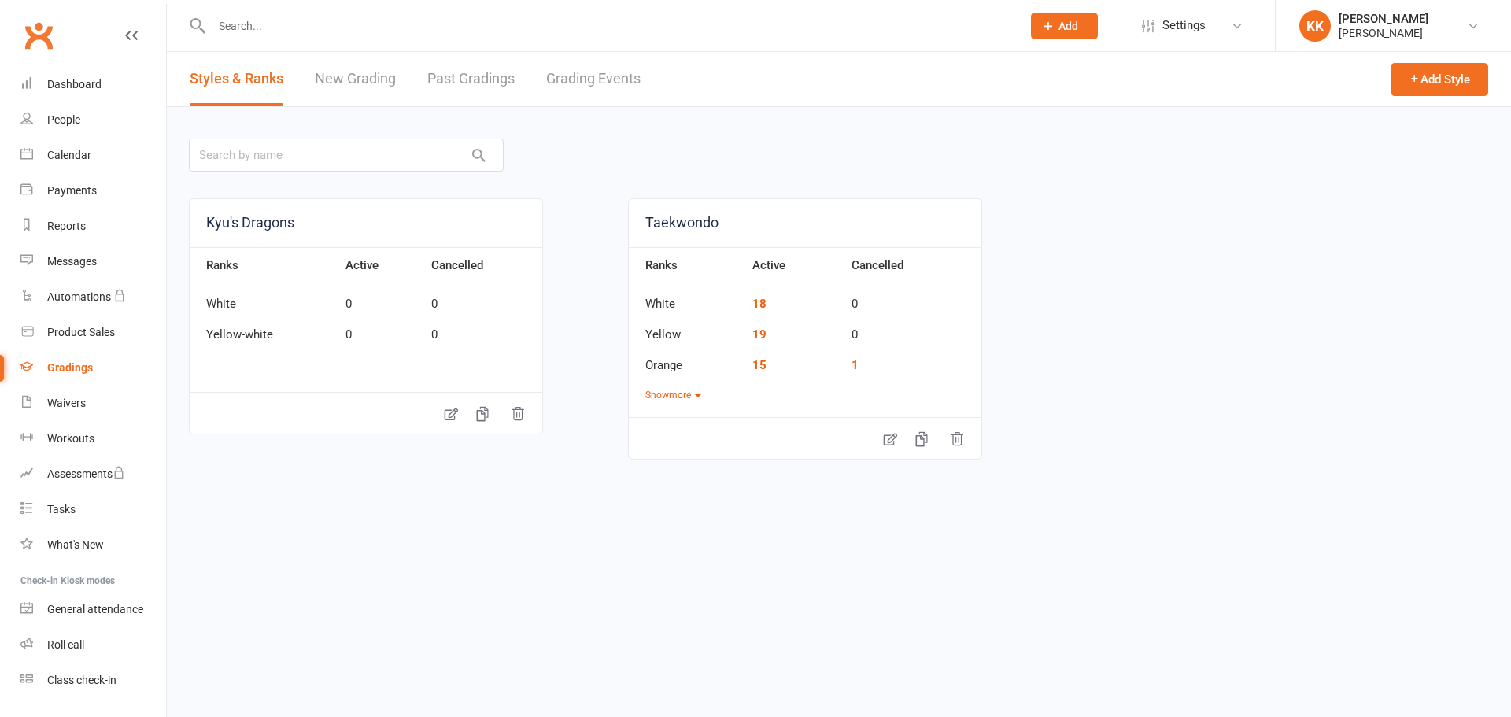
click at [322, 32] on input "text" at bounding box center [609, 26] width 804 height 22
click at [68, 150] on div "Calendar" at bounding box center [69, 155] width 44 height 13
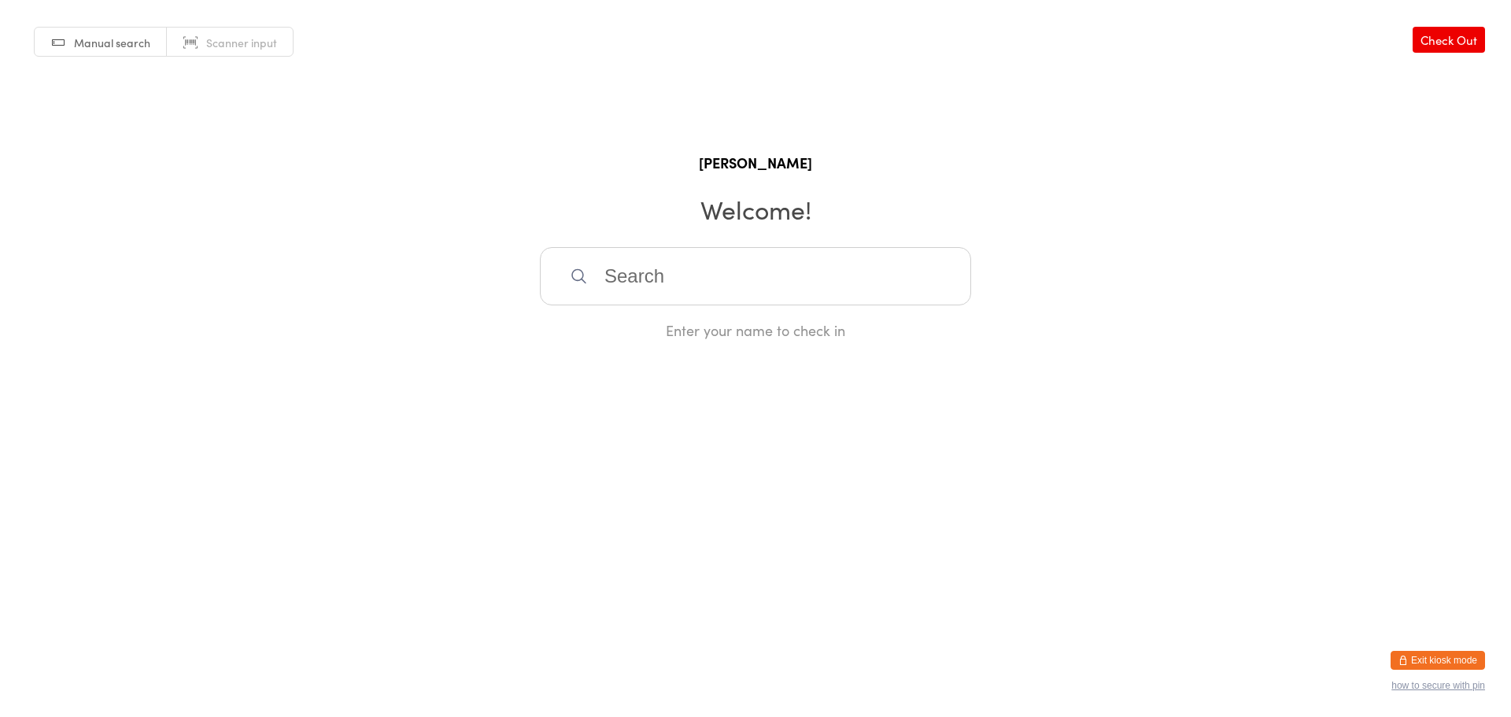
click at [670, 281] on input "search" at bounding box center [755, 276] width 431 height 58
click at [700, 233] on div "Manual search Scanner input Check Out Kyu Taekwondo Welcome! Enter your name to…" at bounding box center [755, 170] width 1511 height 340
click at [1400, 657] on icon "button" at bounding box center [1403, 660] width 9 height 9
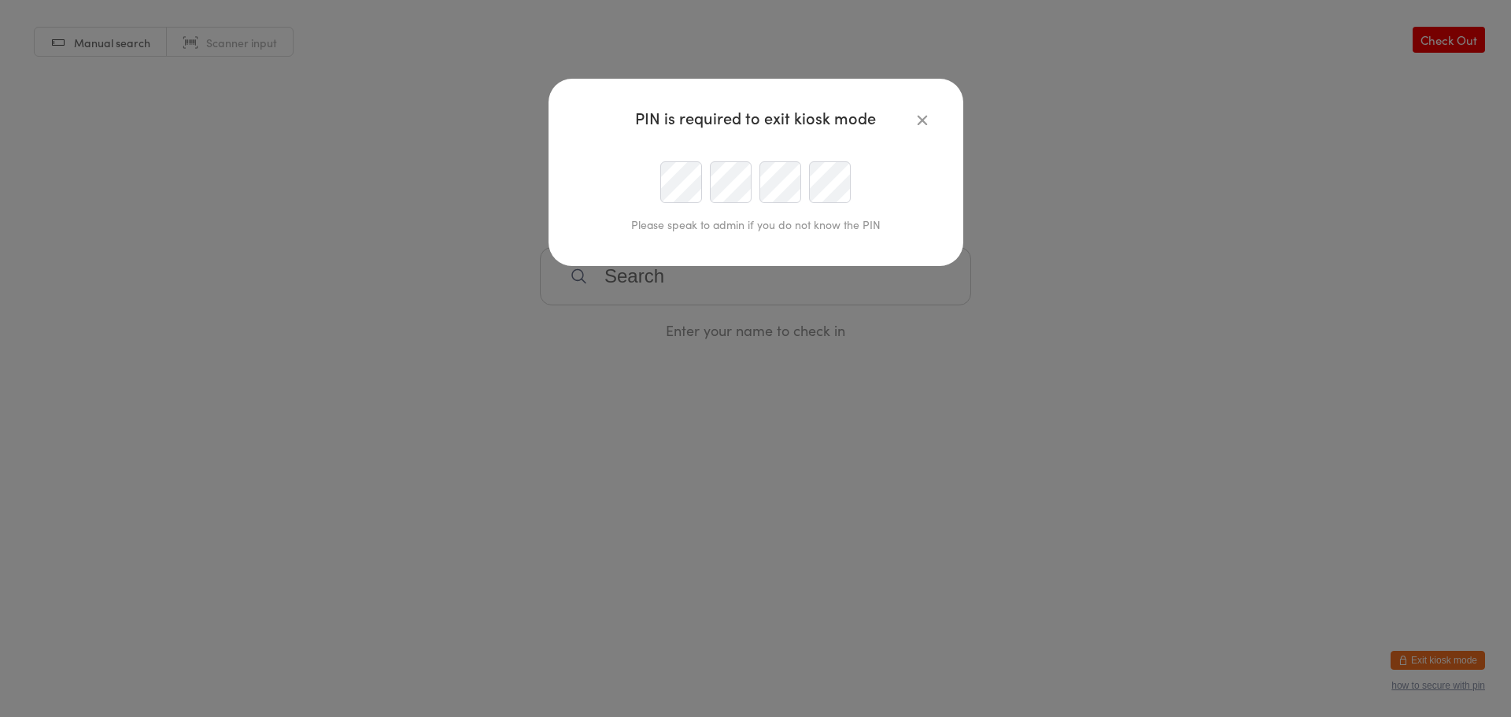
type input "[EMAIL_ADDRESS][DOMAIN_NAME]"
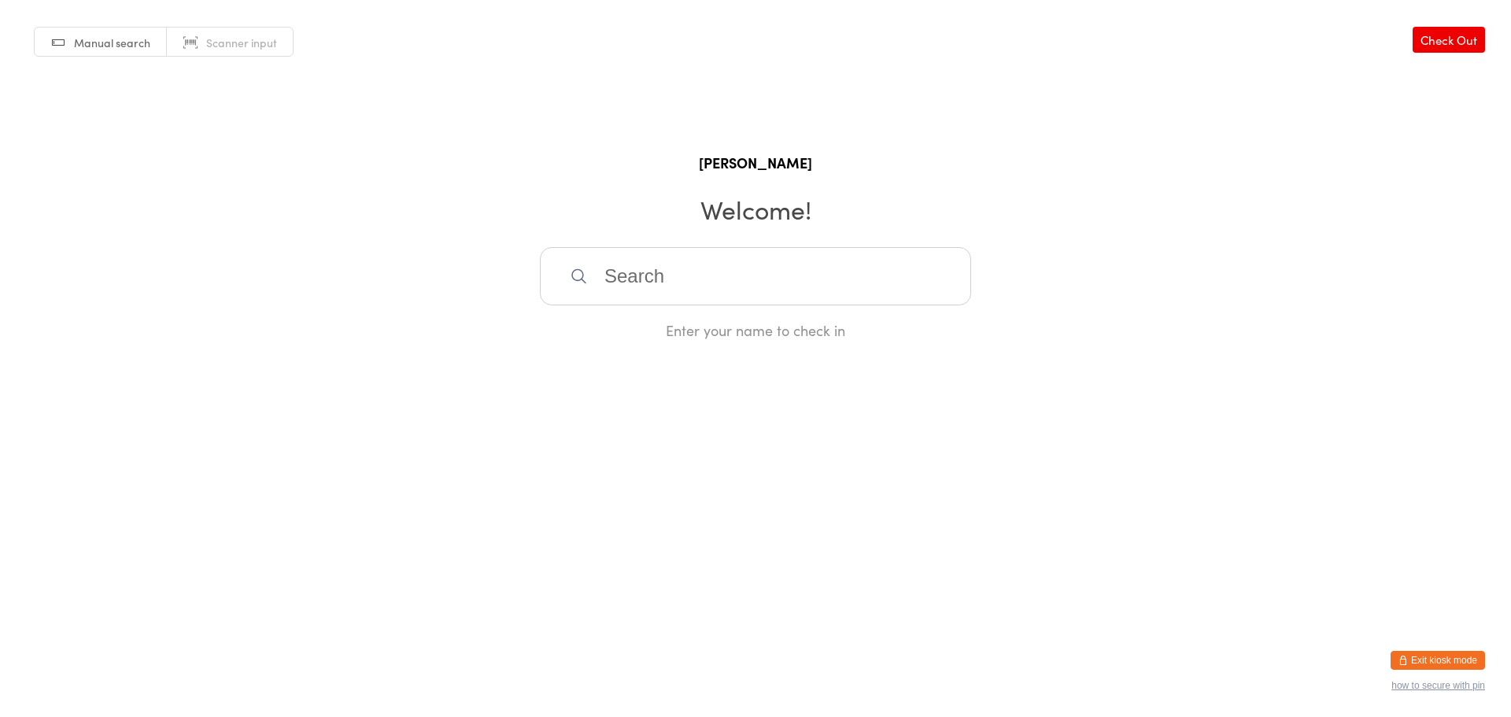
click at [682, 273] on input "search" at bounding box center [755, 276] width 431 height 58
click at [1475, 309] on div "Manual search Scanner input Check Out Kyu Taekwondo Welcome! Enter your name to…" at bounding box center [755, 170] width 1511 height 340
click at [1439, 46] on link "Check Out" at bounding box center [1449, 40] width 72 height 26
click at [1439, 46] on link "Check In" at bounding box center [1453, 40] width 63 height 26
click at [1434, 657] on button "Exit kiosk mode" at bounding box center [1438, 660] width 94 height 19
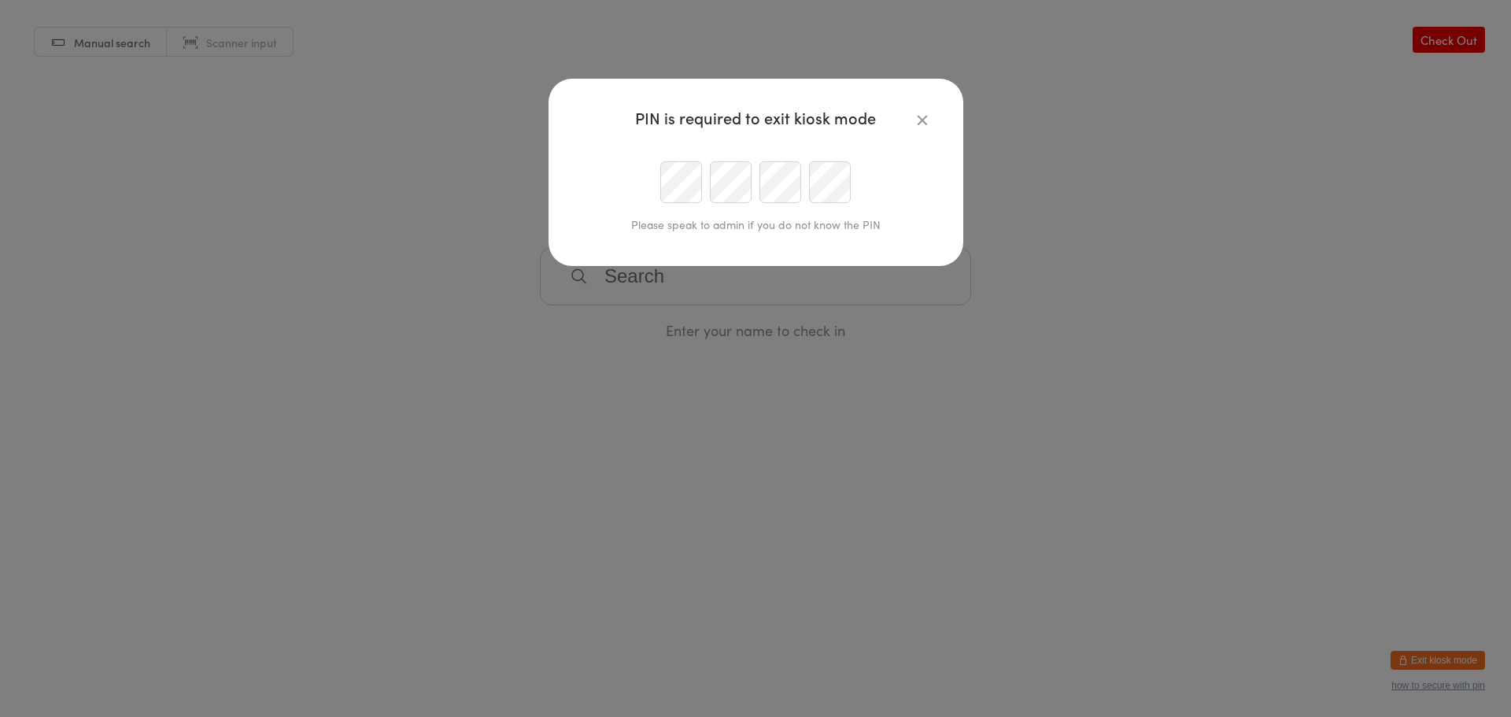
type input "admin@kyutaekwondo.com.au"
click at [922, 126] on icon "button" at bounding box center [922, 119] width 17 height 17
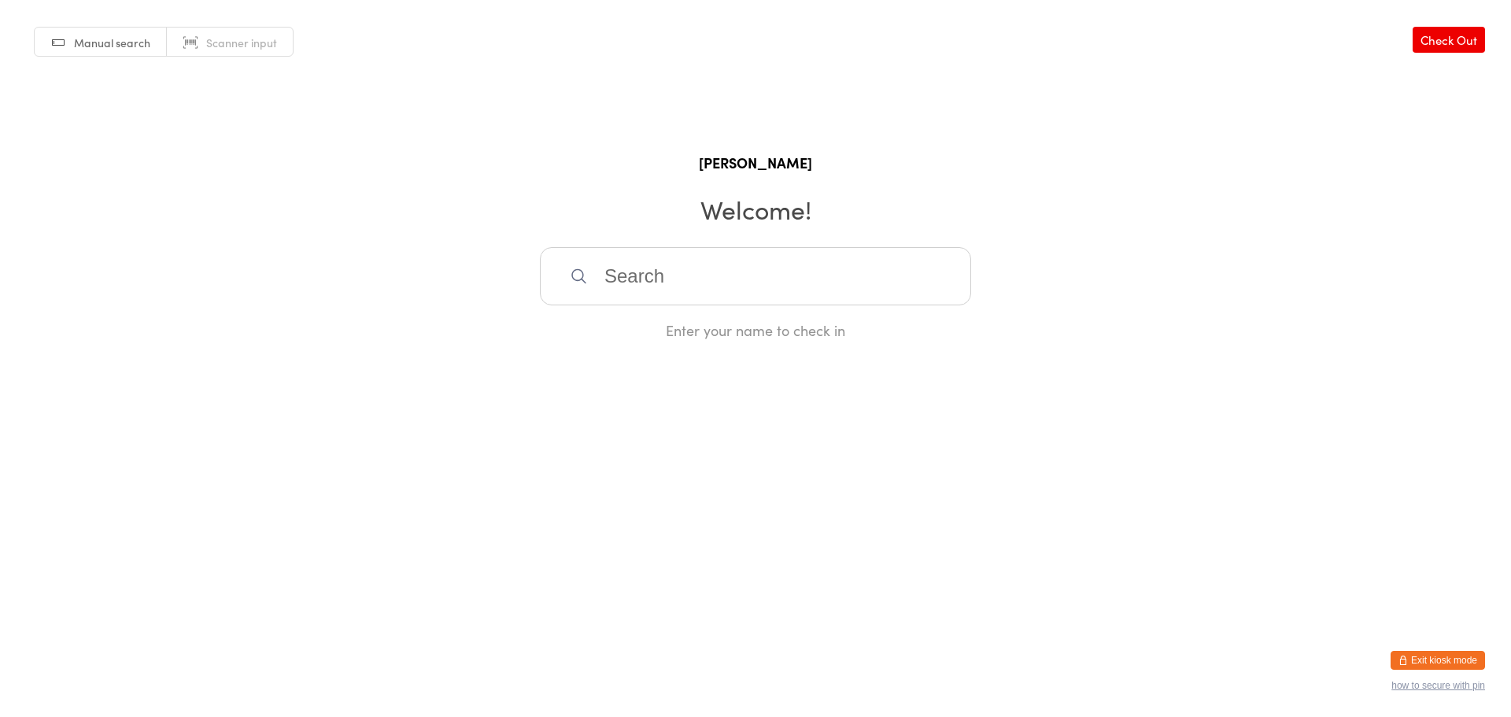
click at [1450, 663] on button "Exit kiosk mode" at bounding box center [1438, 660] width 94 height 19
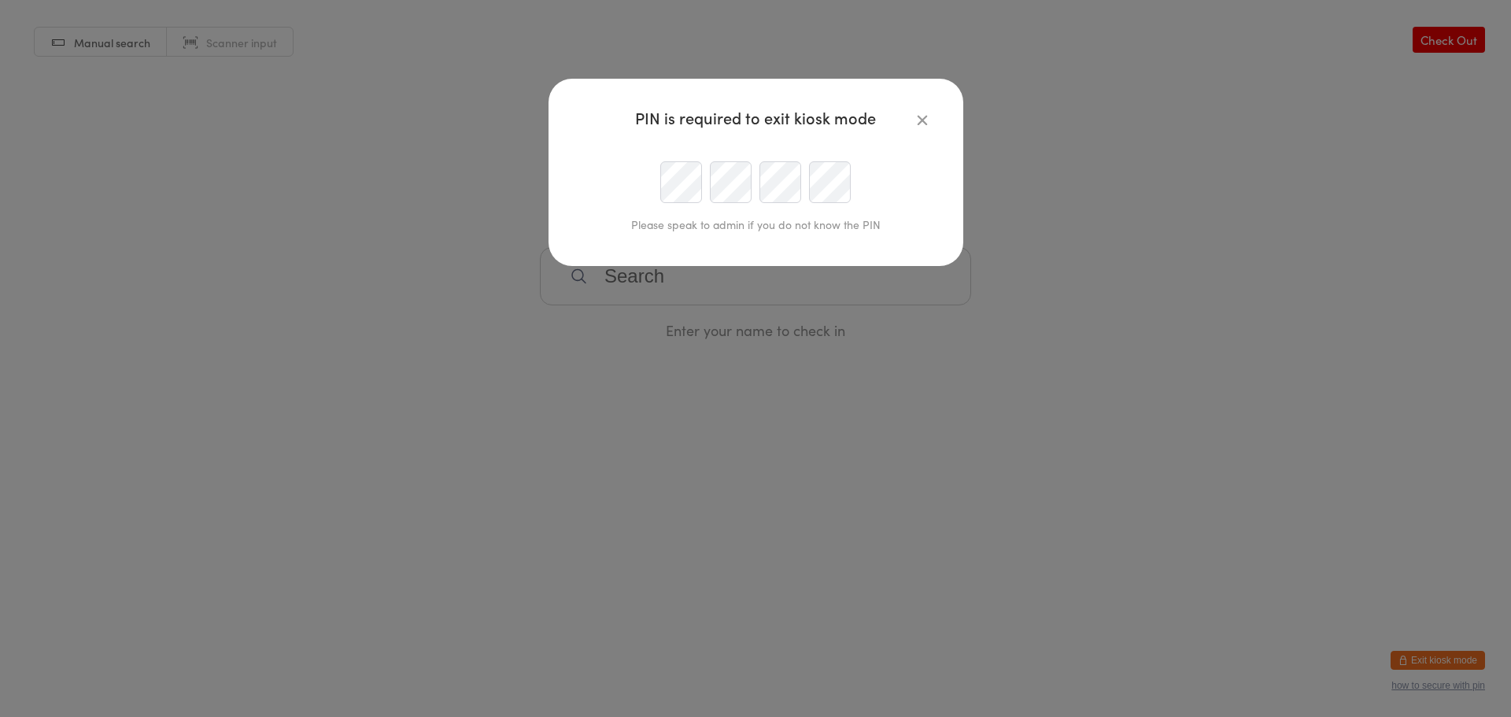
type input "[EMAIL_ADDRESS][DOMAIN_NAME]"
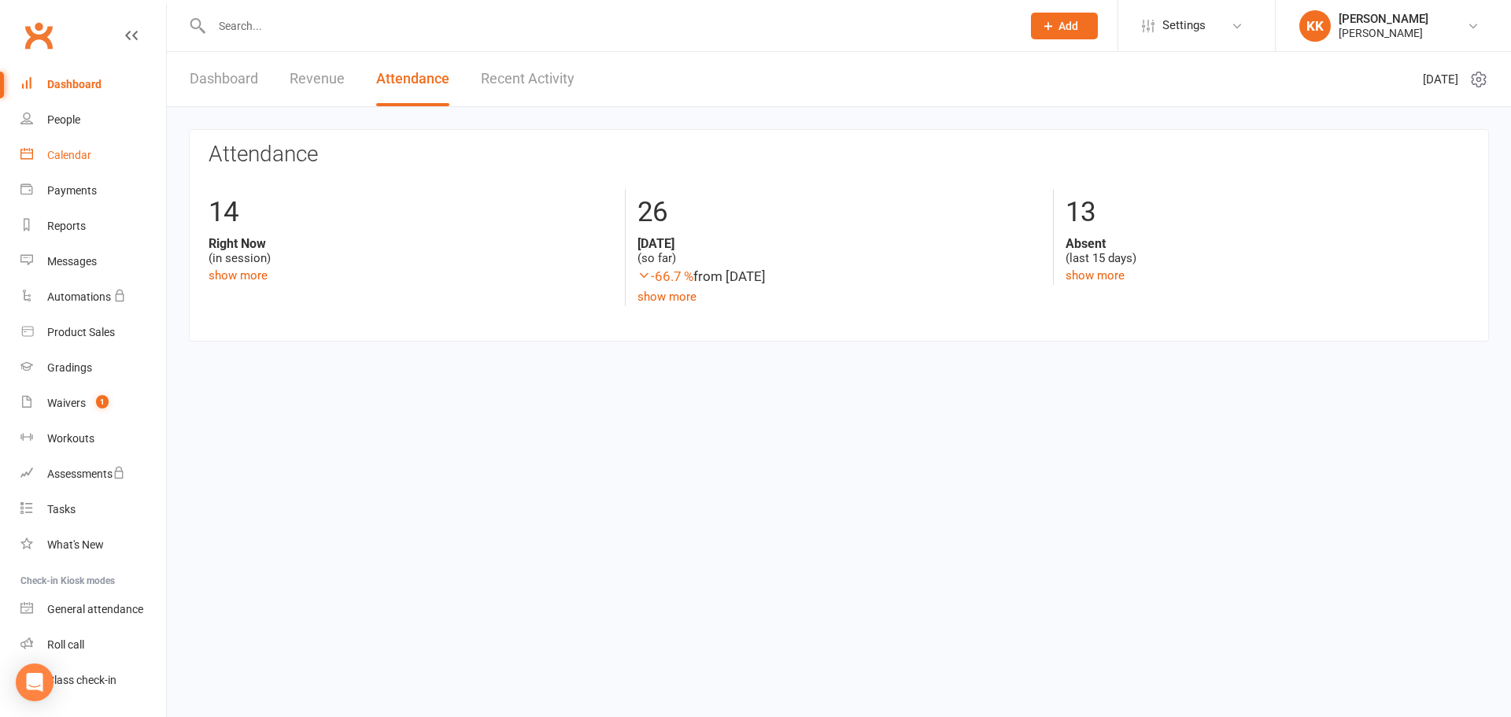
click at [74, 164] on link "Calendar" at bounding box center [93, 155] width 146 height 35
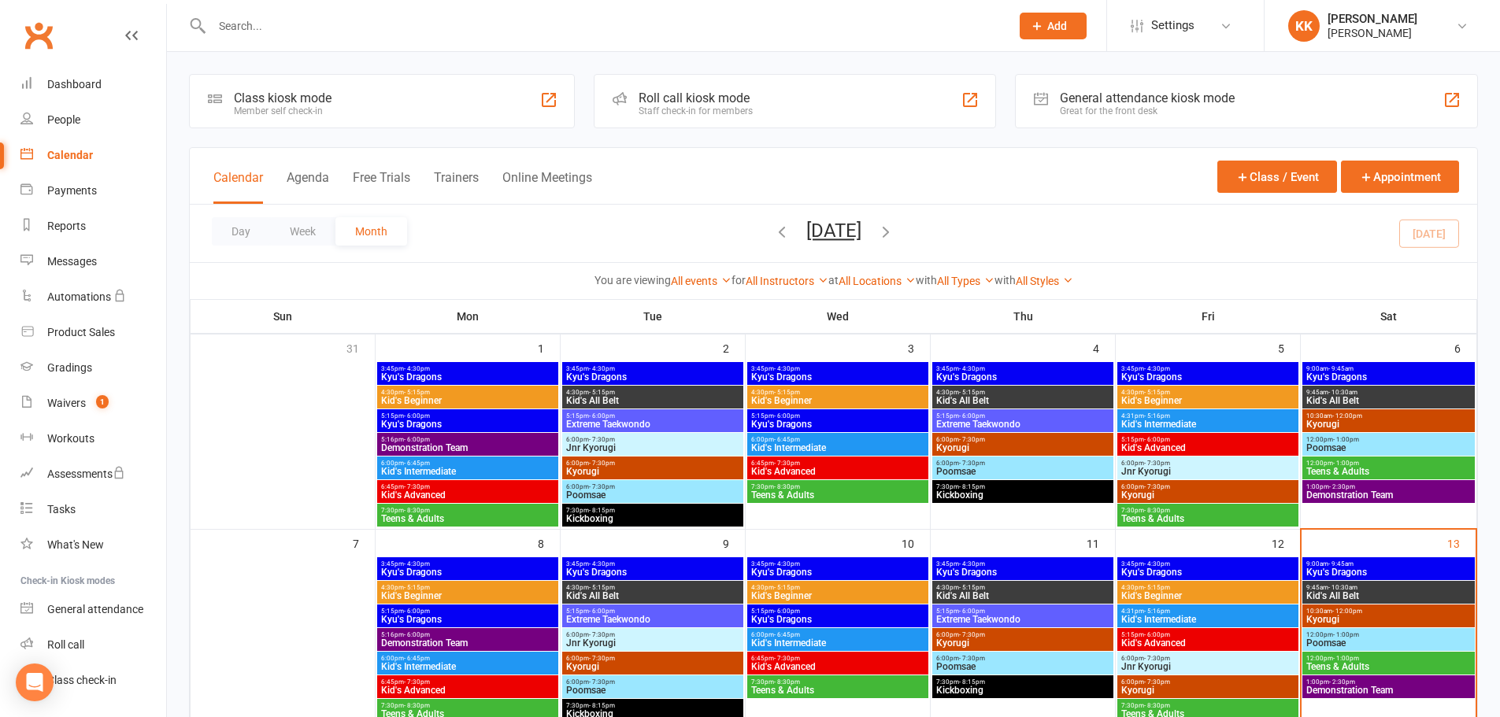
click at [1346, 394] on span "- 10:30am" at bounding box center [1342, 392] width 29 height 7
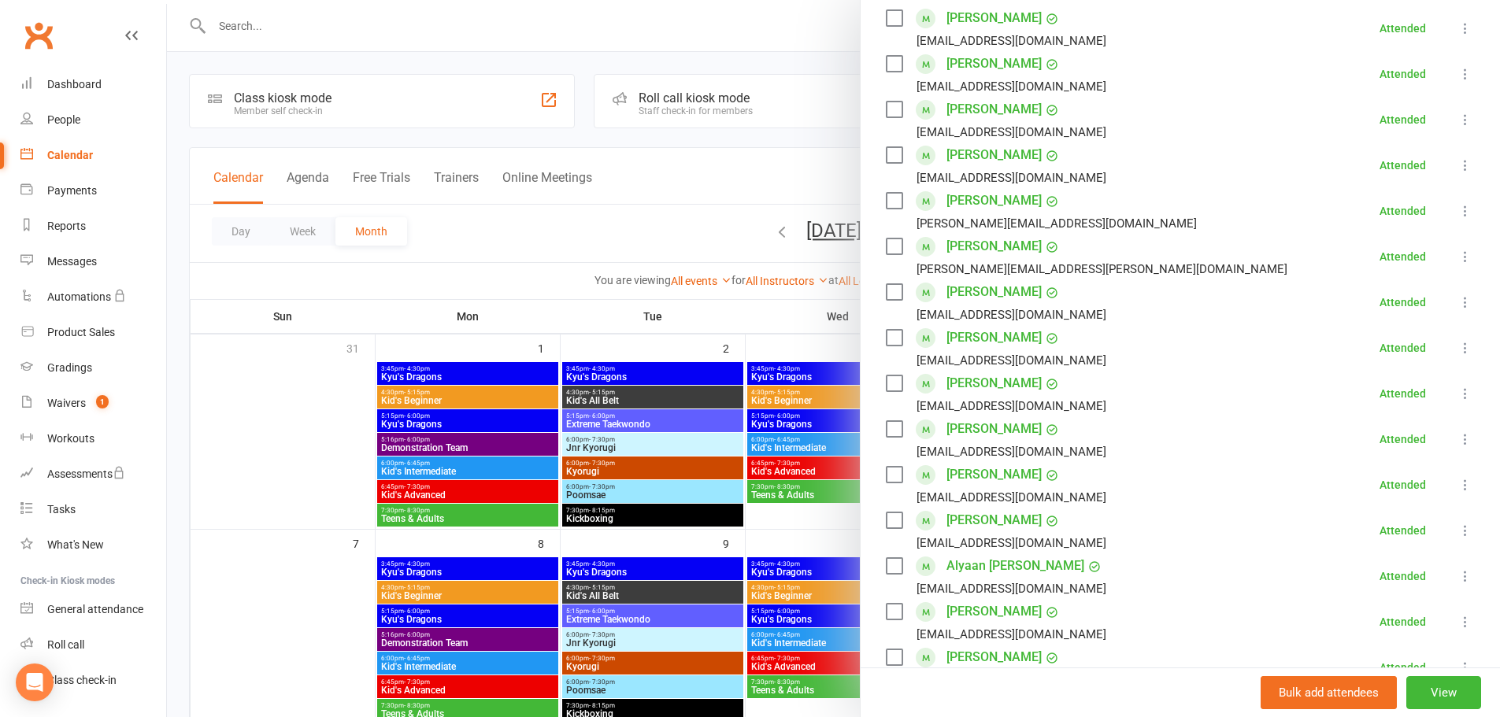
scroll to position [315, 0]
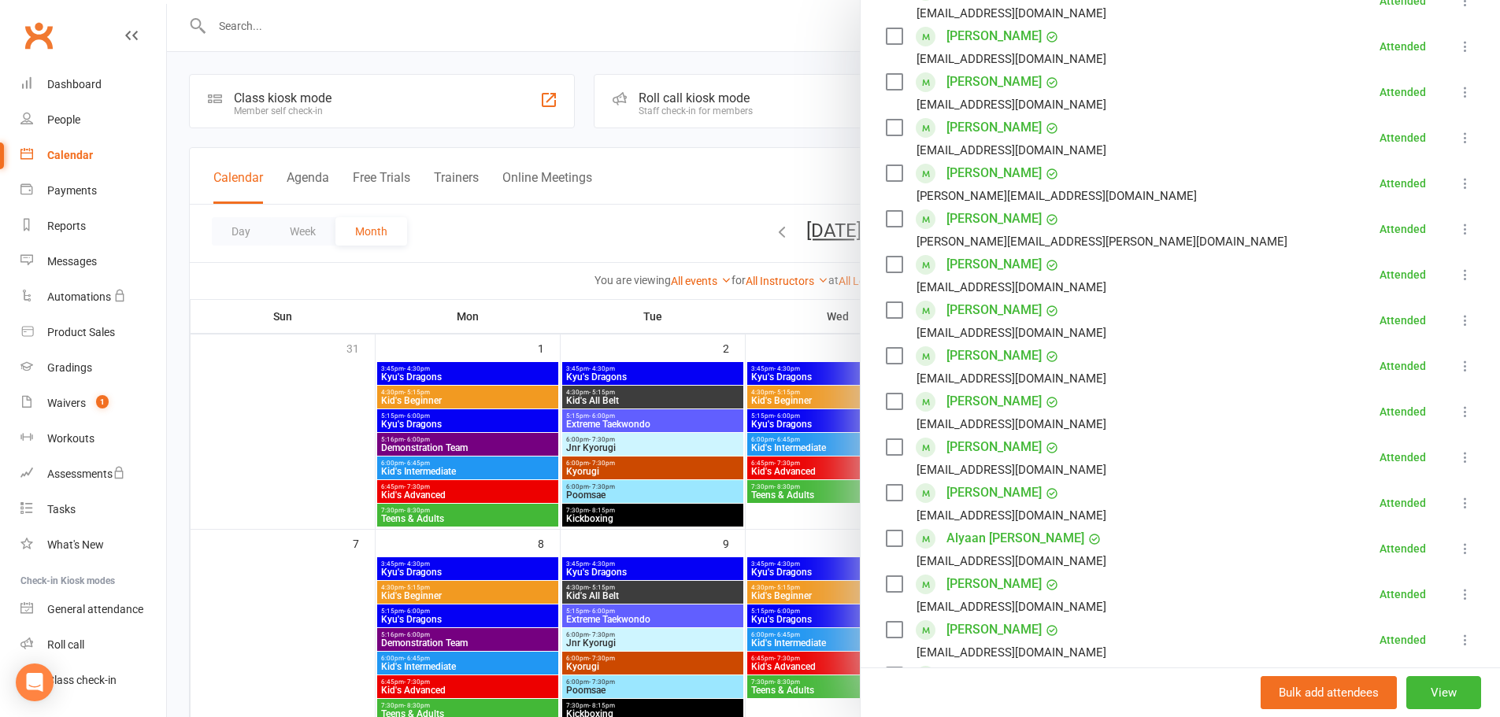
click at [668, 190] on div at bounding box center [833, 358] width 1333 height 717
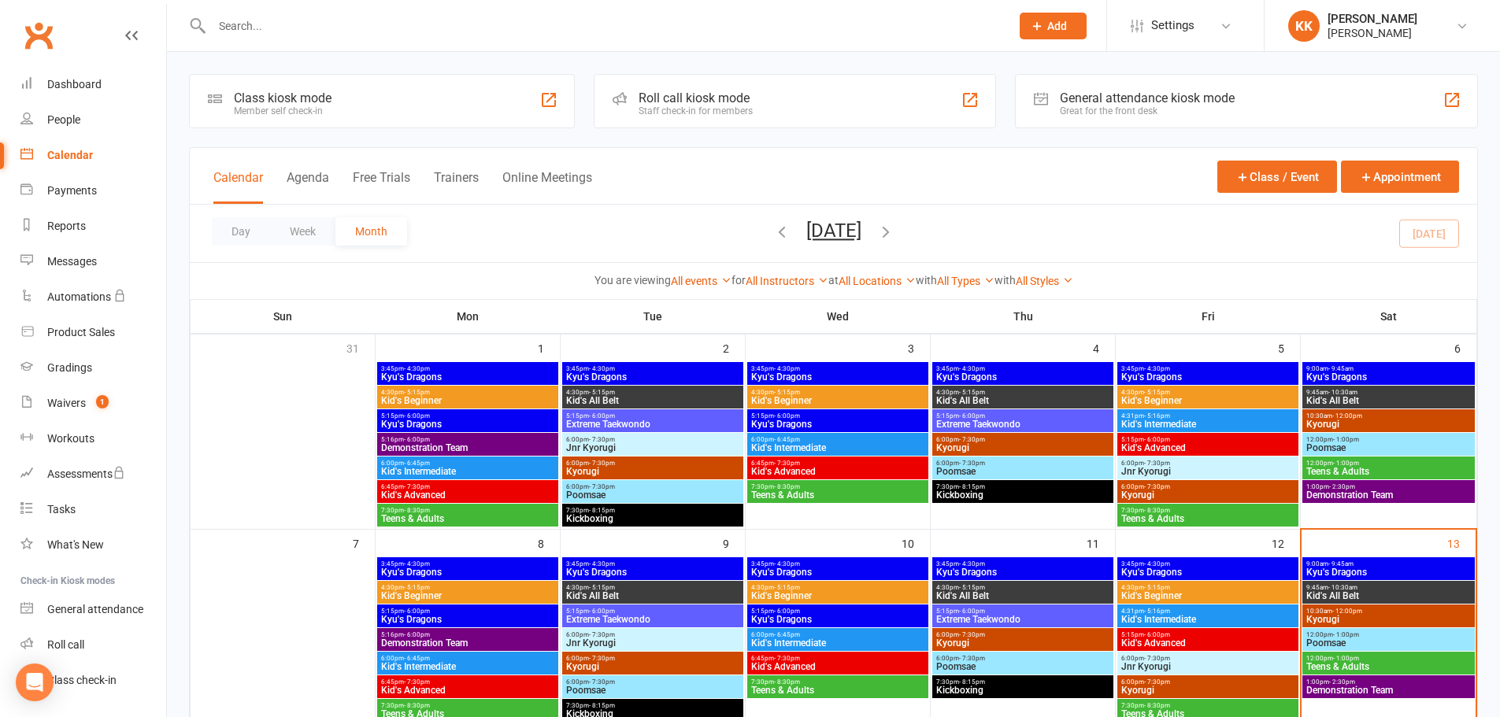
click at [1385, 589] on span "9:45am - 10:30am" at bounding box center [1388, 587] width 166 height 7
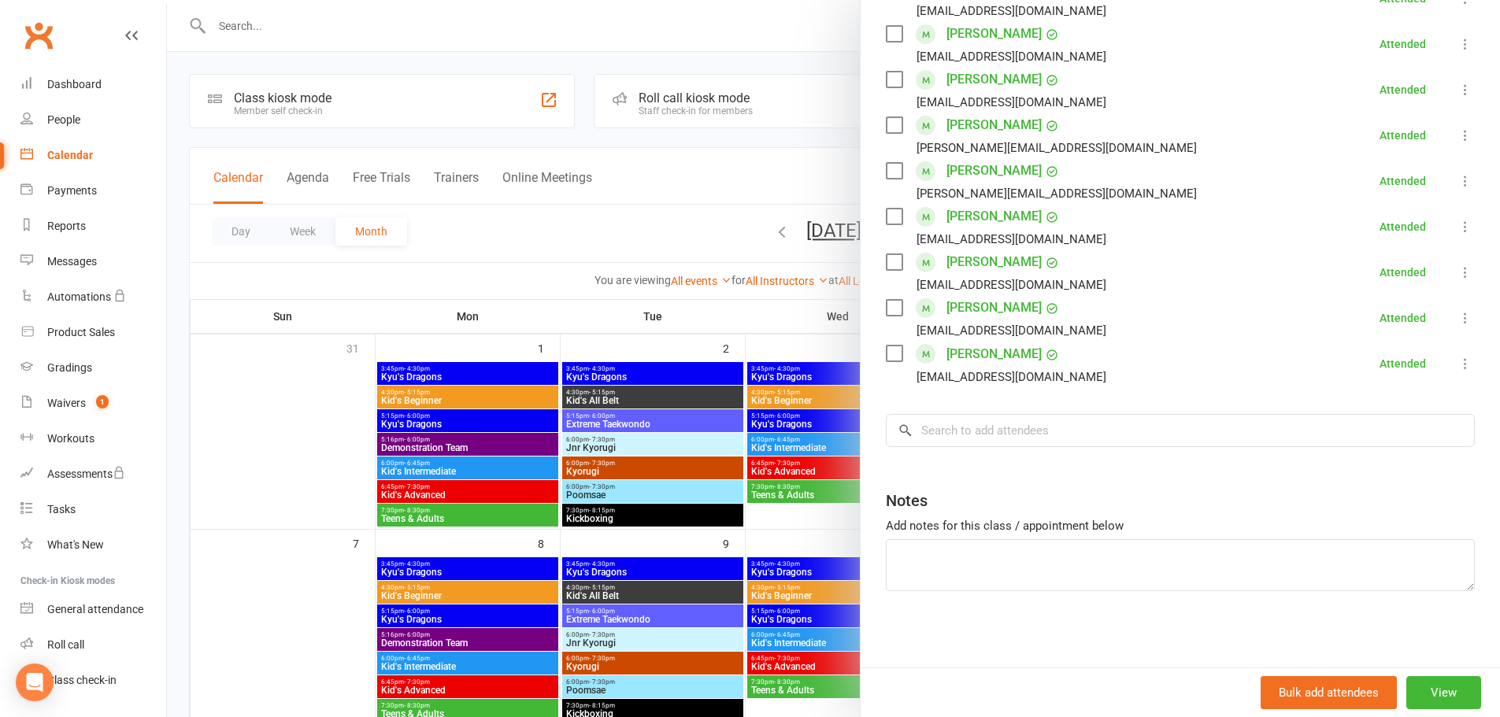
scroll to position [639, 0]
click at [949, 432] on input "search" at bounding box center [1180, 428] width 589 height 33
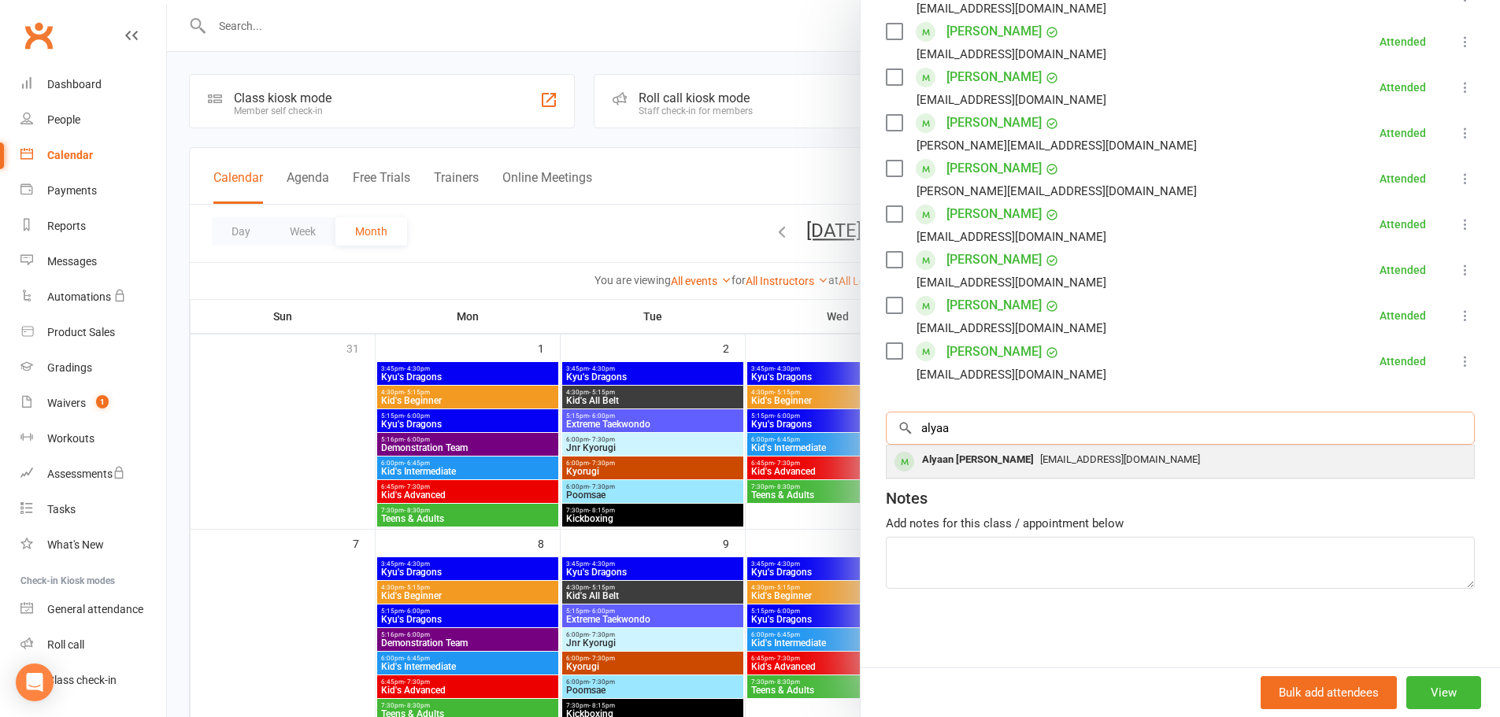
type input "alyaa"
click at [948, 457] on div "Alyaan [PERSON_NAME]" at bounding box center [978, 460] width 124 height 23
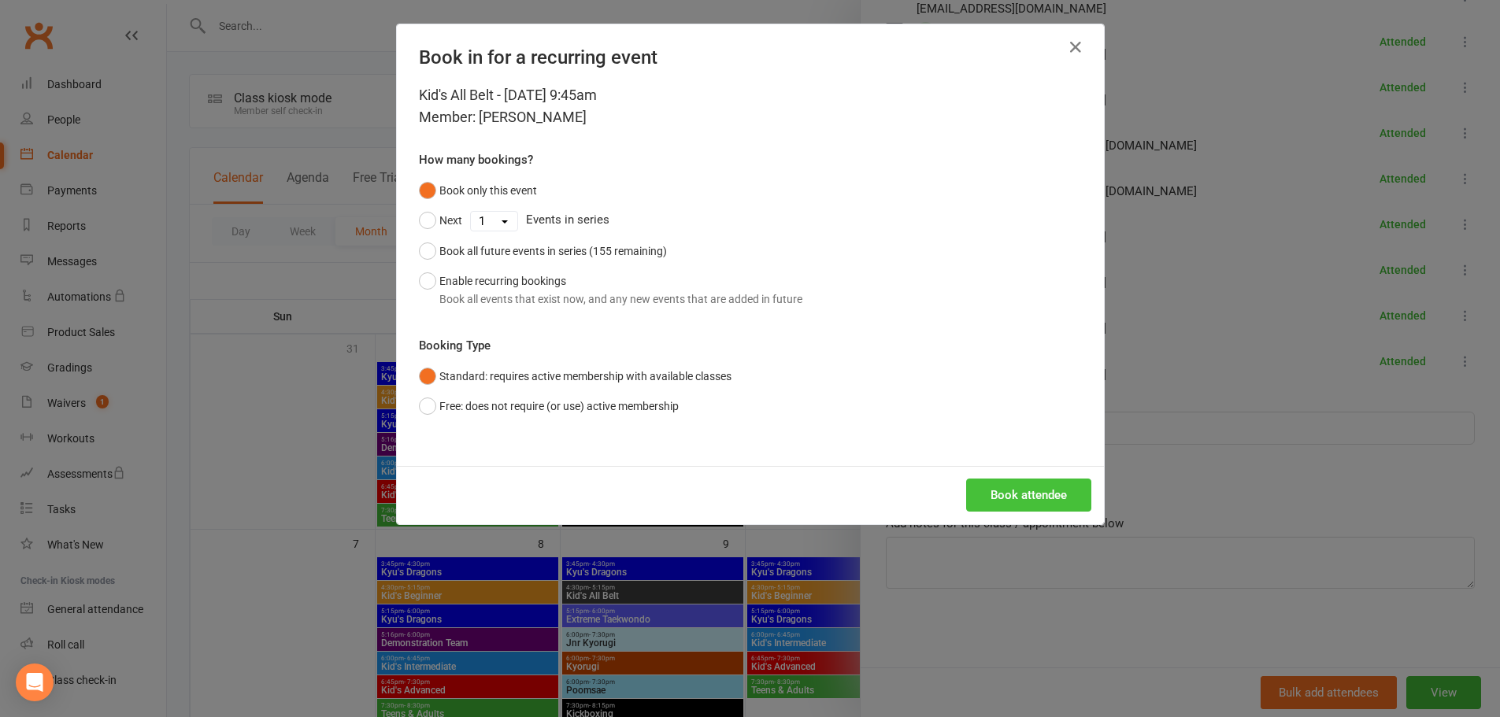
click at [997, 479] on button "Book attendee" at bounding box center [1028, 495] width 125 height 33
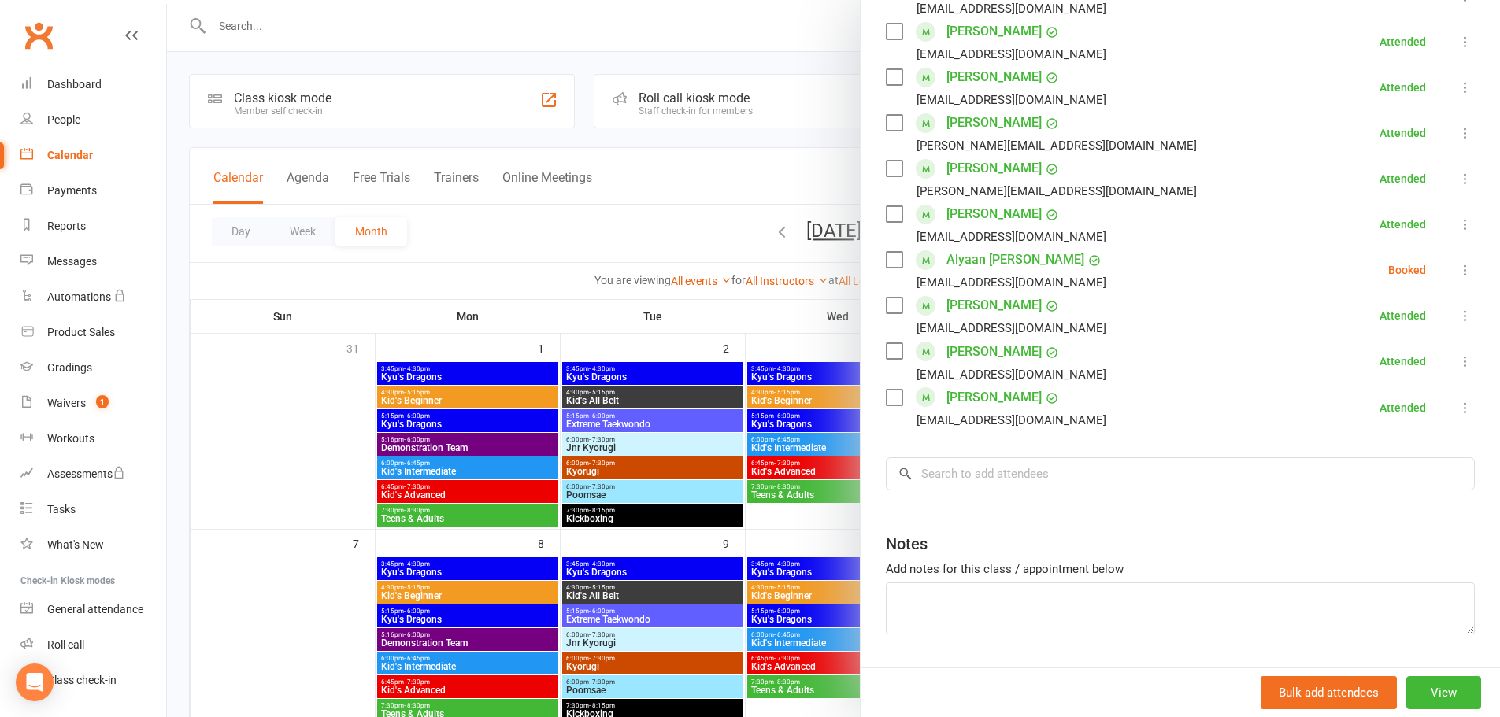
click at [982, 397] on link "[PERSON_NAME]" at bounding box center [993, 397] width 95 height 25
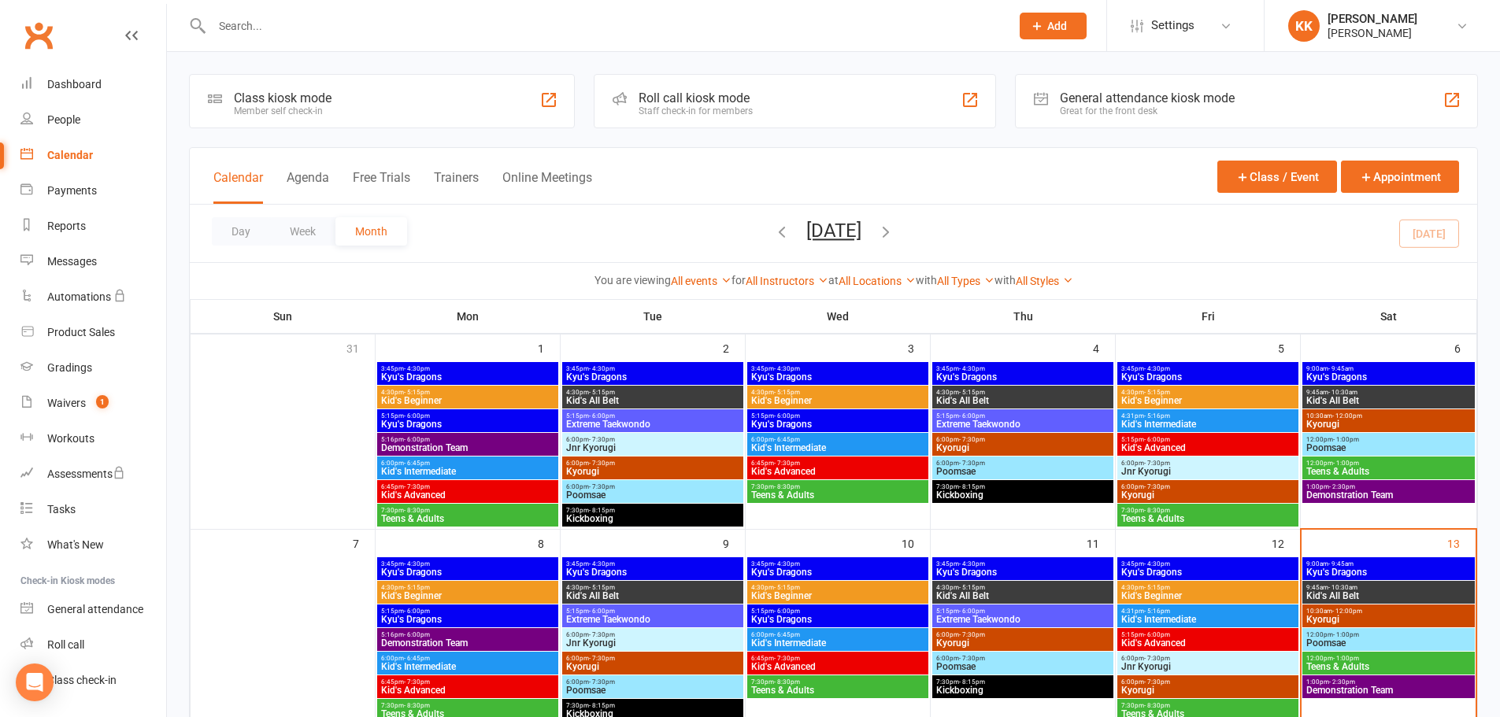
drag, startPoint x: 198, startPoint y: 182, endPoint x: 213, endPoint y: 194, distance: 19.6
click at [953, 633] on span "6:00pm - 7:30pm" at bounding box center [1022, 634] width 175 height 7
